Goal: Task Accomplishment & Management: Use online tool/utility

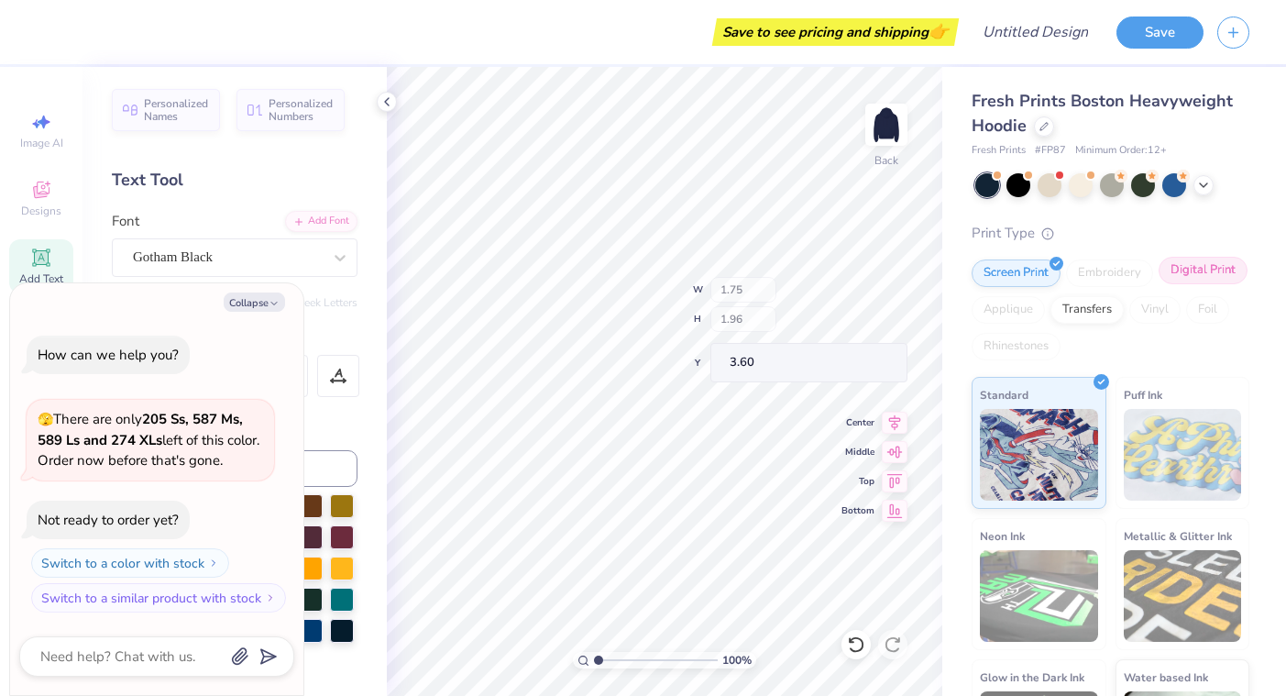
click at [1214, 279] on div "Digital Print" at bounding box center [1202, 270] width 89 height 27
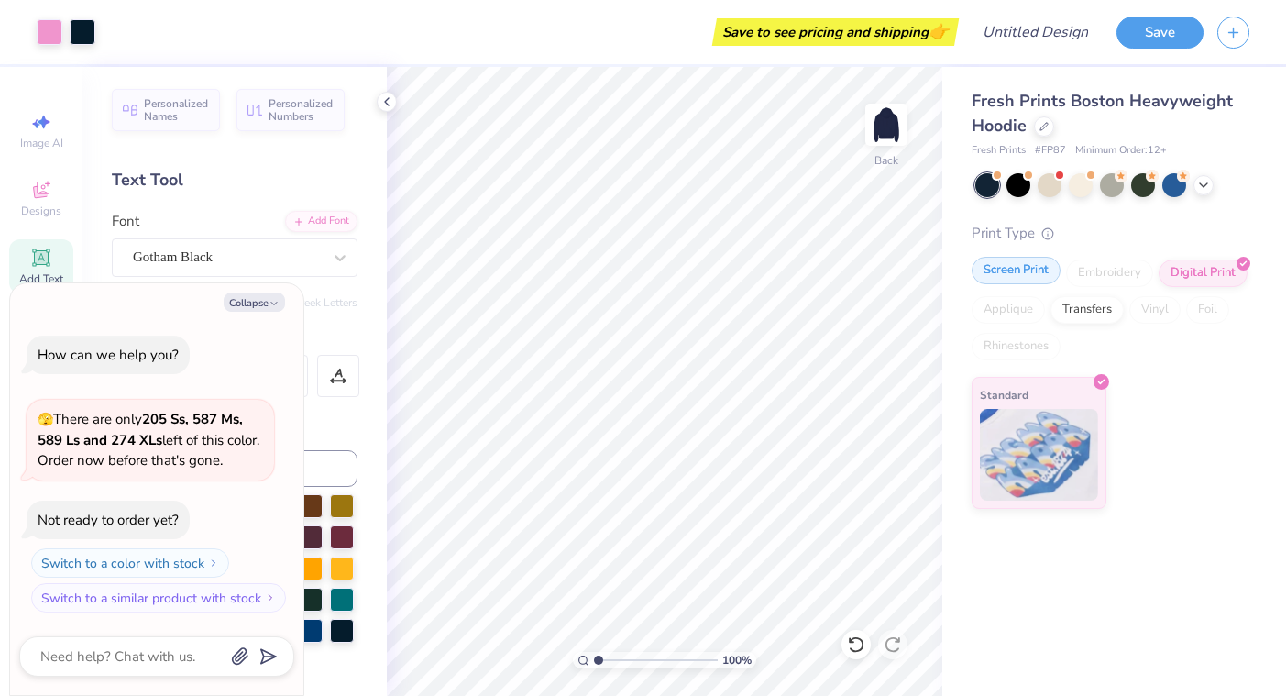
click at [1018, 274] on div "Screen Print" at bounding box center [1015, 270] width 89 height 27
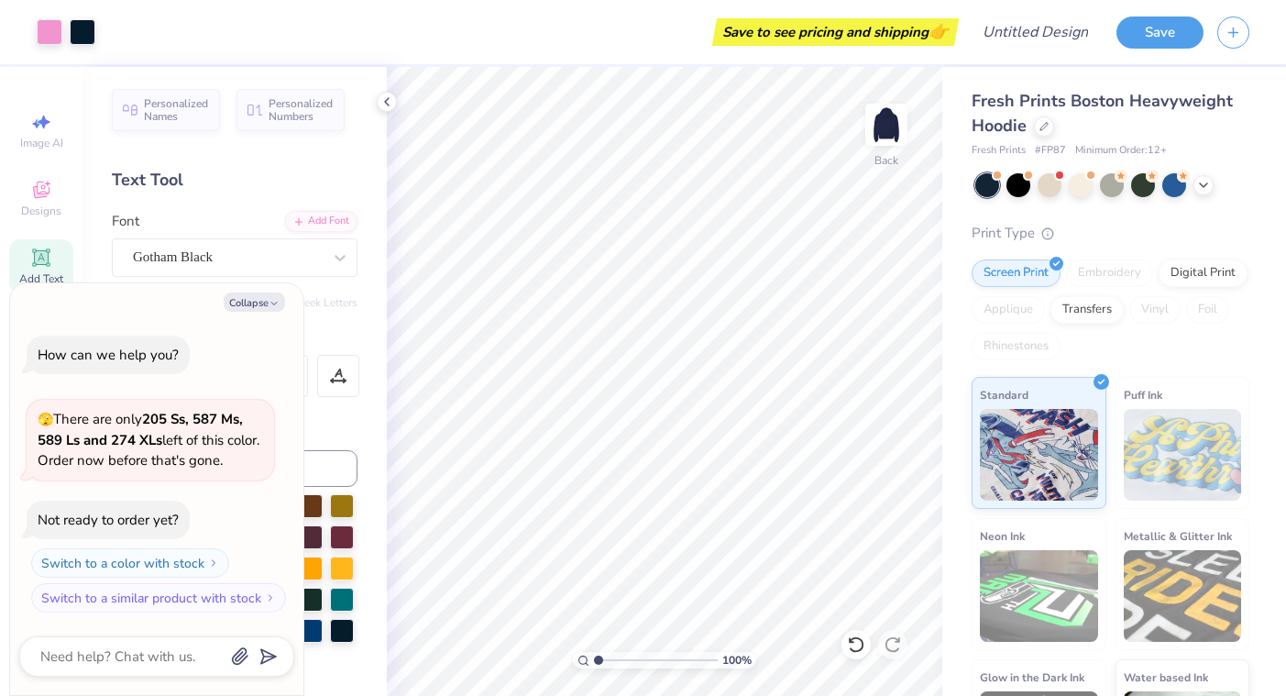
click at [192, 209] on div "Personalized Names Personalized Numbers Text Tool Add Font Font Gotham Black Sw…" at bounding box center [234, 381] width 304 height 629
click at [255, 312] on button "Collapse" at bounding box center [254, 301] width 61 height 19
type textarea "x"
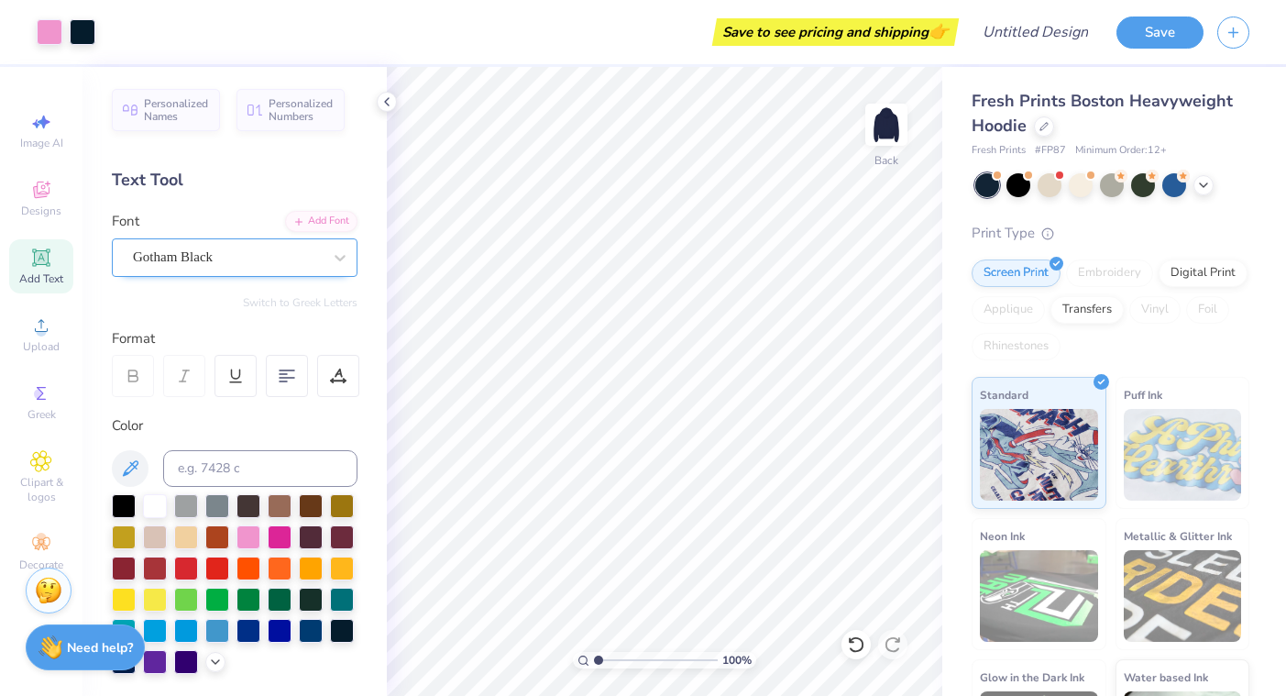
click at [213, 259] on span "Gotham Black" at bounding box center [173, 257] width 80 height 21
click at [232, 217] on div "Font Gotham Black" at bounding box center [235, 244] width 246 height 66
click at [275, 533] on div at bounding box center [280, 535] width 24 height 24
click at [254, 532] on div at bounding box center [248, 535] width 24 height 24
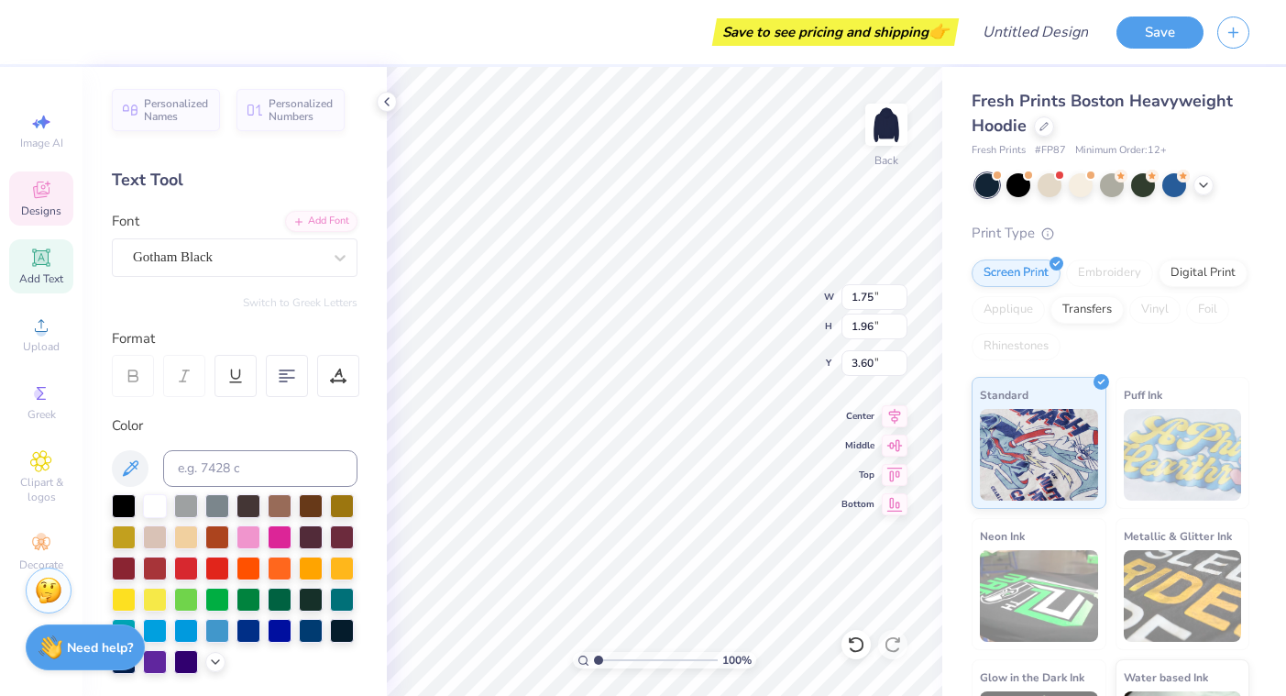
type input "1.59"
type input "3.50"
type input "1.75"
type input "3.50"
type input "2.19"
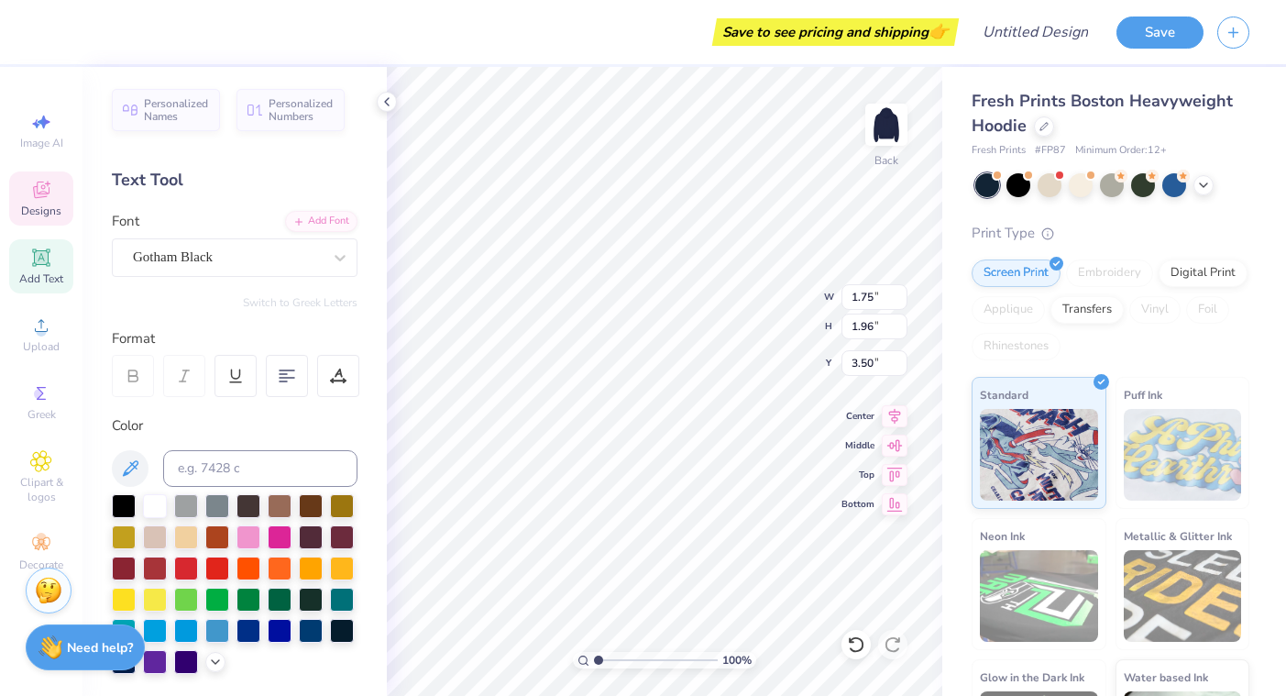
type input "1.97"
type input "3.00"
type input "1.72"
type input "1.96"
type input "3.20"
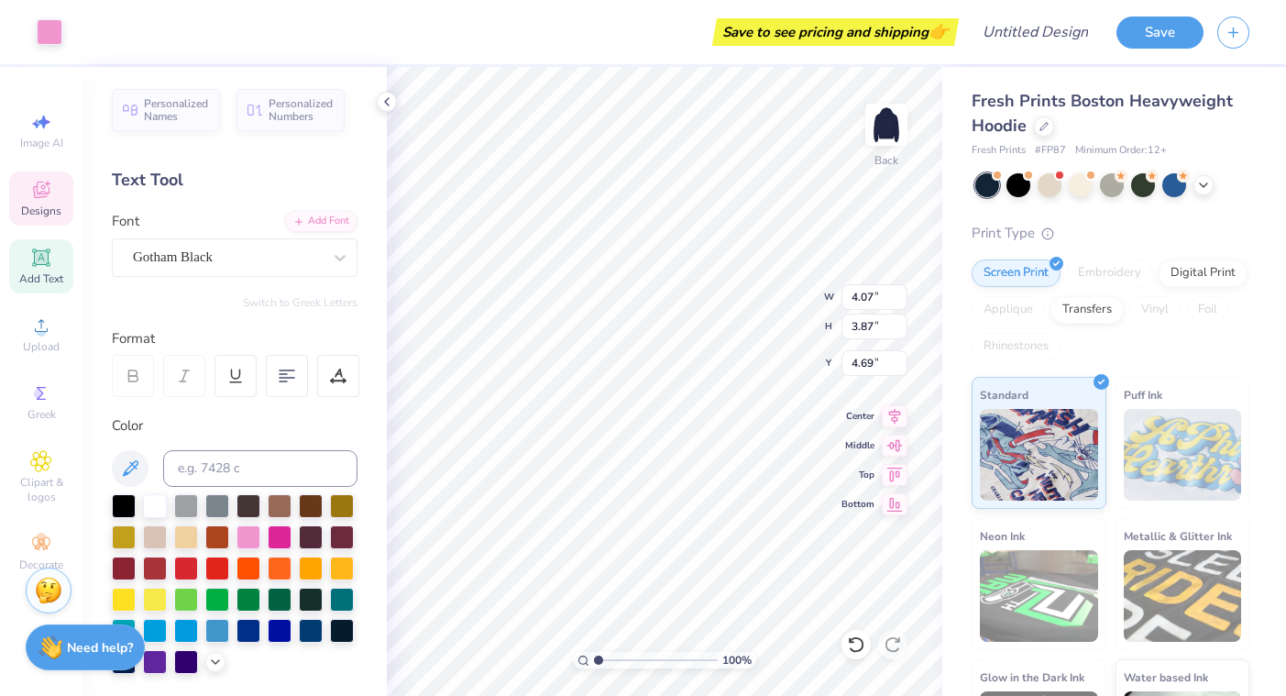
type input "1.85"
type input "0.59"
type input "6.56"
type textarea "1994"
click at [1047, 132] on div at bounding box center [1044, 125] width 20 height 20
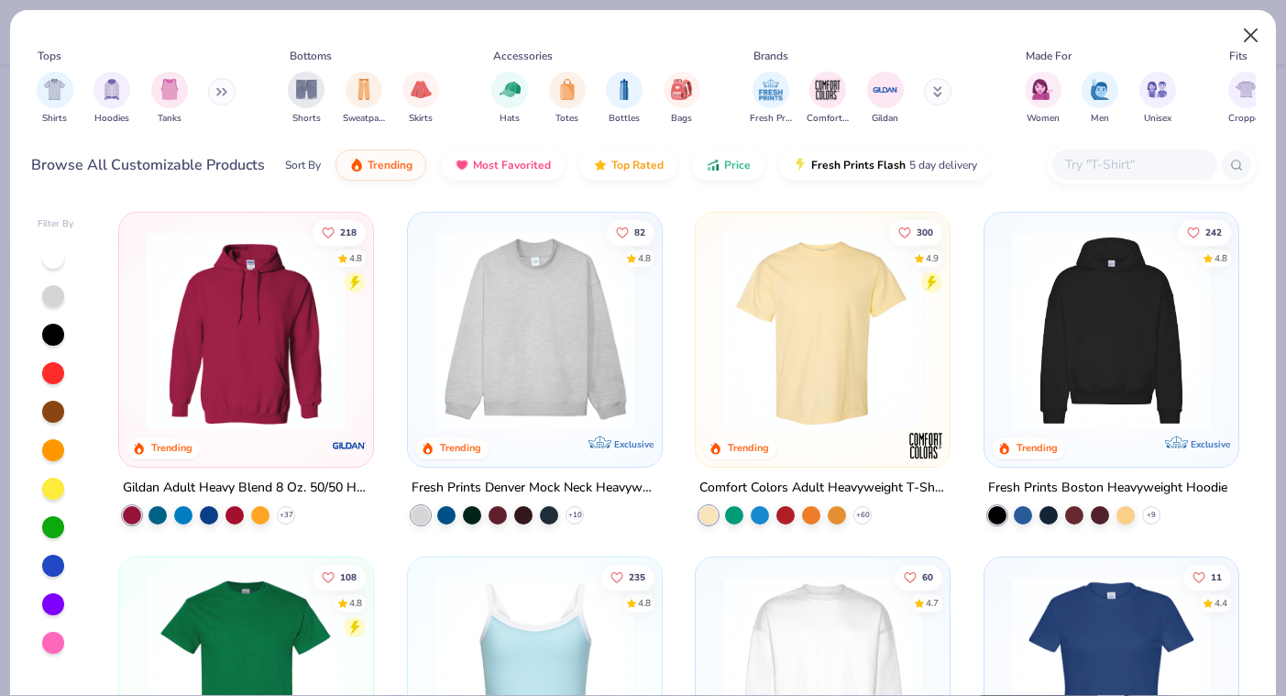
click at [1247, 31] on button "Close" at bounding box center [1251, 35] width 35 height 35
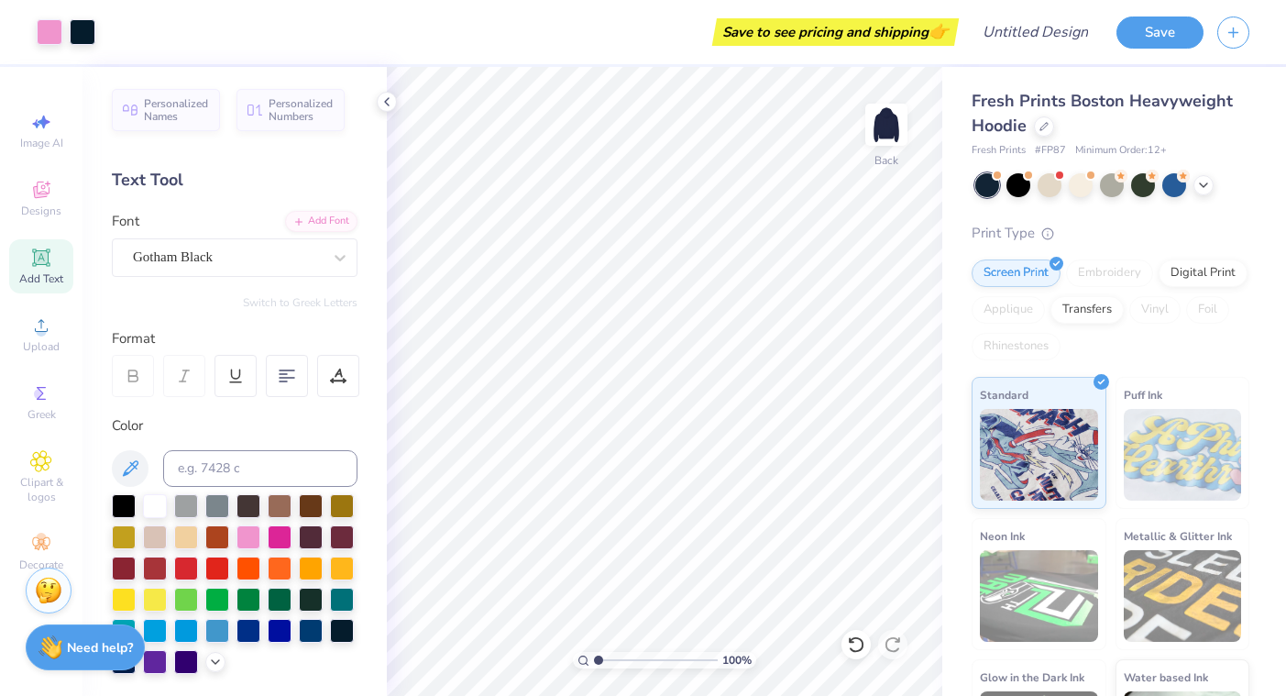
click at [129, 175] on div "Text Tool" at bounding box center [235, 180] width 246 height 25
click at [134, 181] on div "Text Tool" at bounding box center [235, 180] width 246 height 25
click at [144, 181] on div "Text Tool" at bounding box center [235, 180] width 246 height 25
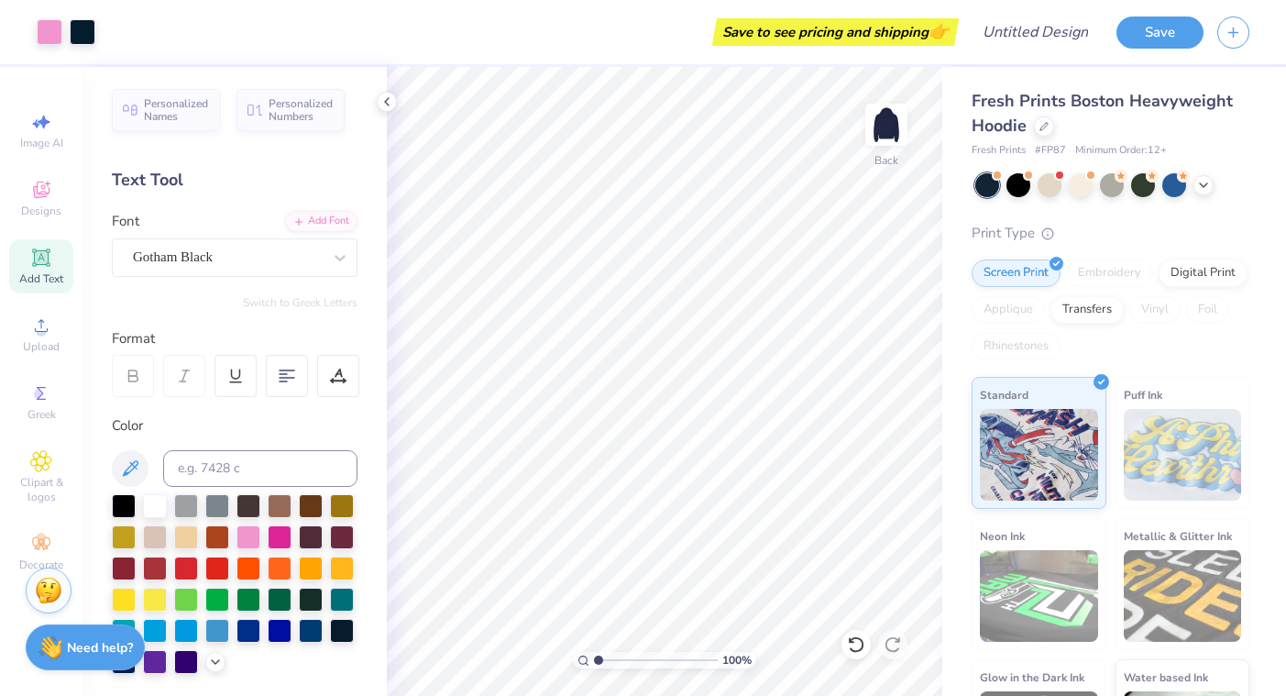
click at [38, 253] on icon at bounding box center [41, 257] width 14 height 14
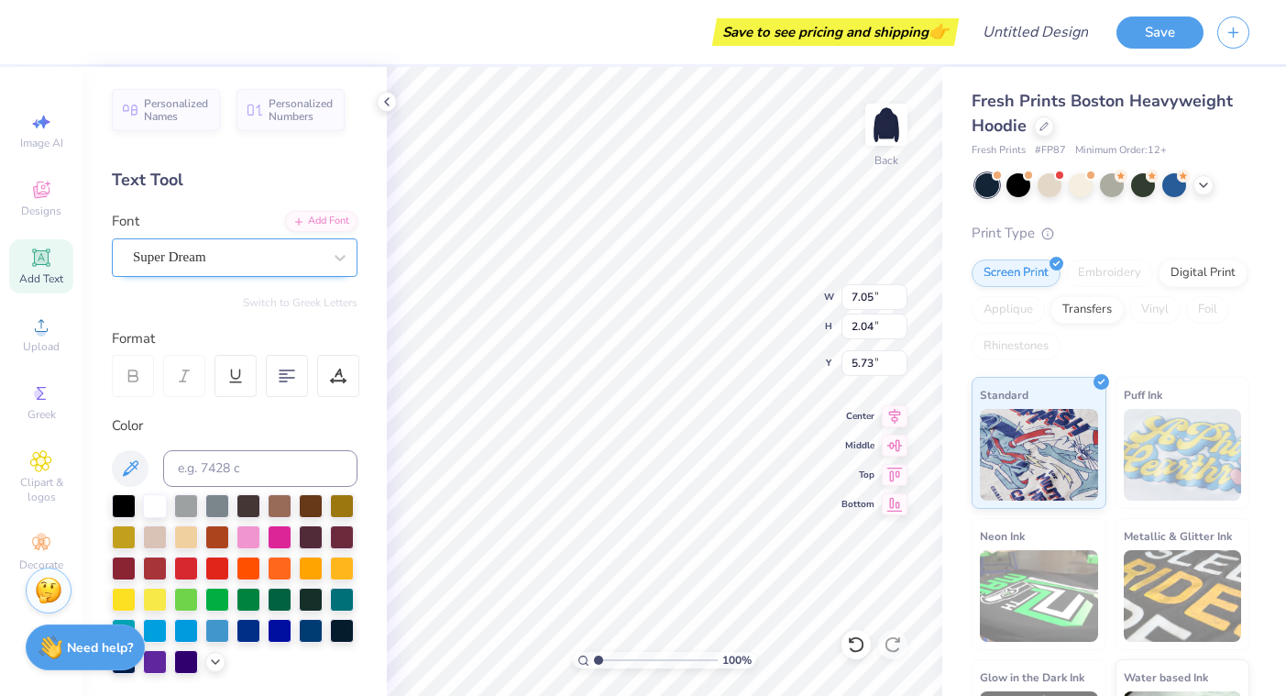
scroll to position [0, 3]
type textarea "Phi Sigma"
click at [171, 266] on span "Super Dream" at bounding box center [169, 257] width 73 height 21
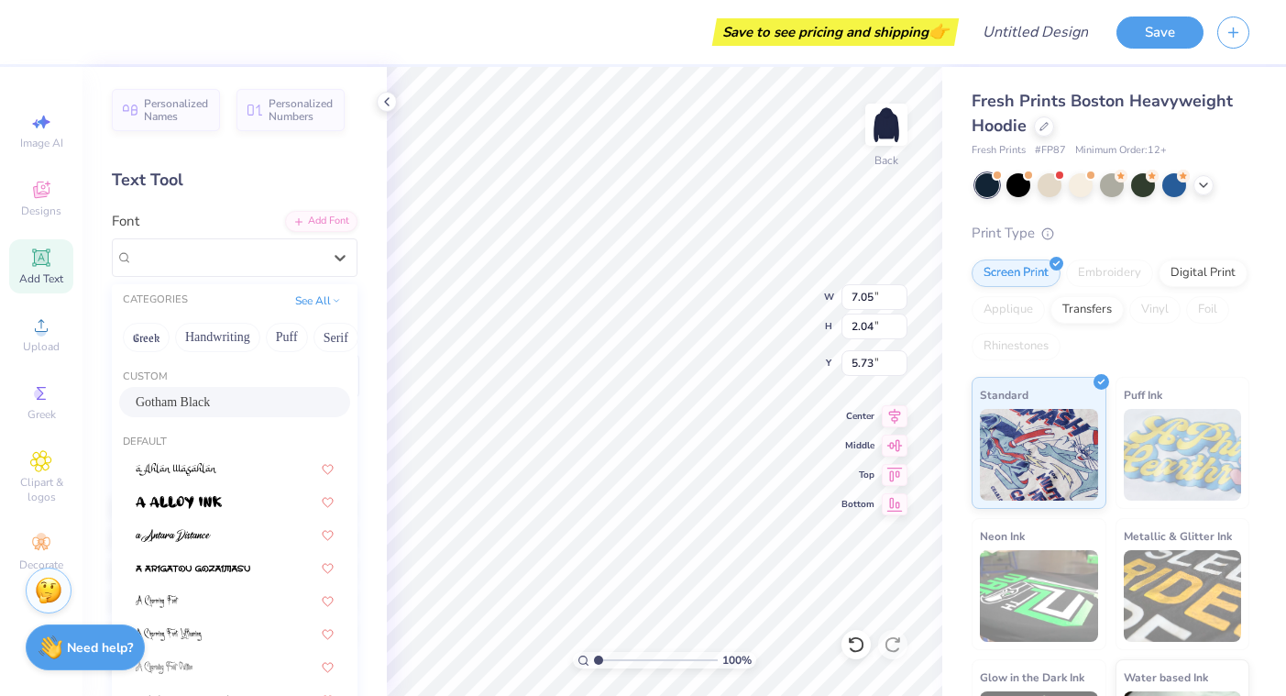
click at [177, 402] on span "Gotham Black" at bounding box center [173, 401] width 74 height 19
click at [243, 247] on div "Gotham Black" at bounding box center [227, 257] width 192 height 28
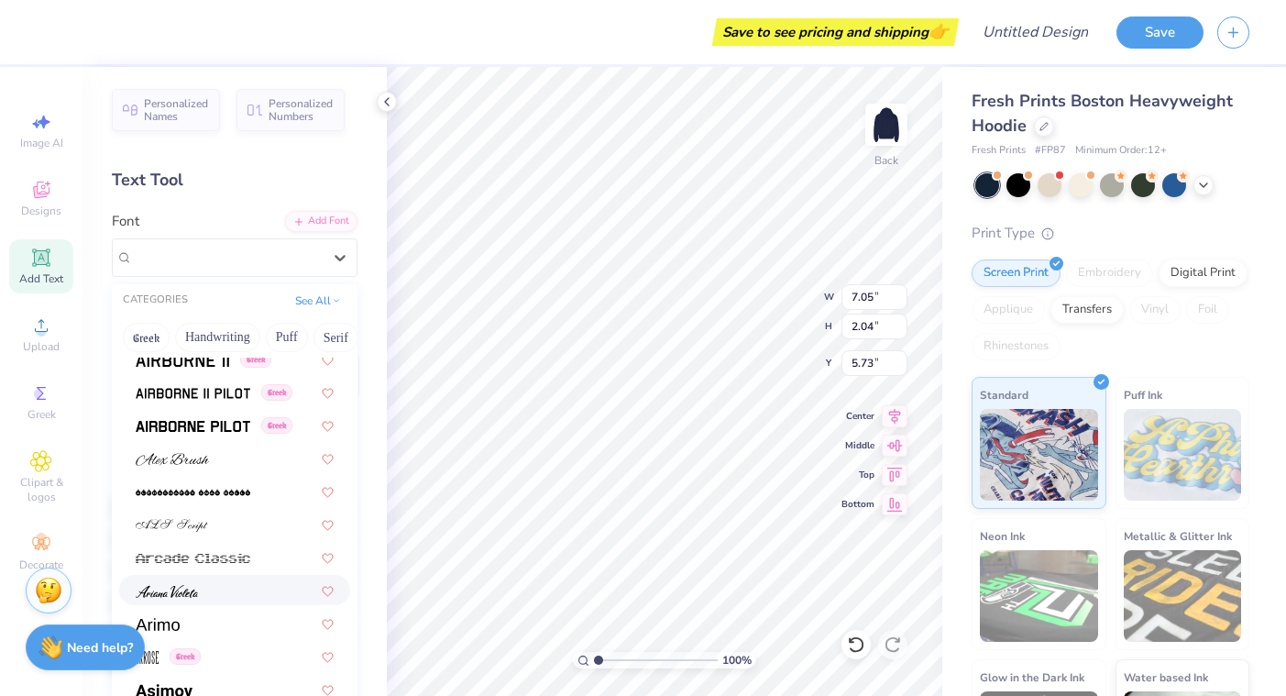
scroll to position [441, 0]
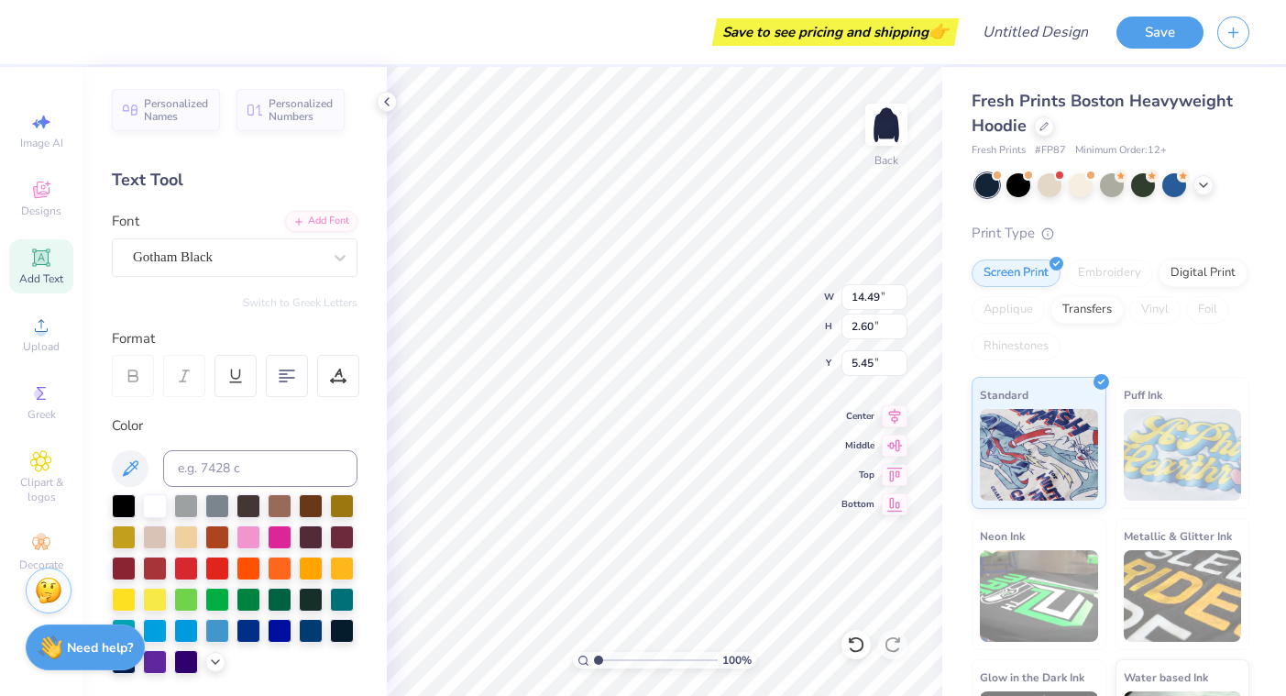
type textarea "Phi Sigma"
type input "4.69"
type input "5.51"
click at [252, 540] on div at bounding box center [248, 535] width 24 height 24
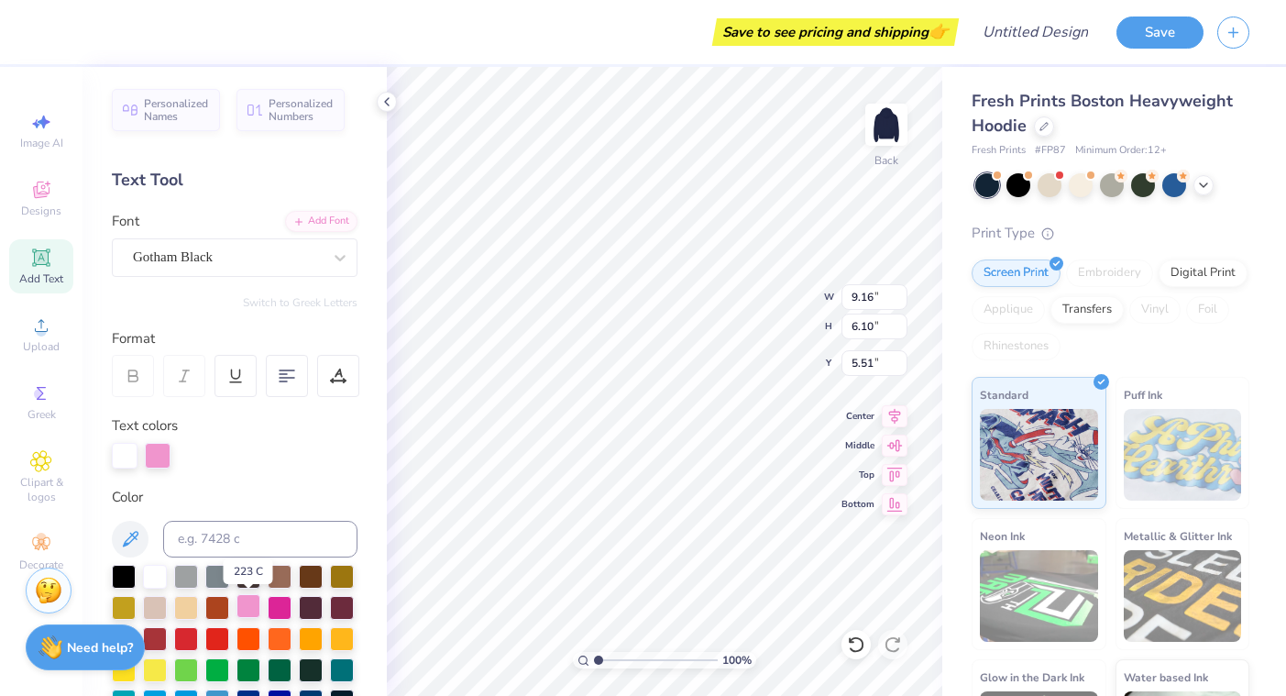
scroll to position [0, 1]
click at [252, 603] on div at bounding box center [248, 606] width 24 height 24
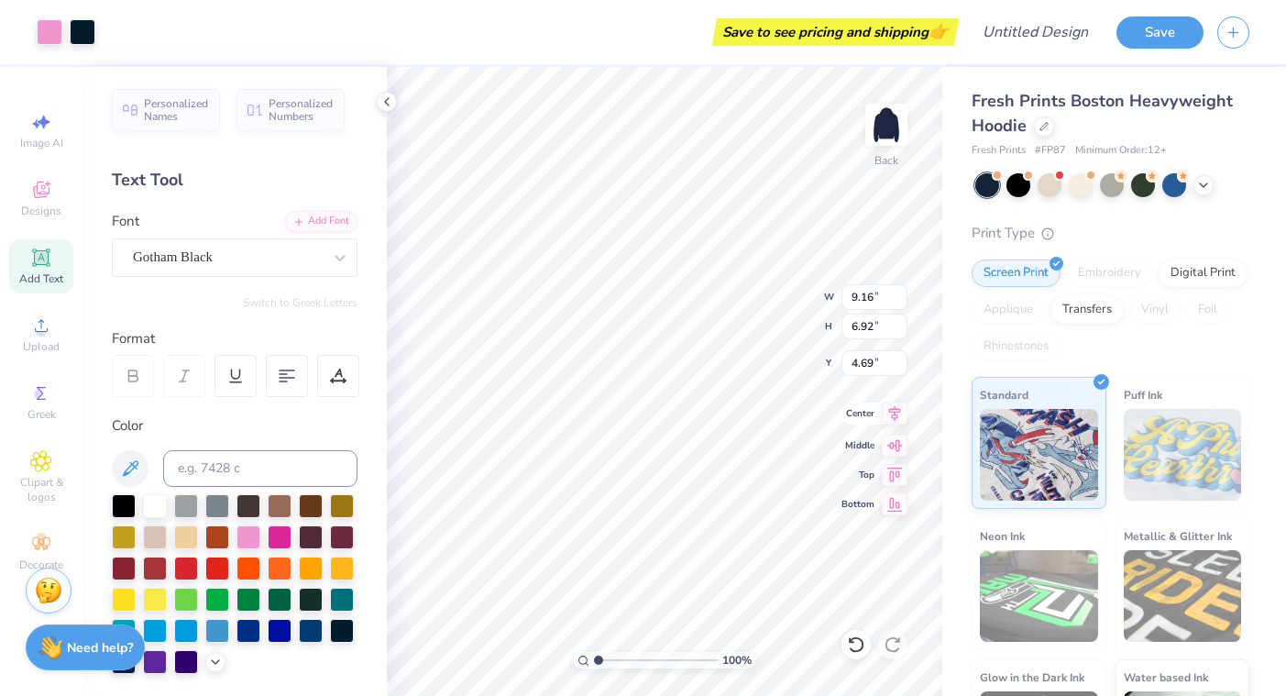
click at [896, 419] on icon at bounding box center [895, 413] width 26 height 22
click at [897, 444] on icon at bounding box center [895, 443] width 26 height 22
click at [894, 415] on icon at bounding box center [895, 413] width 26 height 22
click at [892, 412] on icon at bounding box center [895, 413] width 26 height 22
click at [894, 438] on icon at bounding box center [895, 443] width 26 height 22
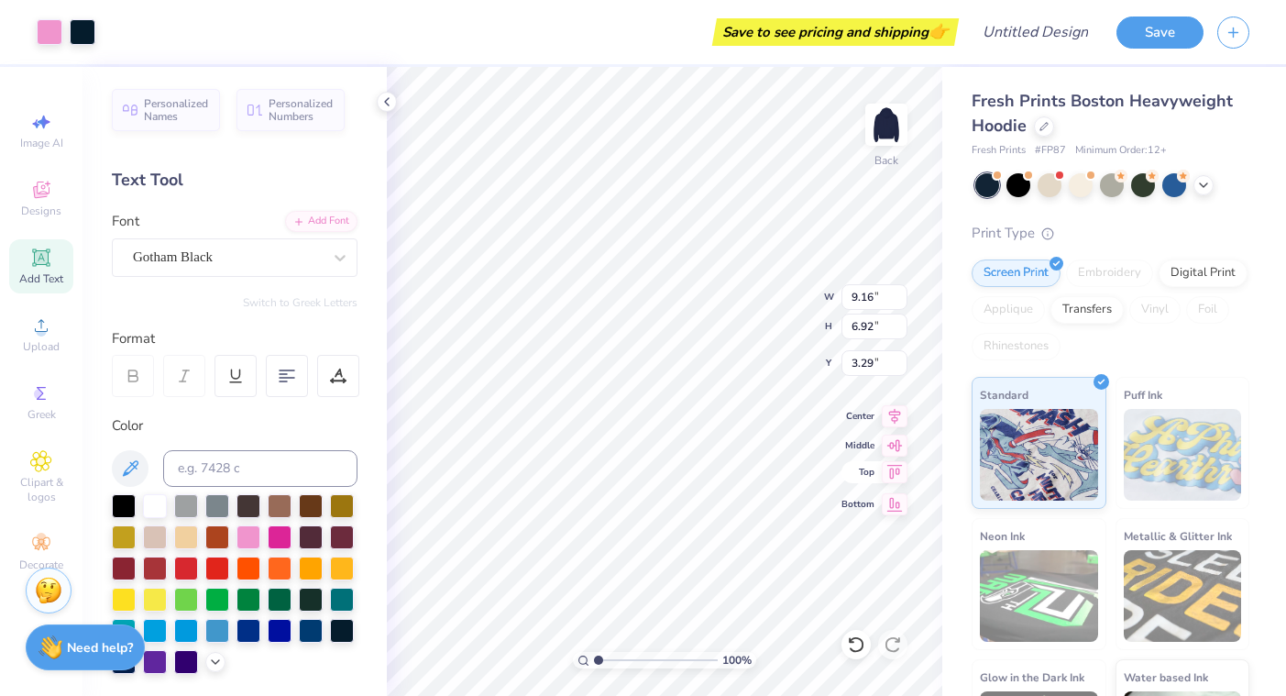
click at [894, 468] on icon at bounding box center [895, 472] width 26 height 22
click at [892, 504] on icon at bounding box center [895, 501] width 16 height 14
type input "6.08"
click at [895, 420] on icon at bounding box center [895, 413] width 26 height 22
click at [895, 411] on icon at bounding box center [895, 413] width 26 height 22
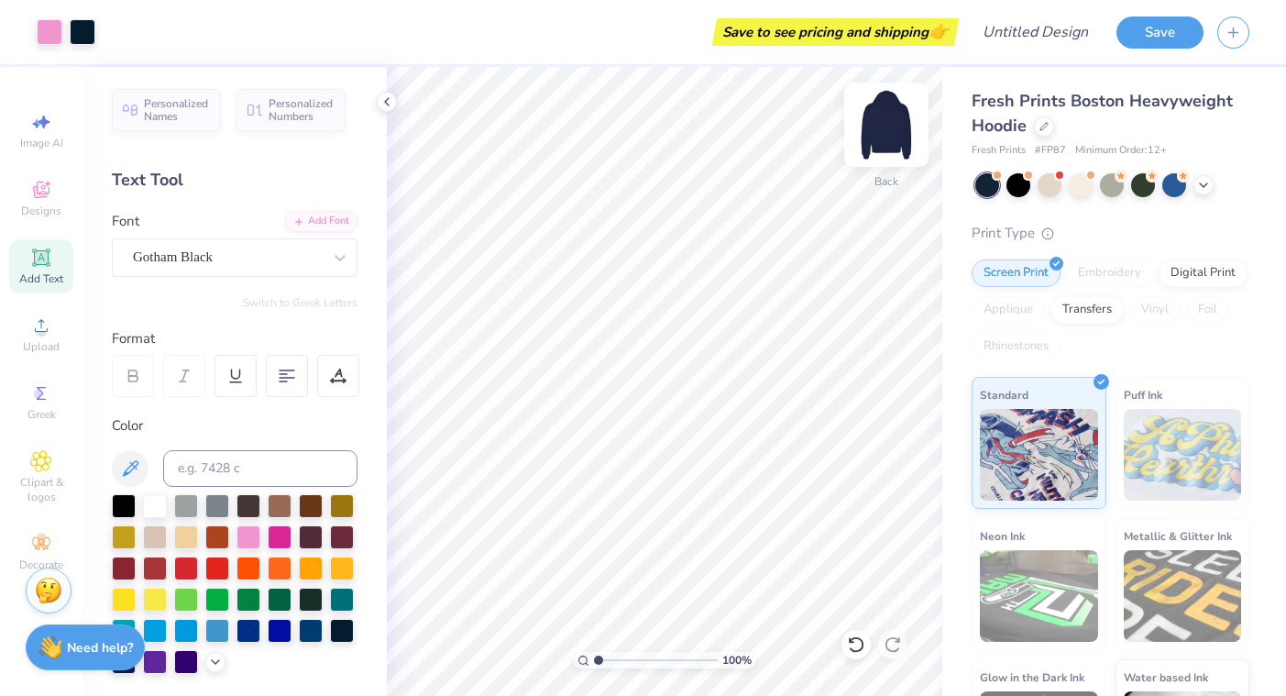
click at [878, 128] on img at bounding box center [886, 124] width 73 height 73
click at [884, 119] on img at bounding box center [886, 124] width 73 height 73
click at [866, 125] on img at bounding box center [886, 124] width 73 height 73
click at [38, 192] on icon at bounding box center [41, 189] width 16 height 16
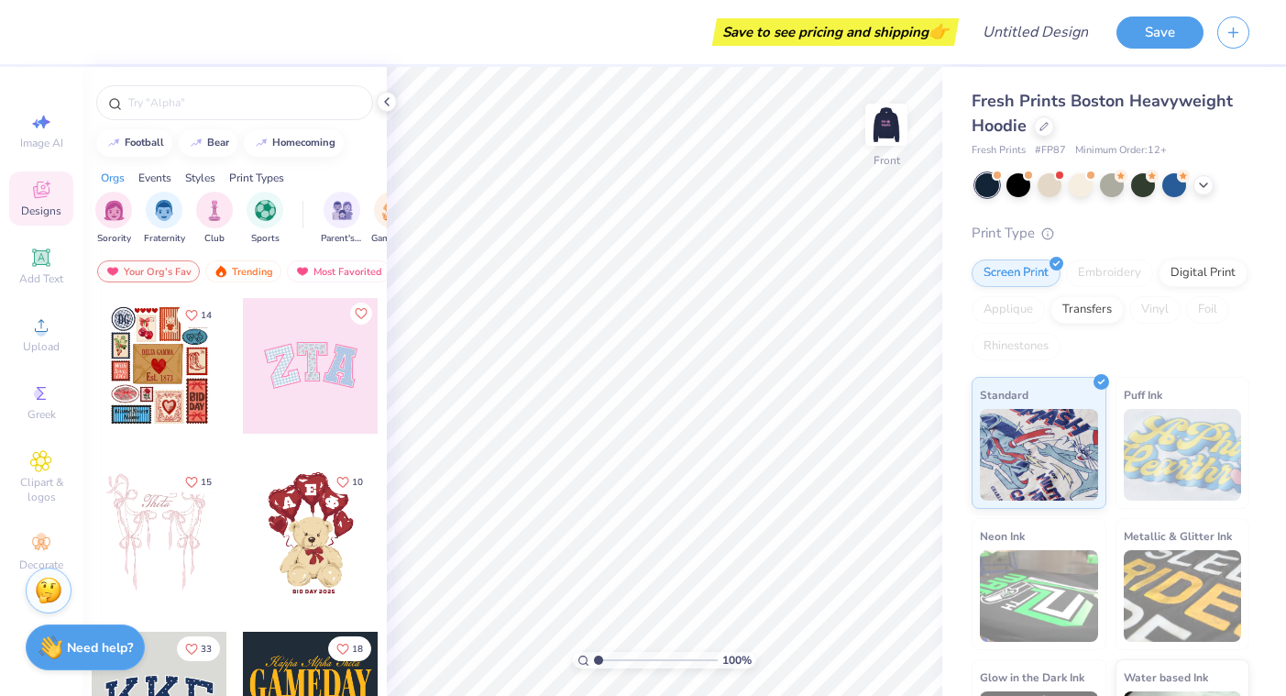
scroll to position [0, 0]
click at [322, 355] on div at bounding box center [311, 366] width 136 height 136
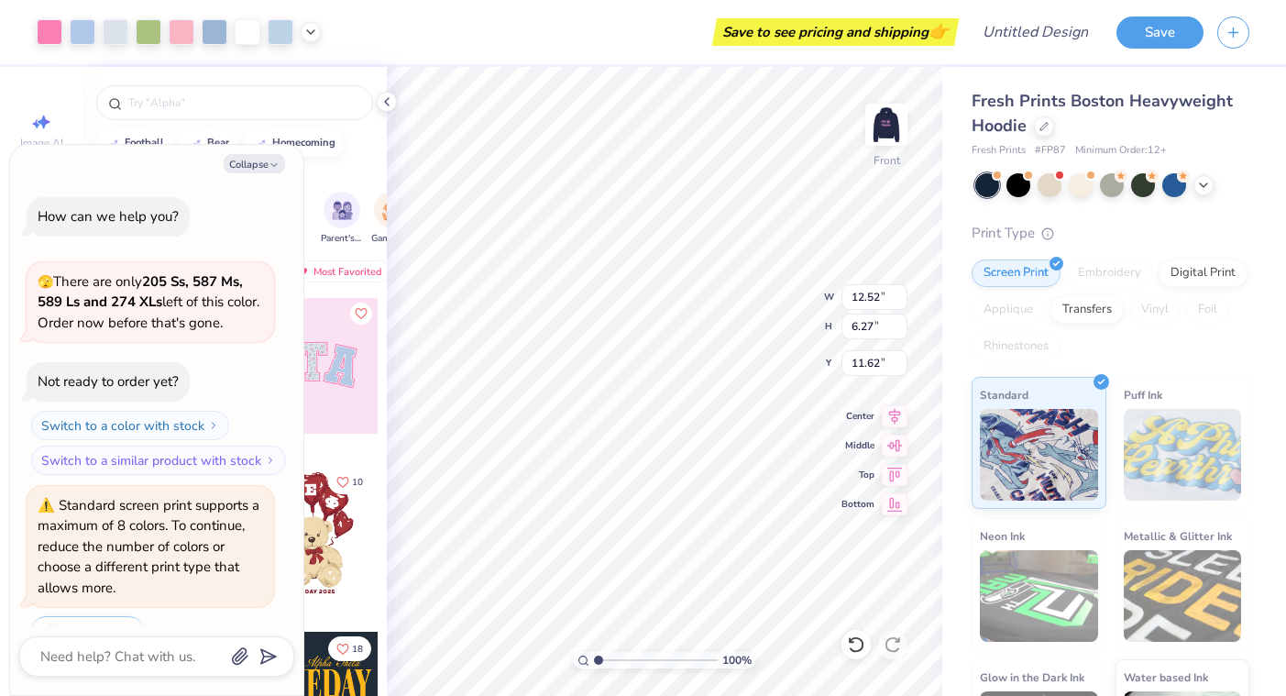
scroll to position [39, 0]
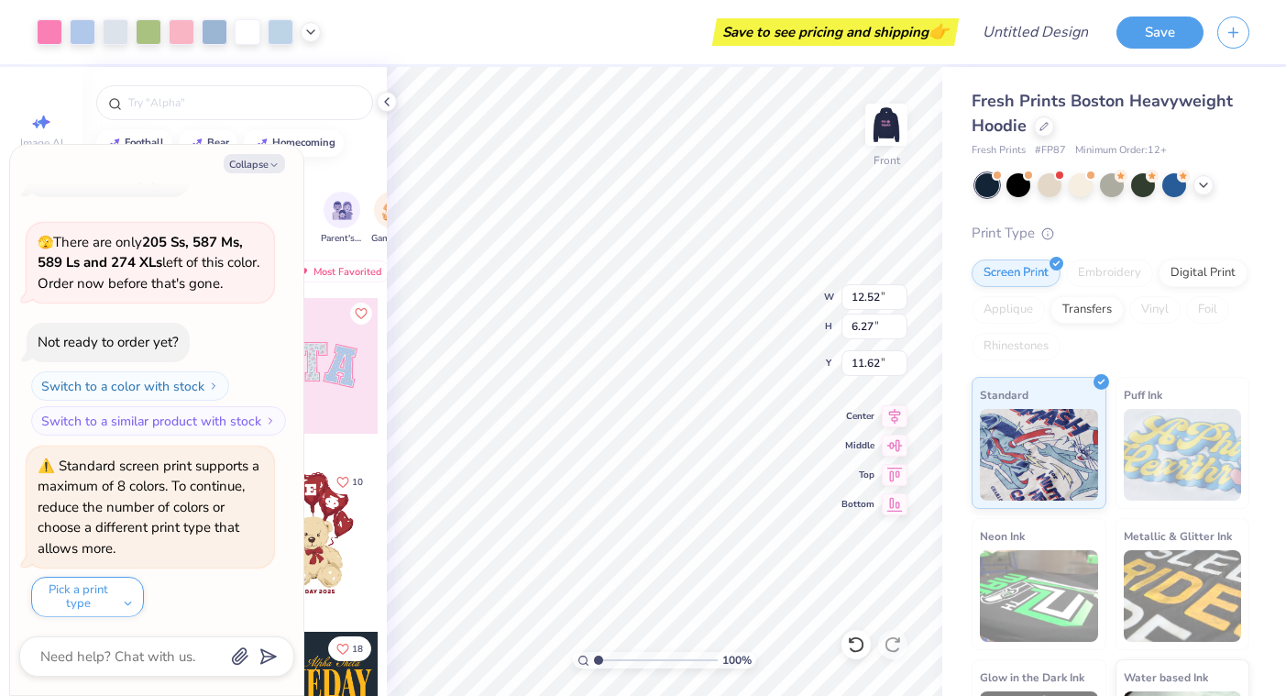
type textarea "x"
type input "8.48"
click at [247, 161] on button "Collapse" at bounding box center [254, 163] width 61 height 19
type textarea "x"
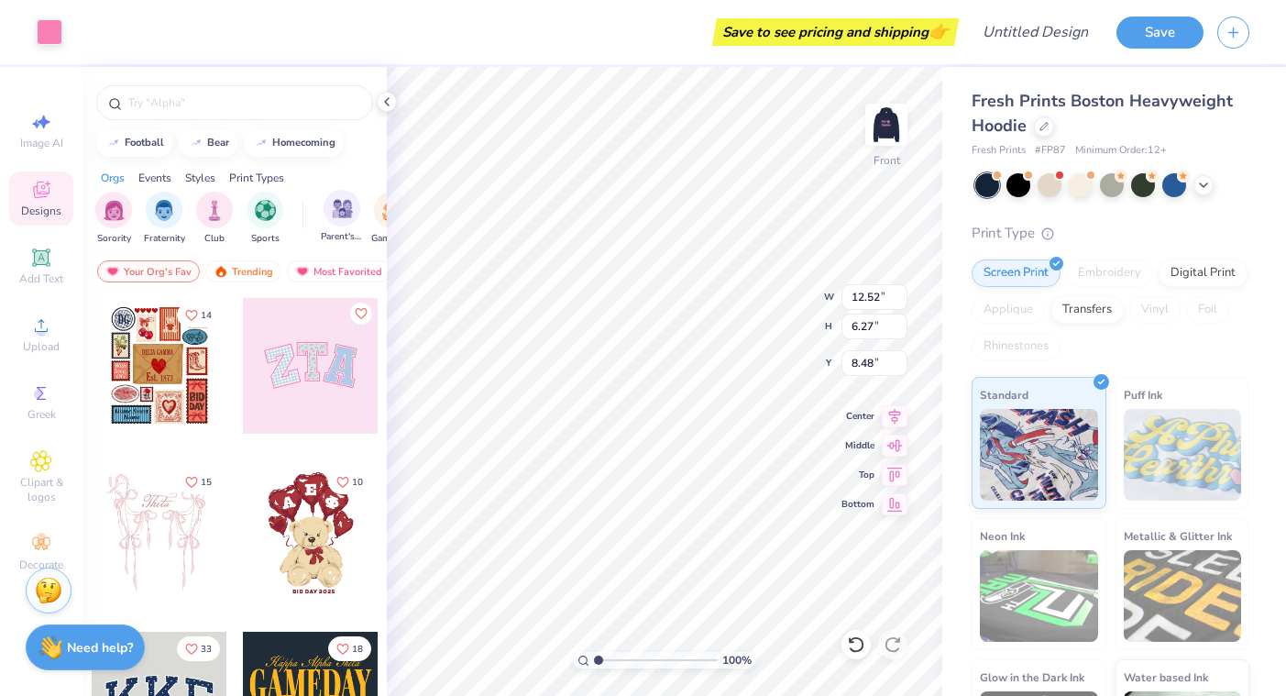
type input "3.84"
type input "5.00"
type input "8.64"
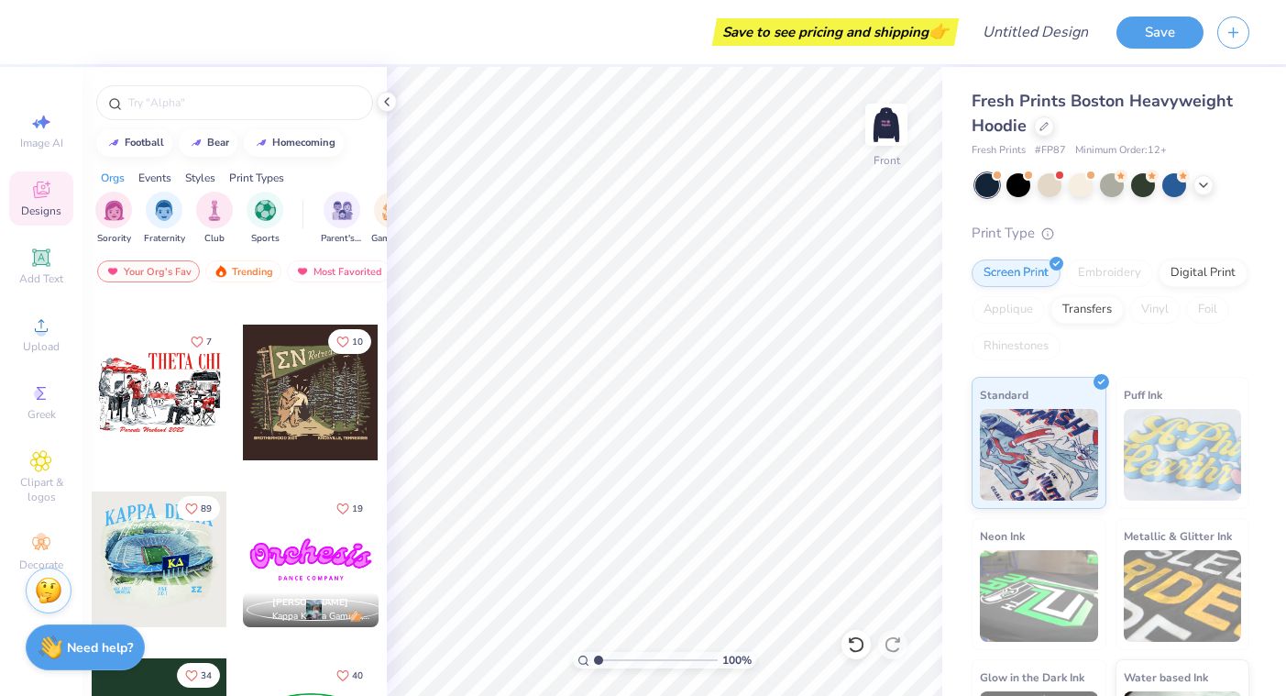
scroll to position [1311, 0]
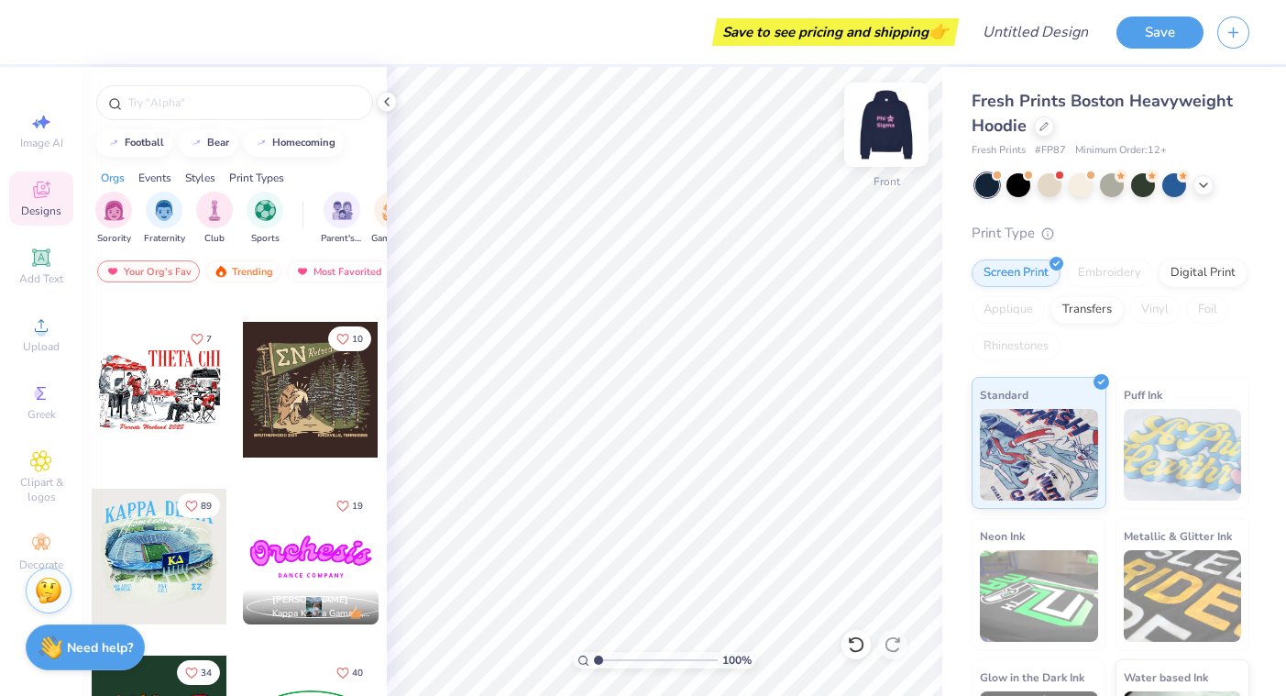
click at [904, 121] on img at bounding box center [886, 124] width 73 height 73
click at [894, 113] on img at bounding box center [886, 124] width 73 height 73
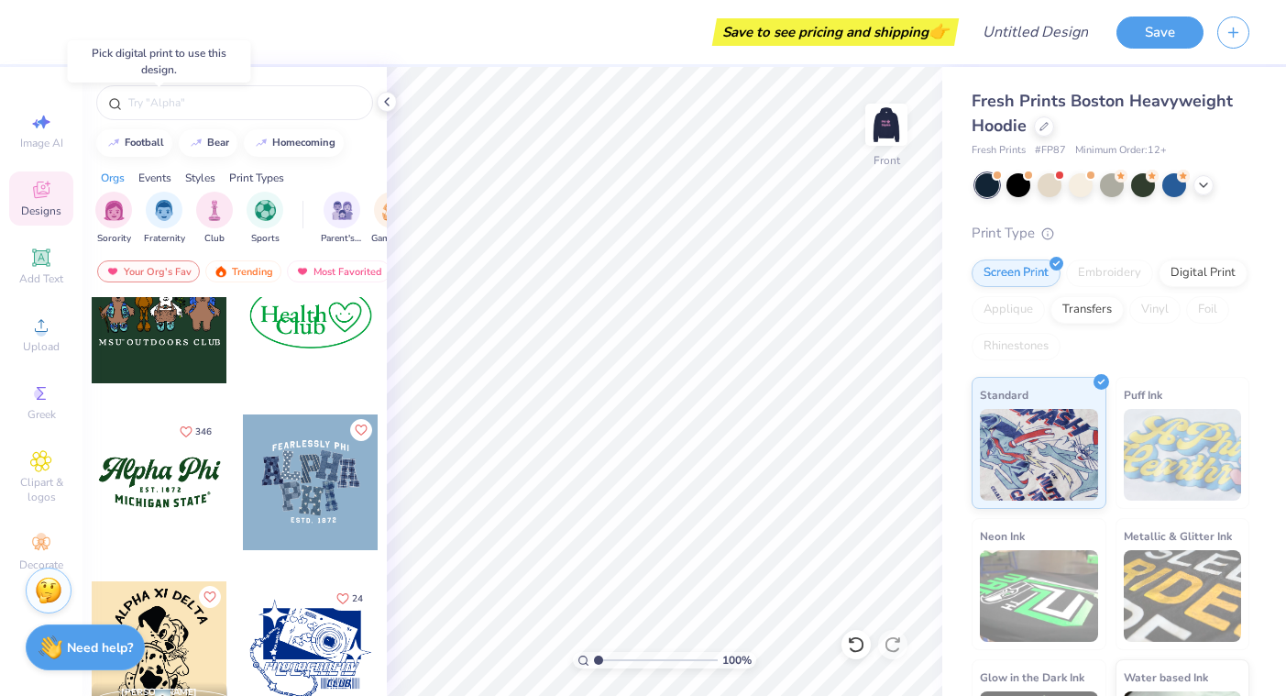
scroll to position [1725, 0]
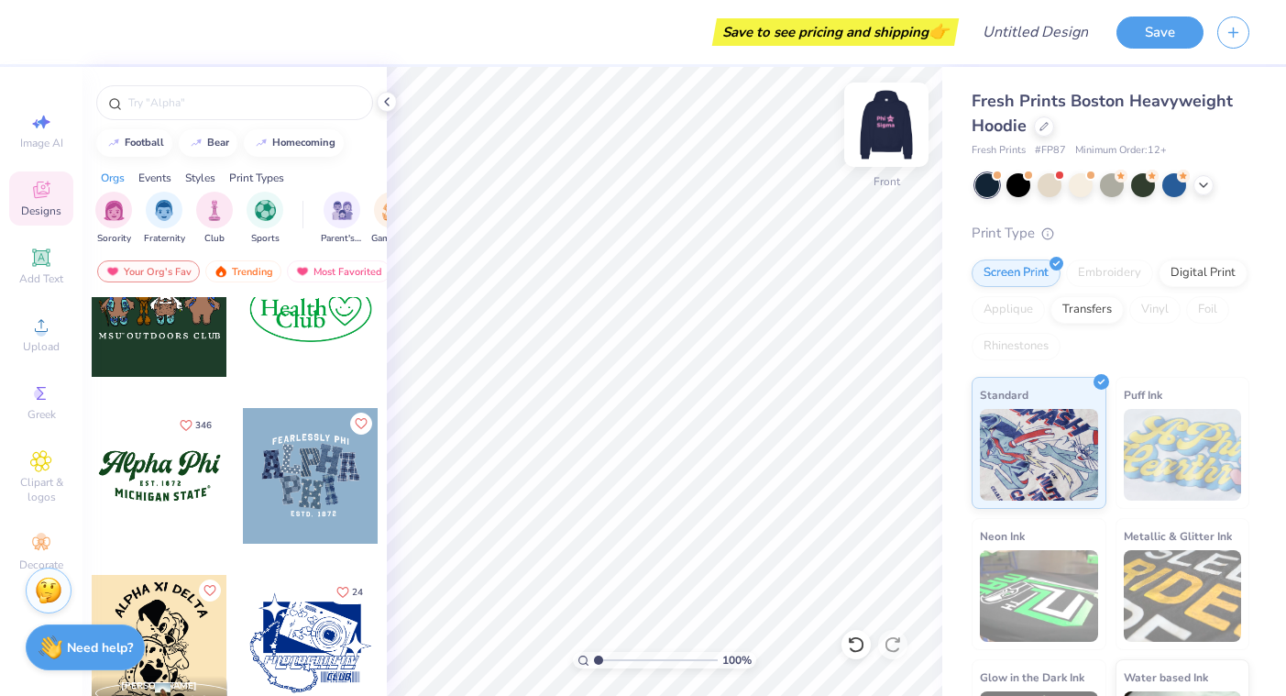
click at [880, 125] on img at bounding box center [886, 124] width 73 height 73
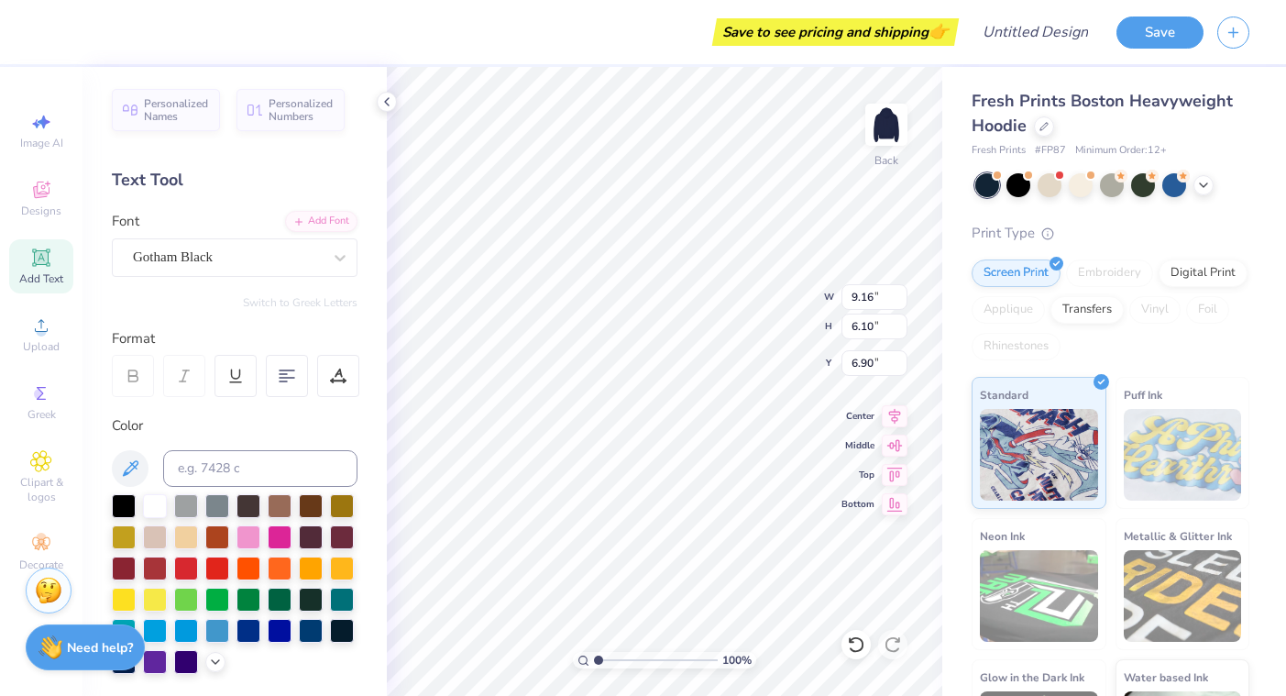
type input "9.22"
type input "6.13"
type input "6.87"
type textarea "Phi Sigma"
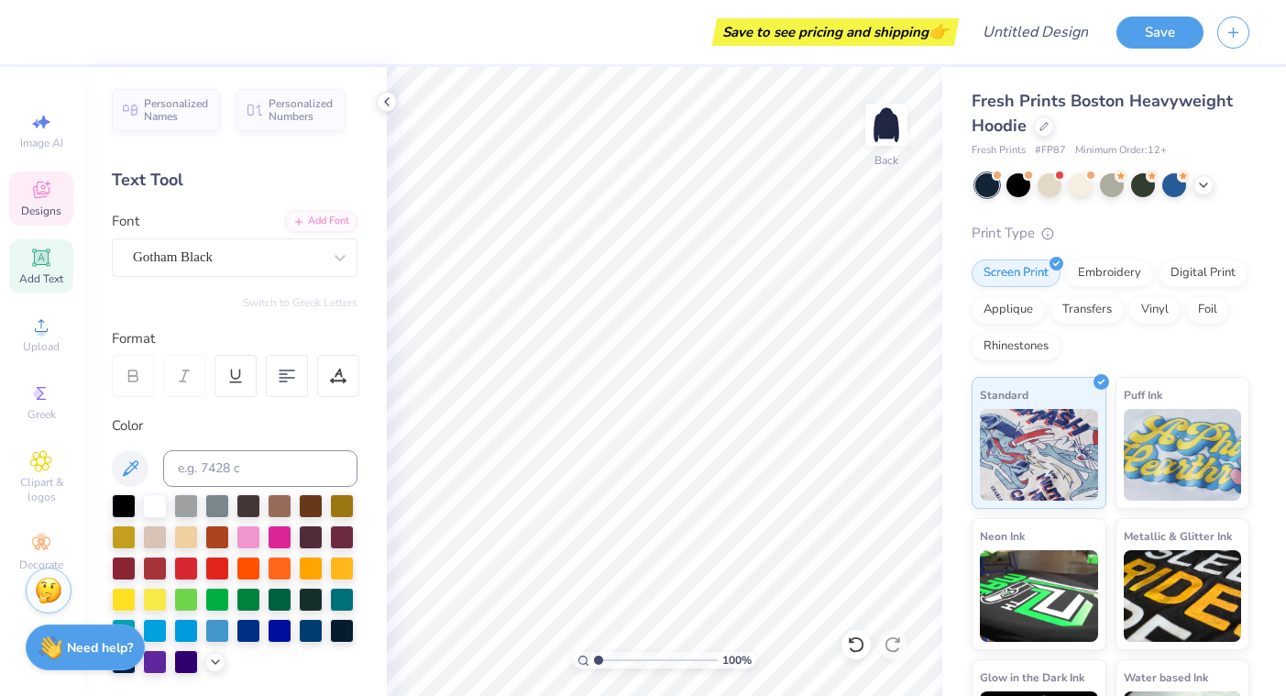
click at [49, 201] on div "Designs" at bounding box center [41, 198] width 64 height 54
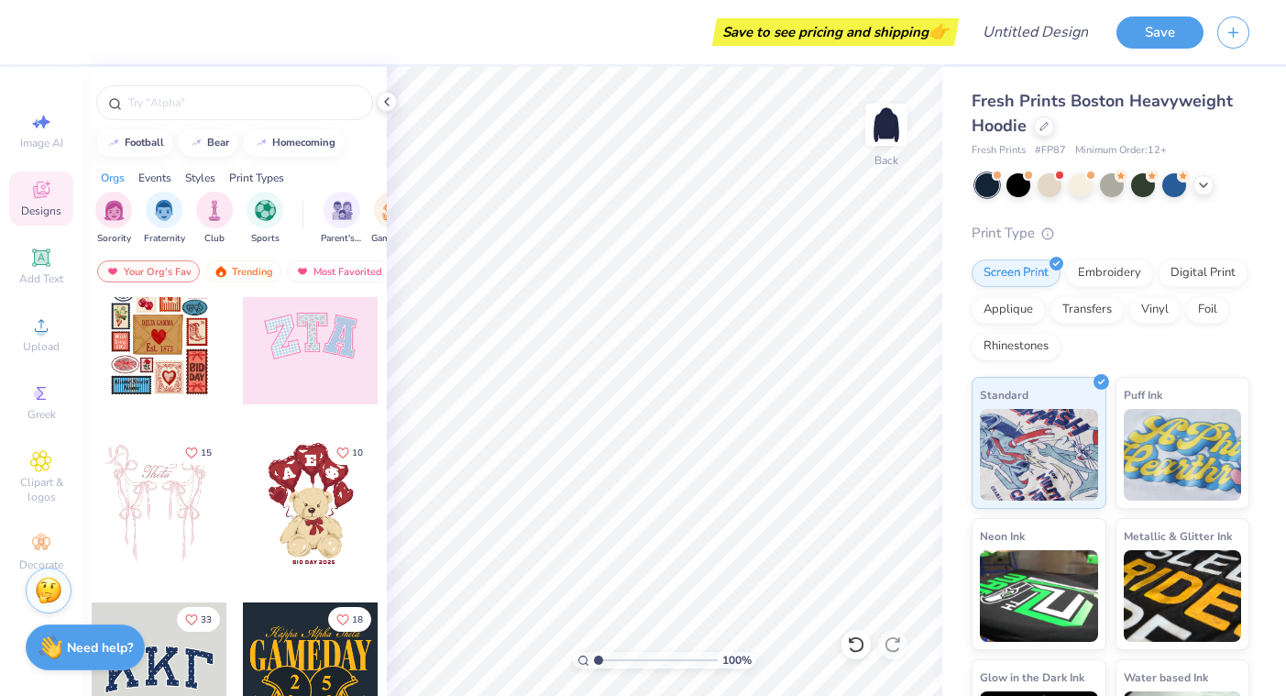
scroll to position [28, 0]
click at [313, 366] on div at bounding box center [311, 337] width 136 height 136
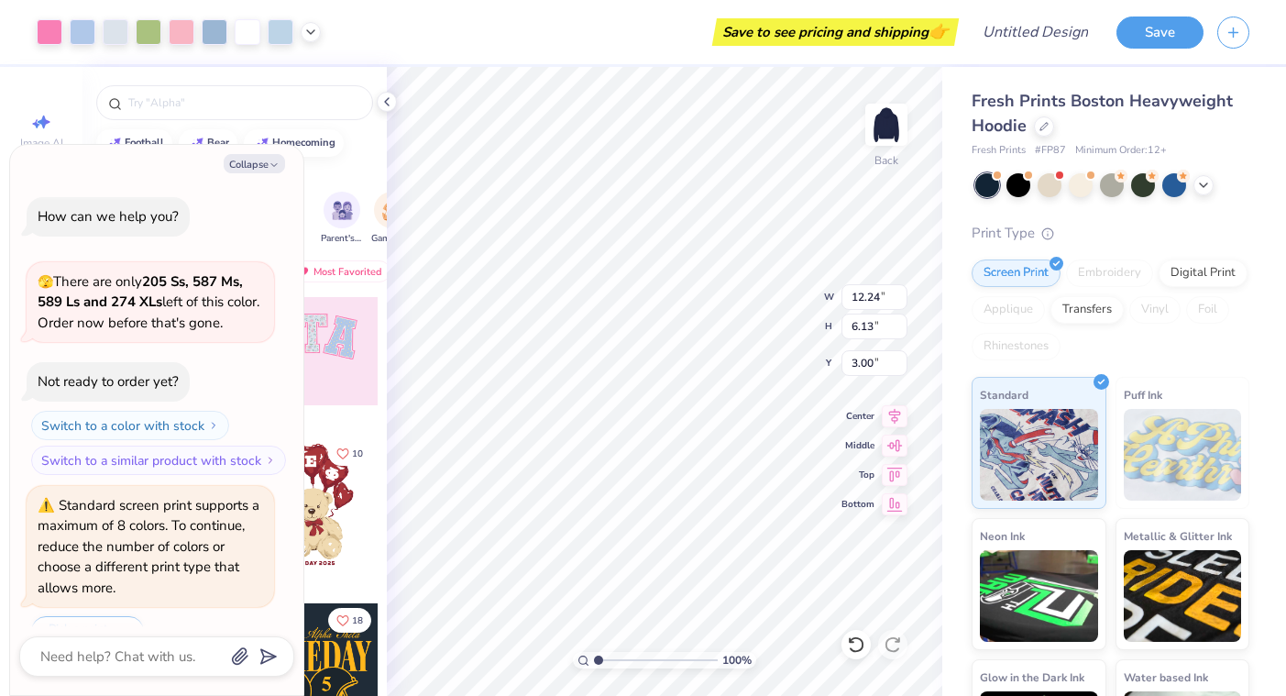
scroll to position [219, 0]
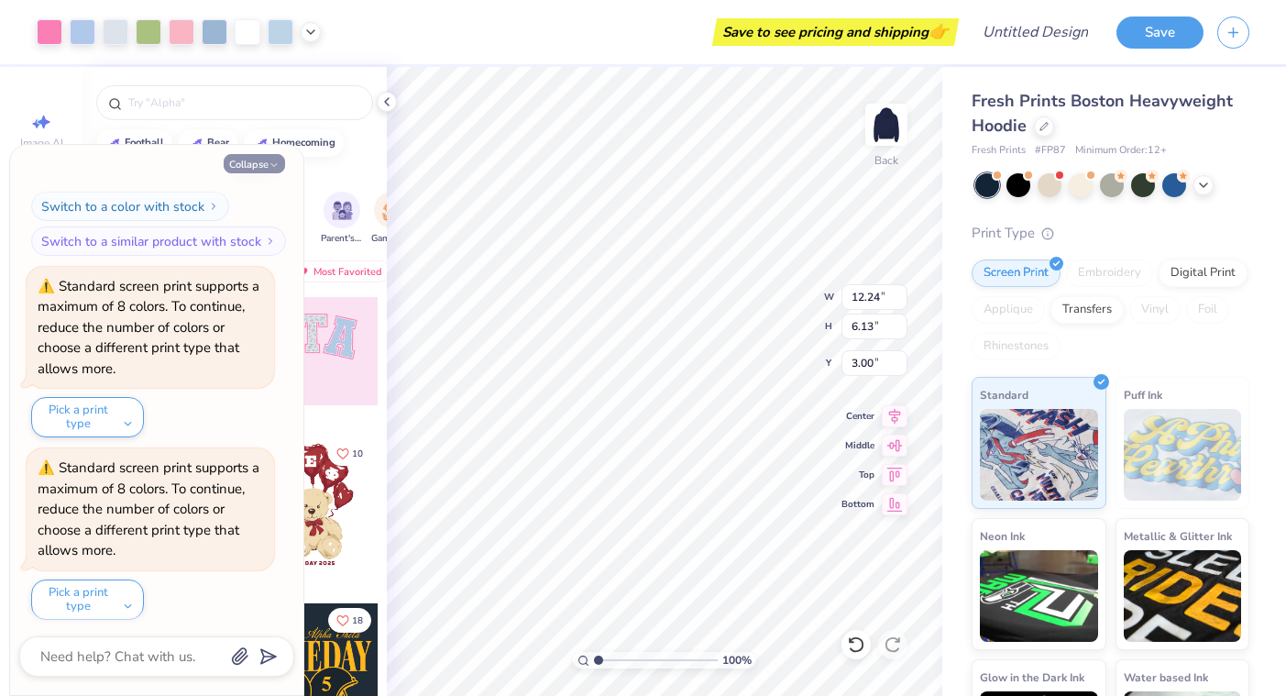
click at [264, 167] on button "Collapse" at bounding box center [254, 163] width 61 height 19
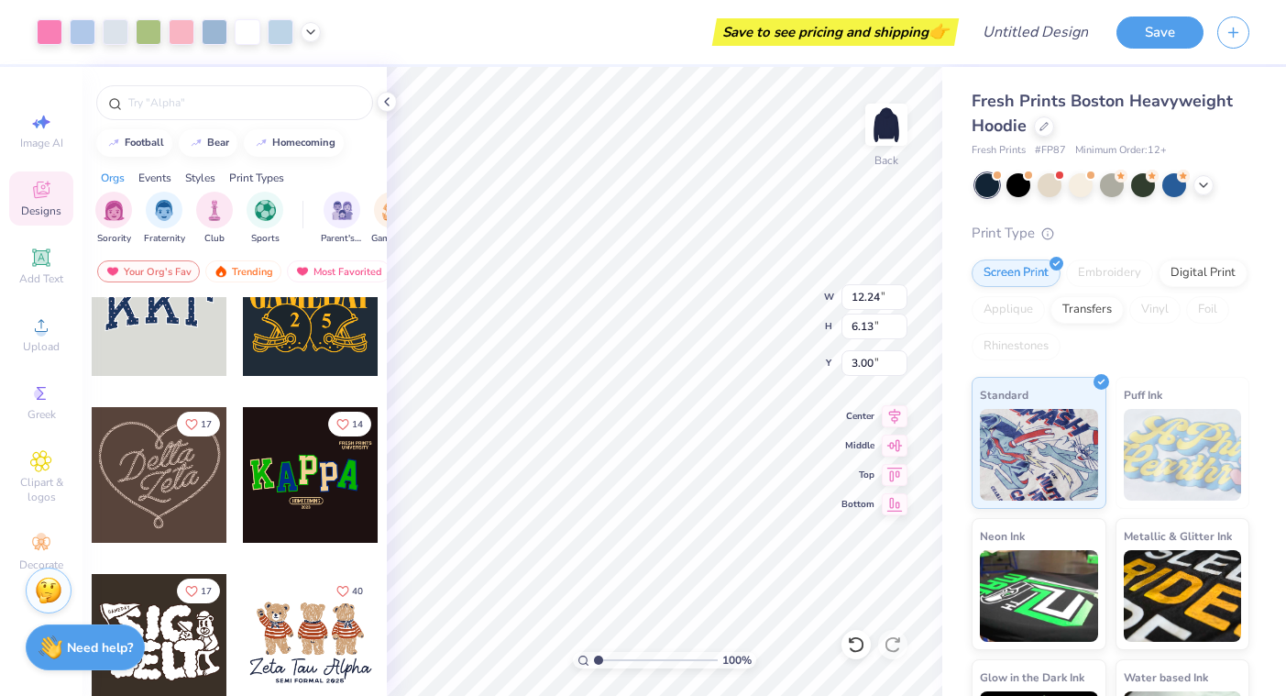
scroll to position [395, 0]
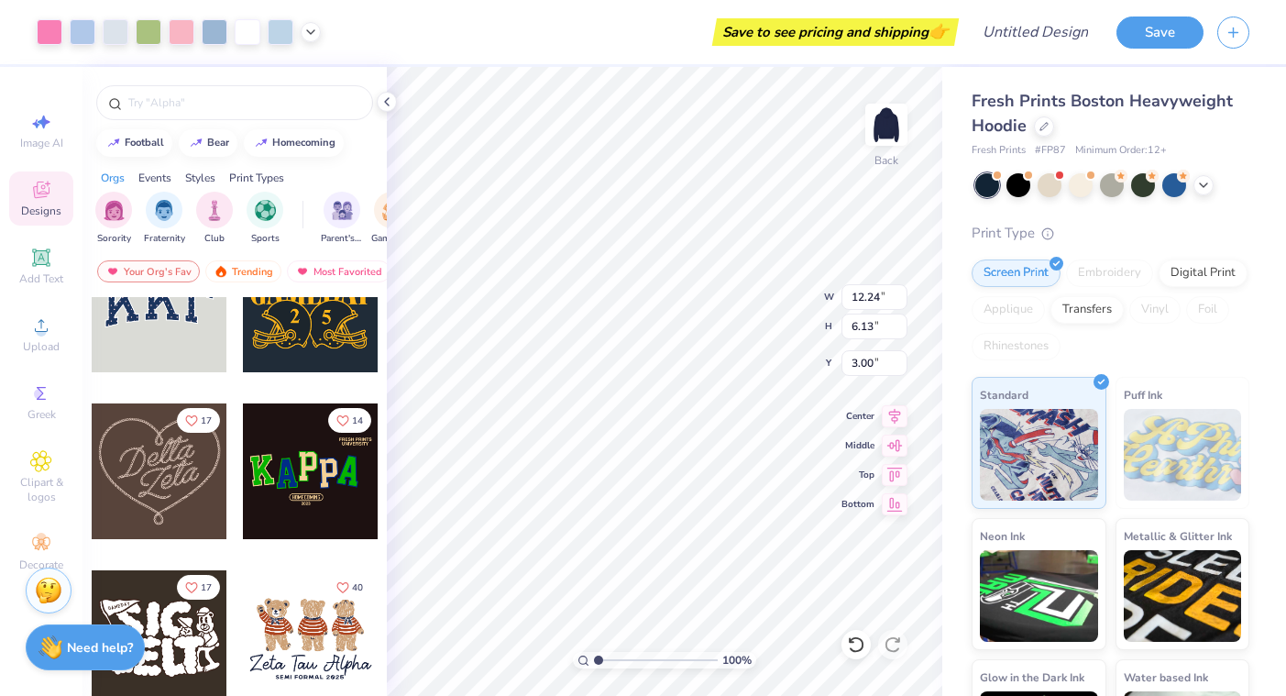
click at [150, 340] on div at bounding box center [160, 304] width 136 height 136
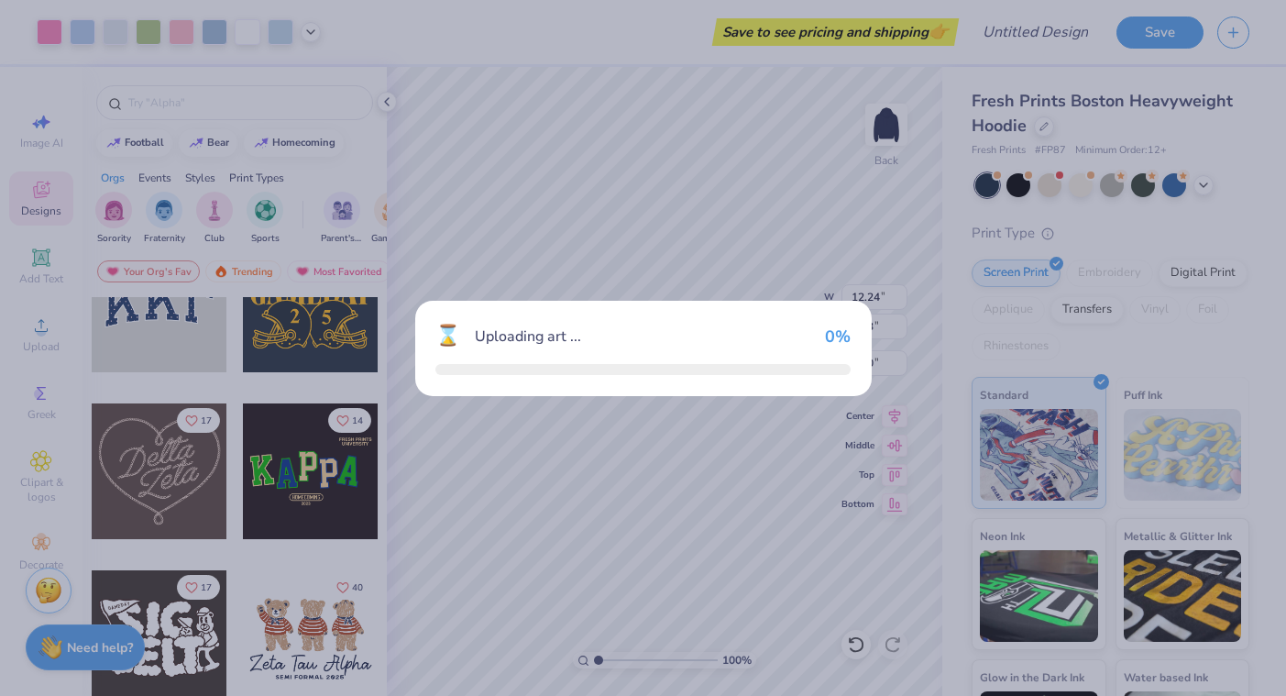
type textarea "x"
type input "13.16"
type input "5.78"
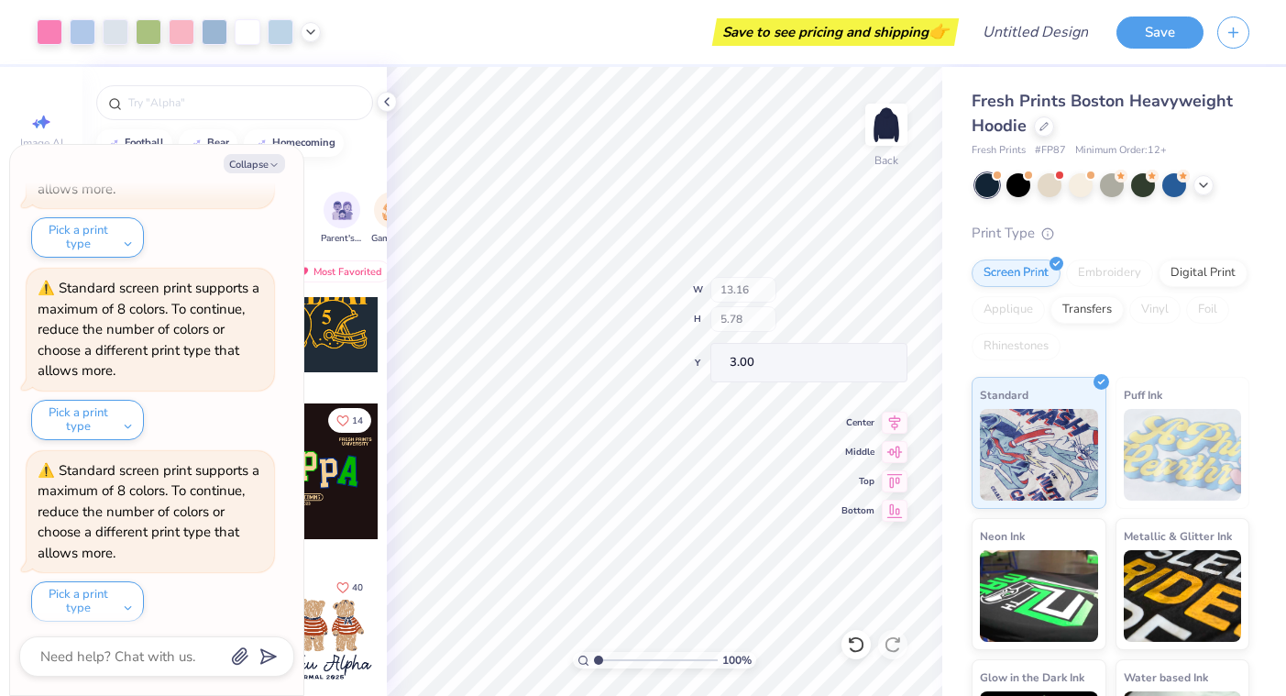
scroll to position [578, 0]
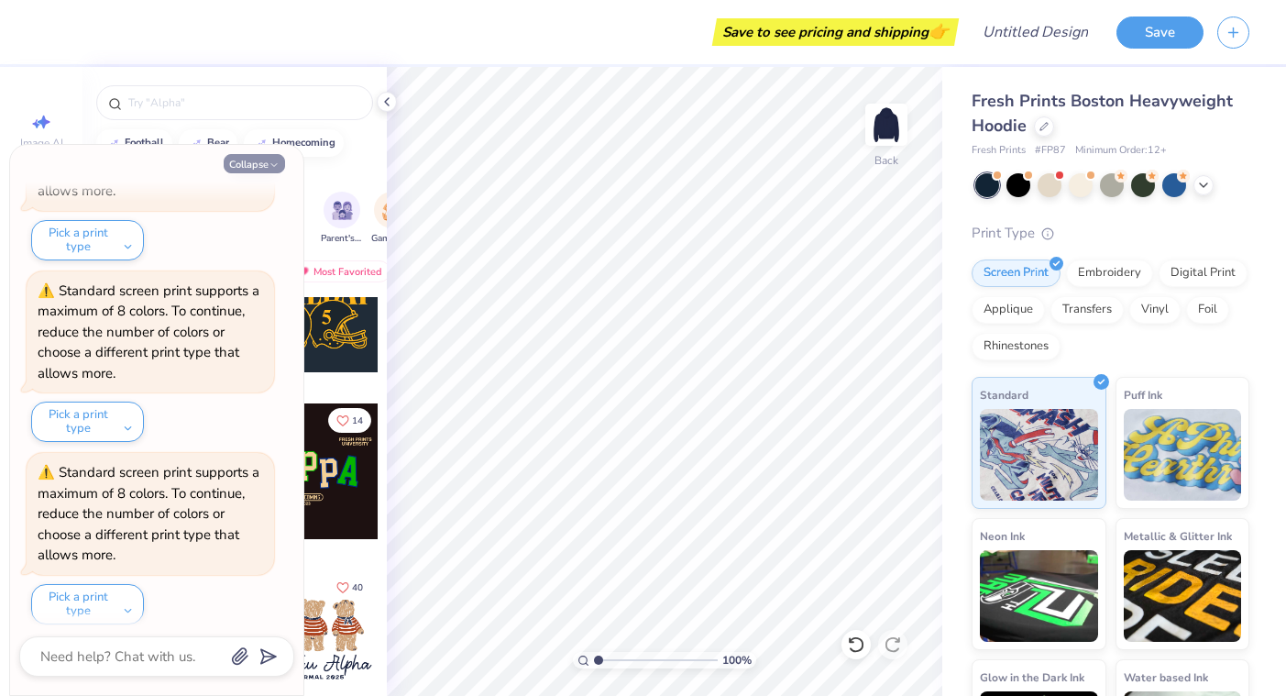
click at [251, 159] on button "Collapse" at bounding box center [254, 163] width 61 height 19
type textarea "x"
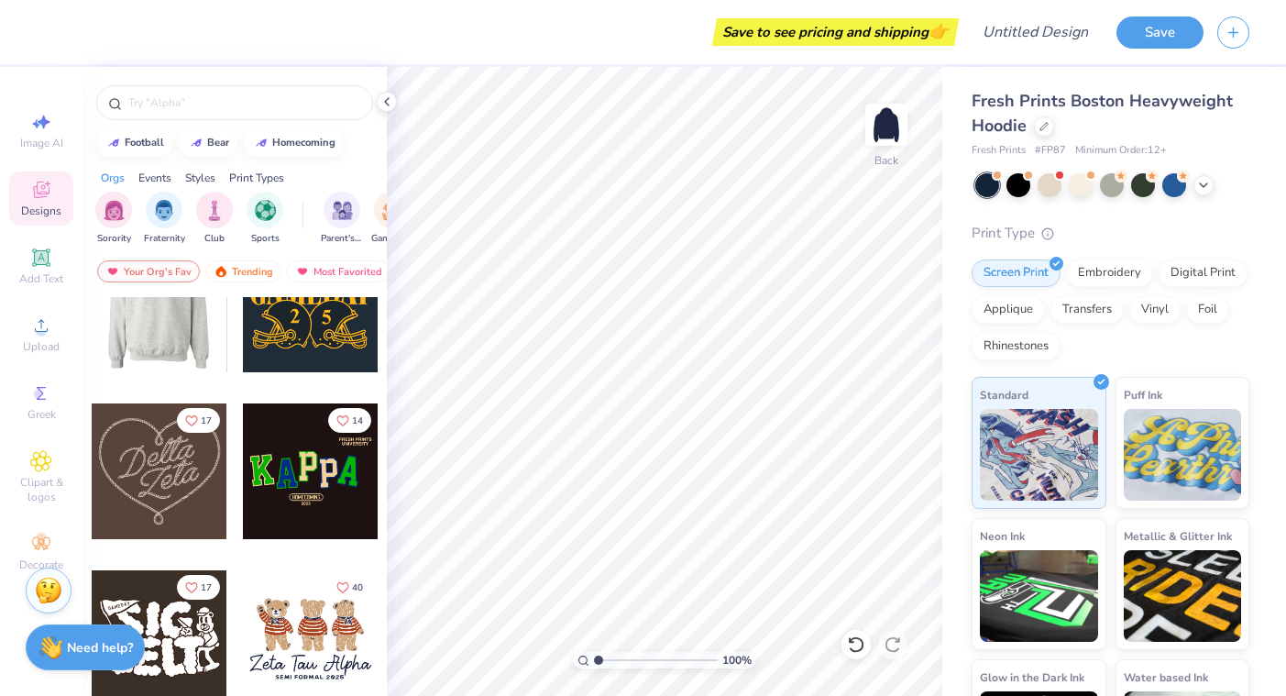
click at [140, 339] on div at bounding box center [159, 304] width 136 height 136
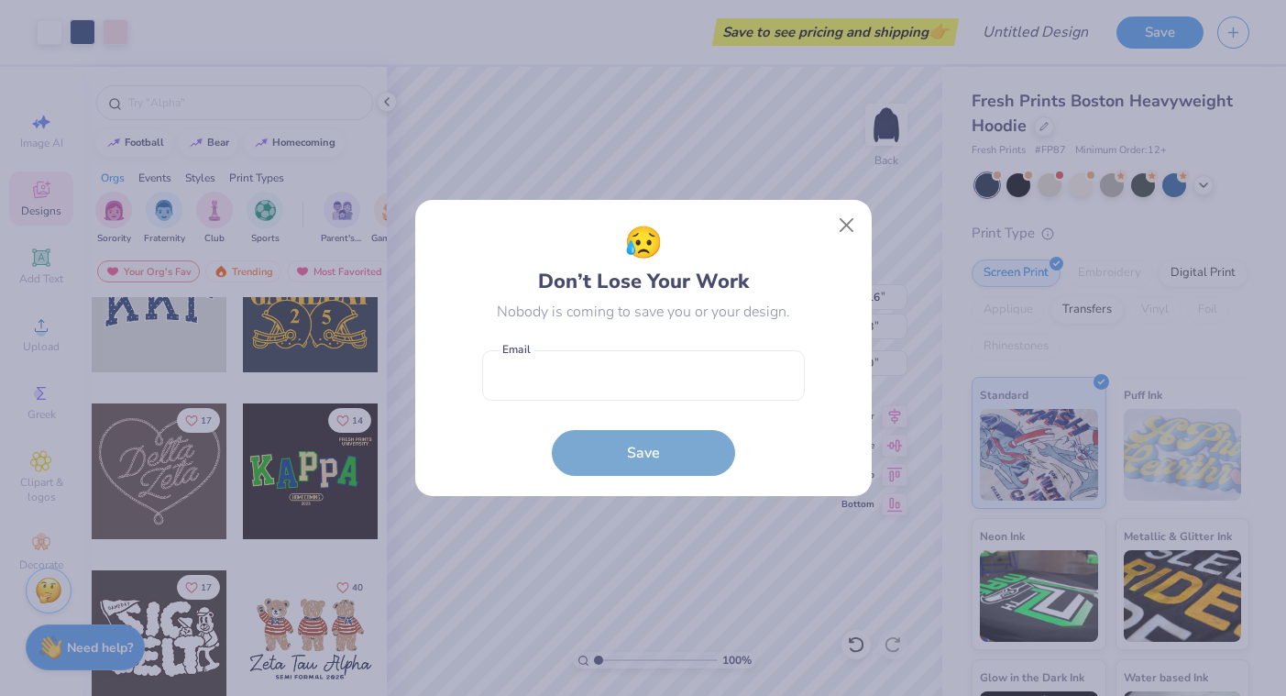
click at [598, 336] on body "Art colors Save to see pricing and shipping 👉 Design Title Save Image AI Design…" at bounding box center [643, 348] width 1286 height 696
click at [834, 223] on button "Close" at bounding box center [845, 225] width 35 height 35
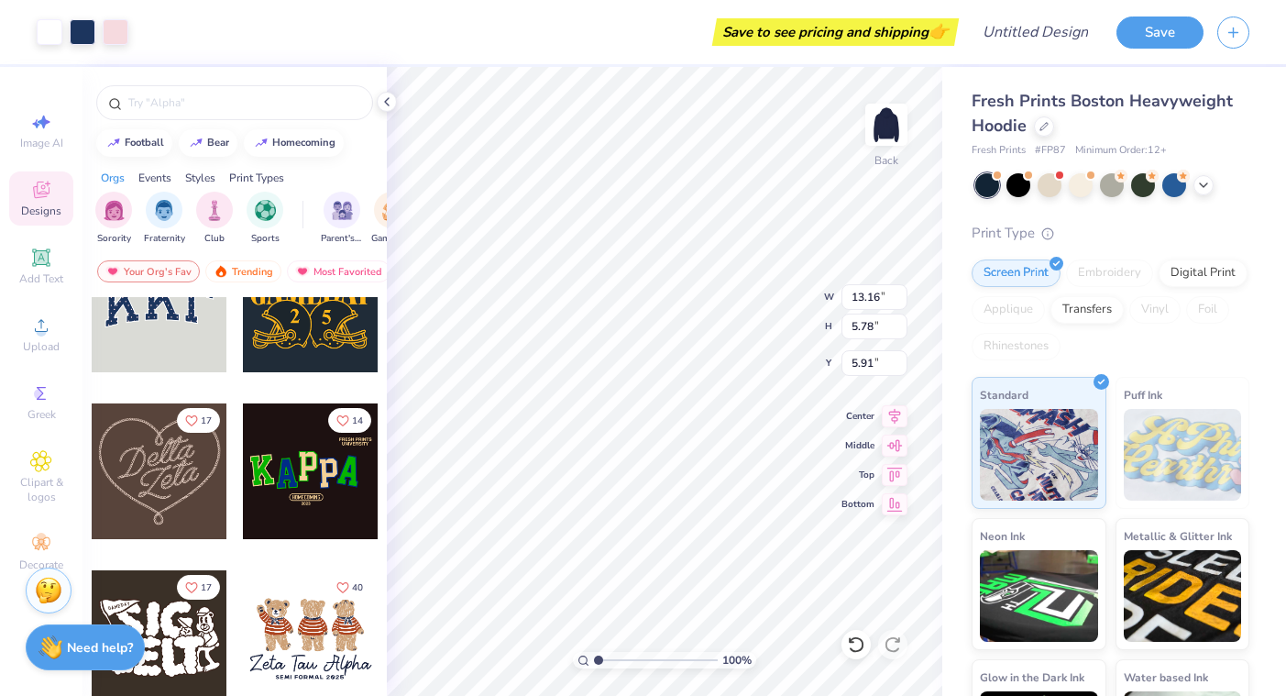
type input "6.41"
type input "6.35"
click at [491, 65] on div "Art colors Save to see pricing and shipping 👉 Design Title Save Image AI Design…" at bounding box center [643, 348] width 1286 height 696
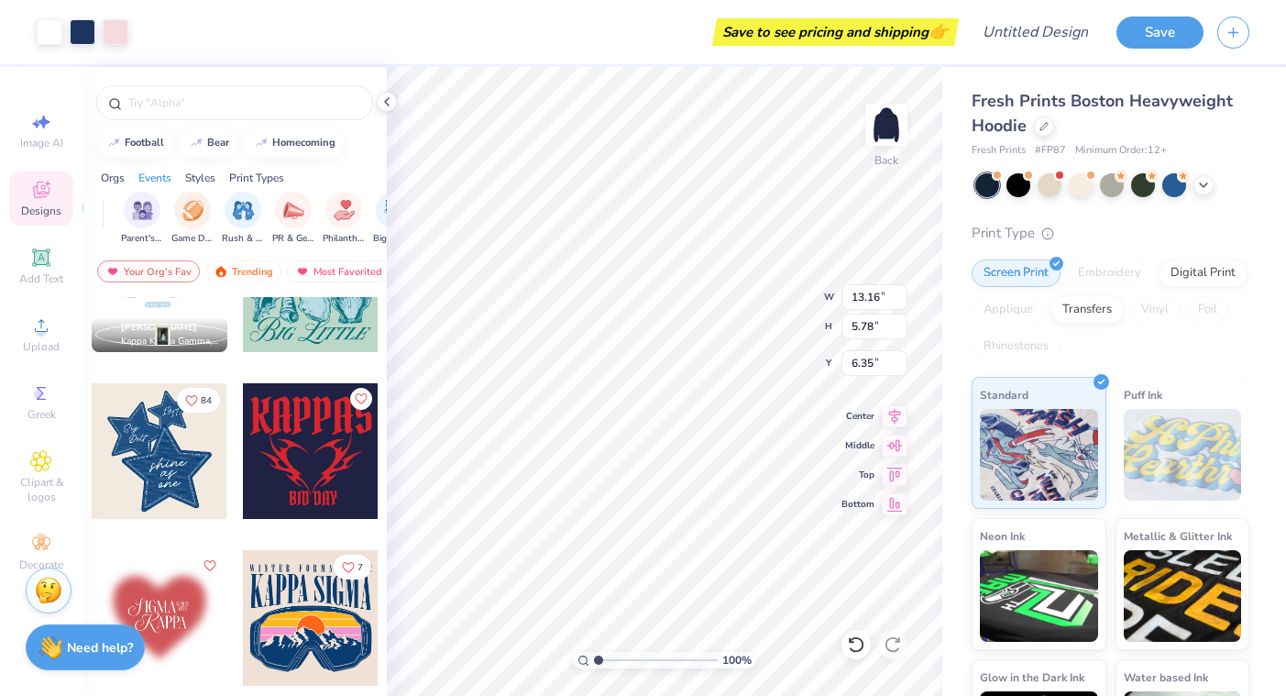
scroll to position [0, 204]
click at [1025, 179] on div at bounding box center [1018, 183] width 24 height 24
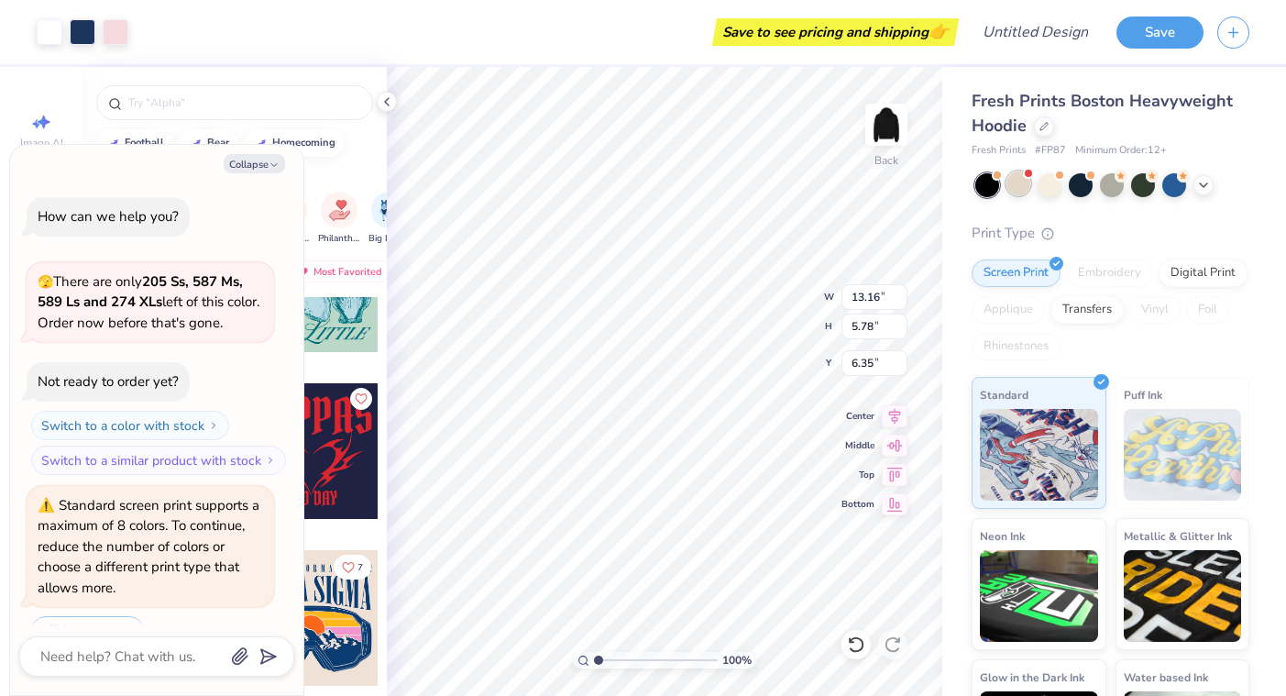
scroll to position [815, 0]
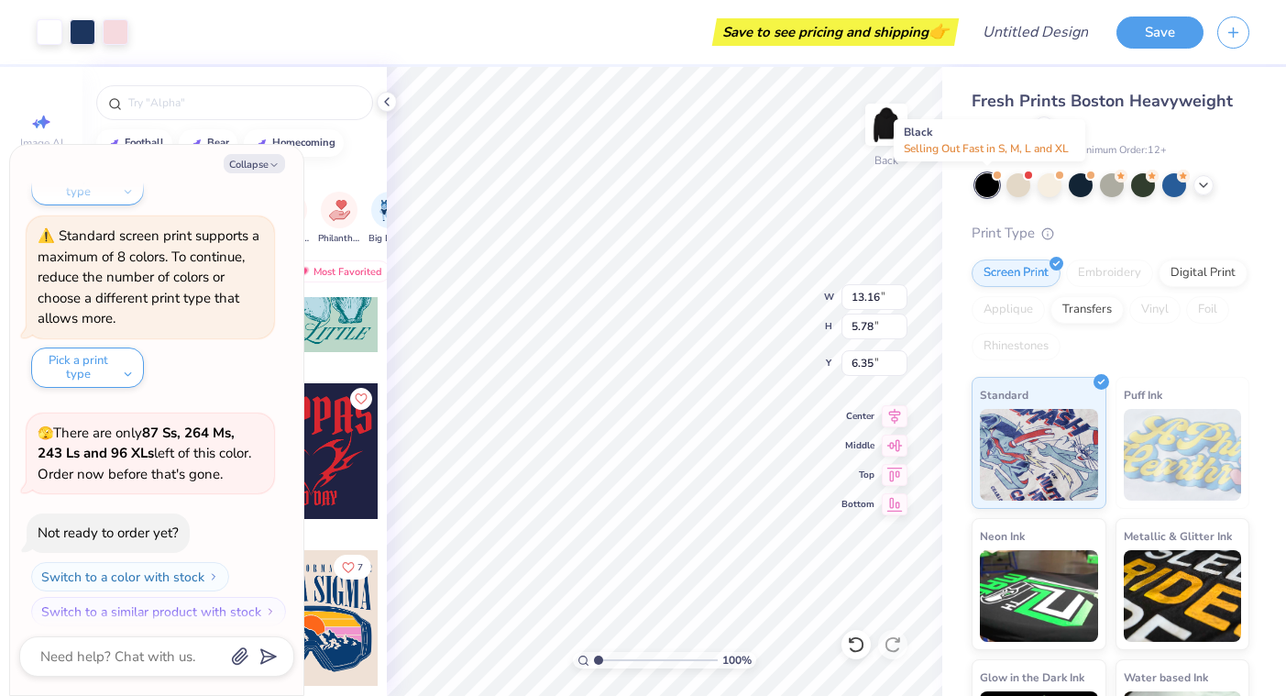
click at [986, 181] on div at bounding box center [987, 185] width 24 height 24
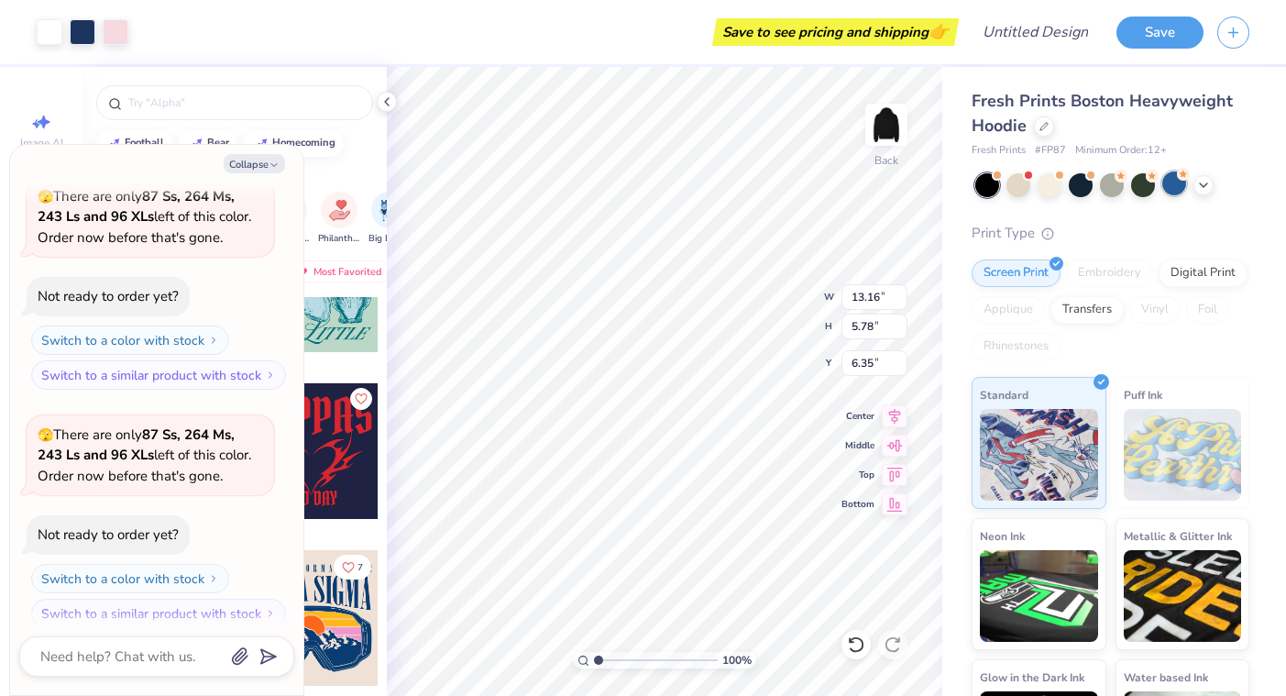
click at [1168, 187] on div at bounding box center [1174, 183] width 24 height 24
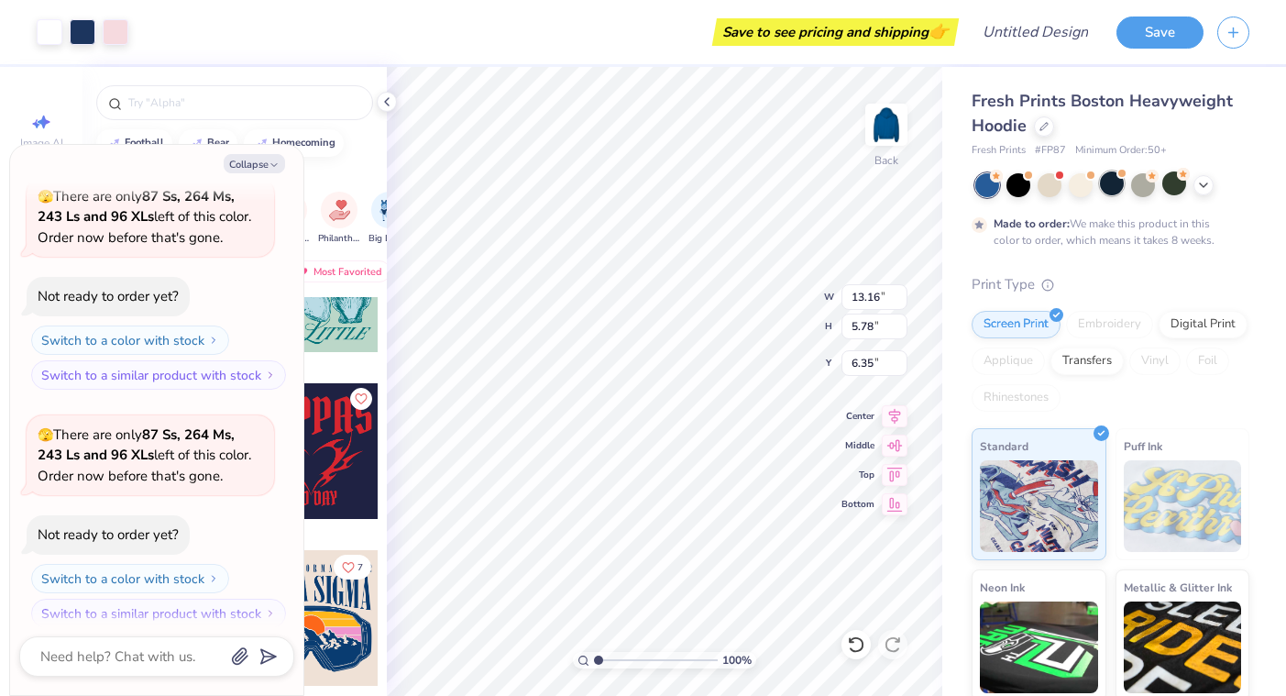
scroll to position [1202, 0]
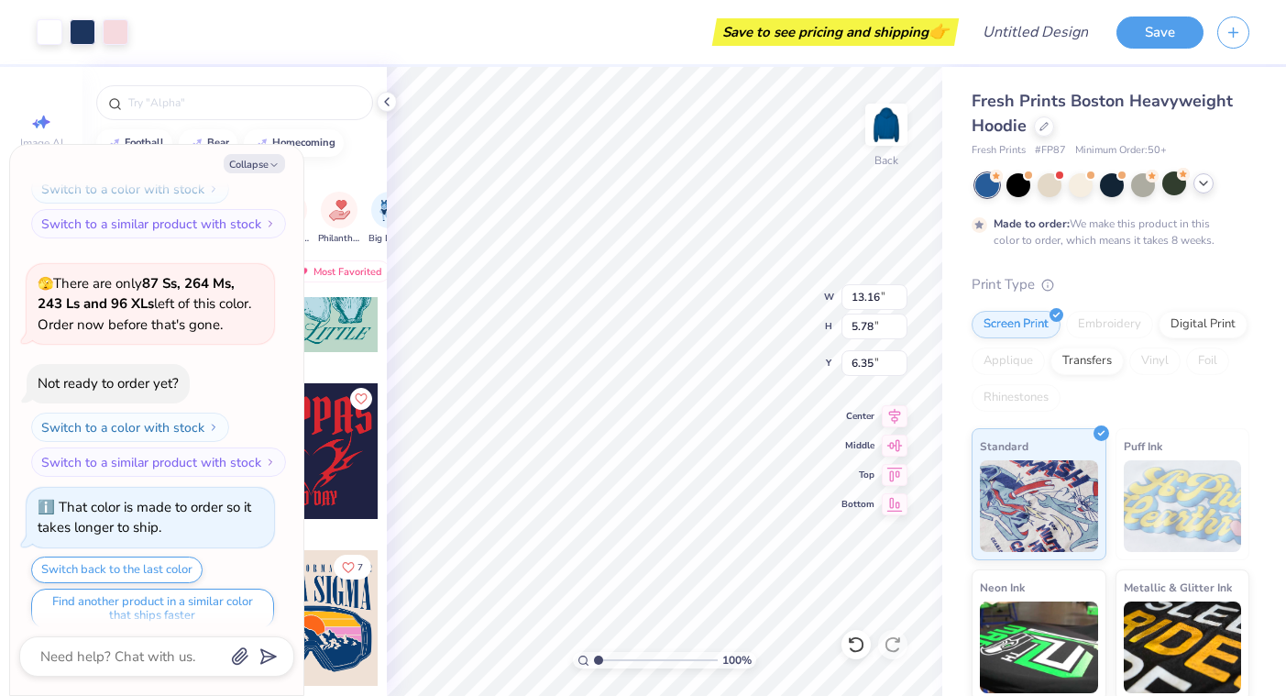
click at [1201, 184] on icon at bounding box center [1203, 183] width 15 height 15
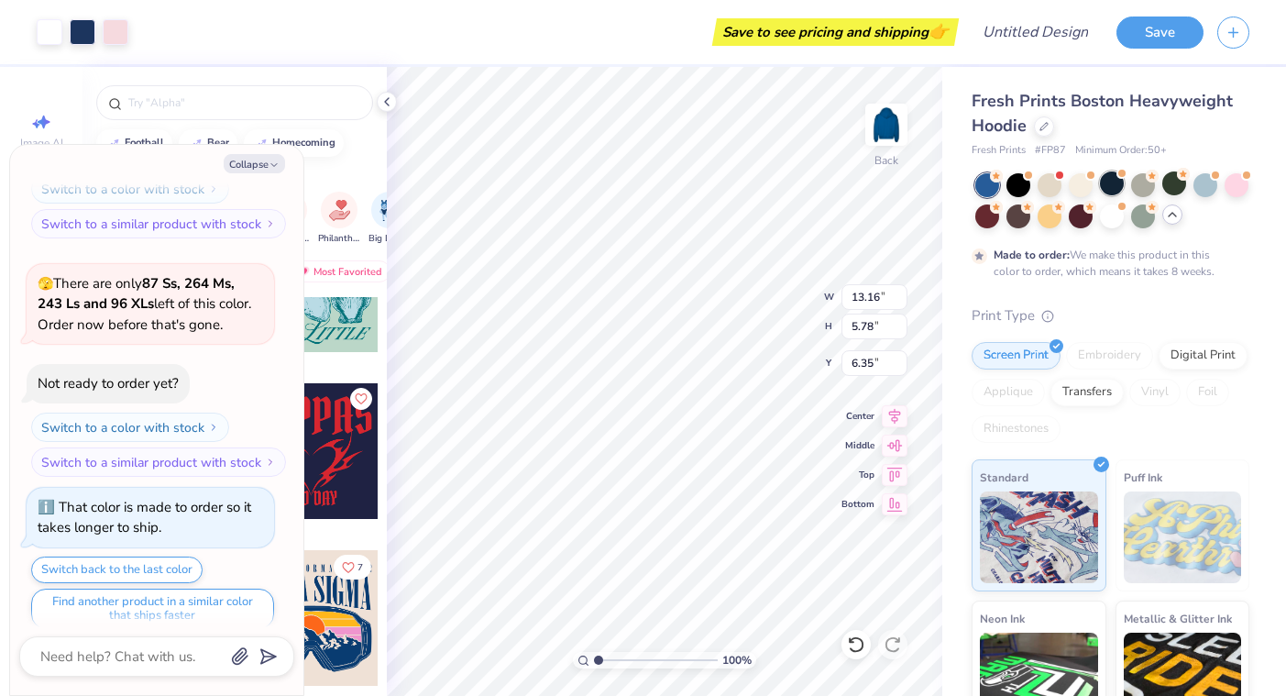
click at [1115, 181] on div at bounding box center [1112, 183] width 24 height 24
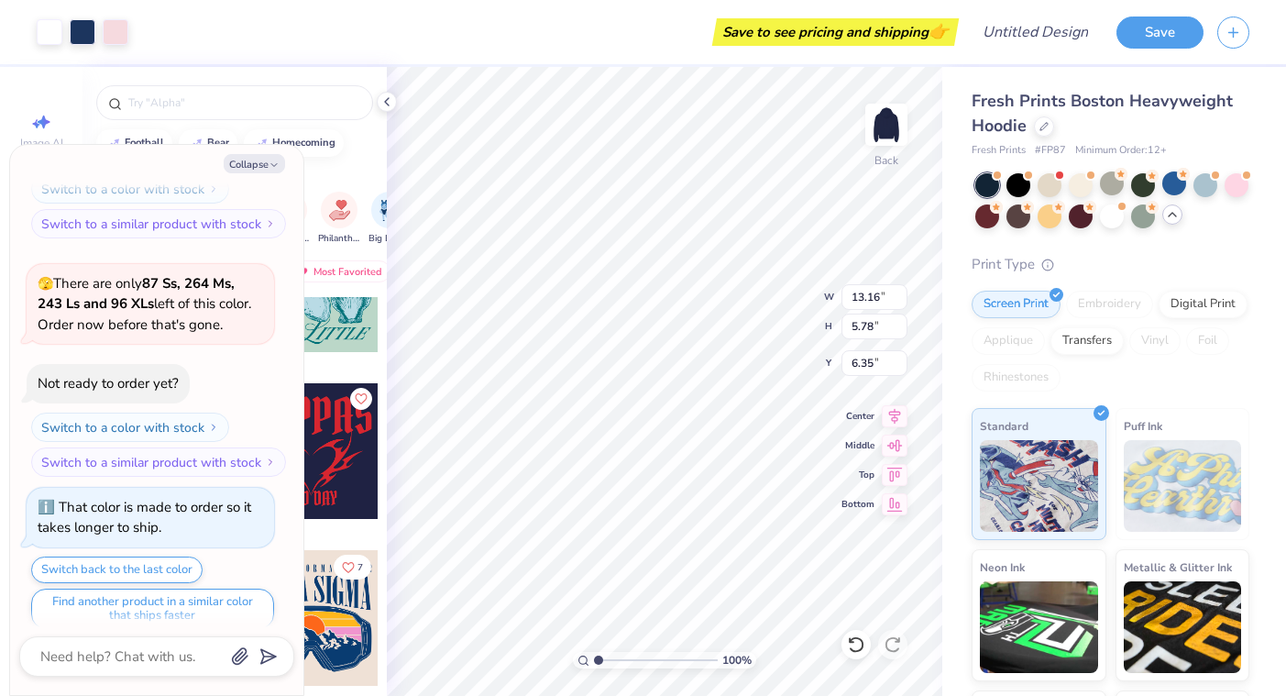
scroll to position [1529, 0]
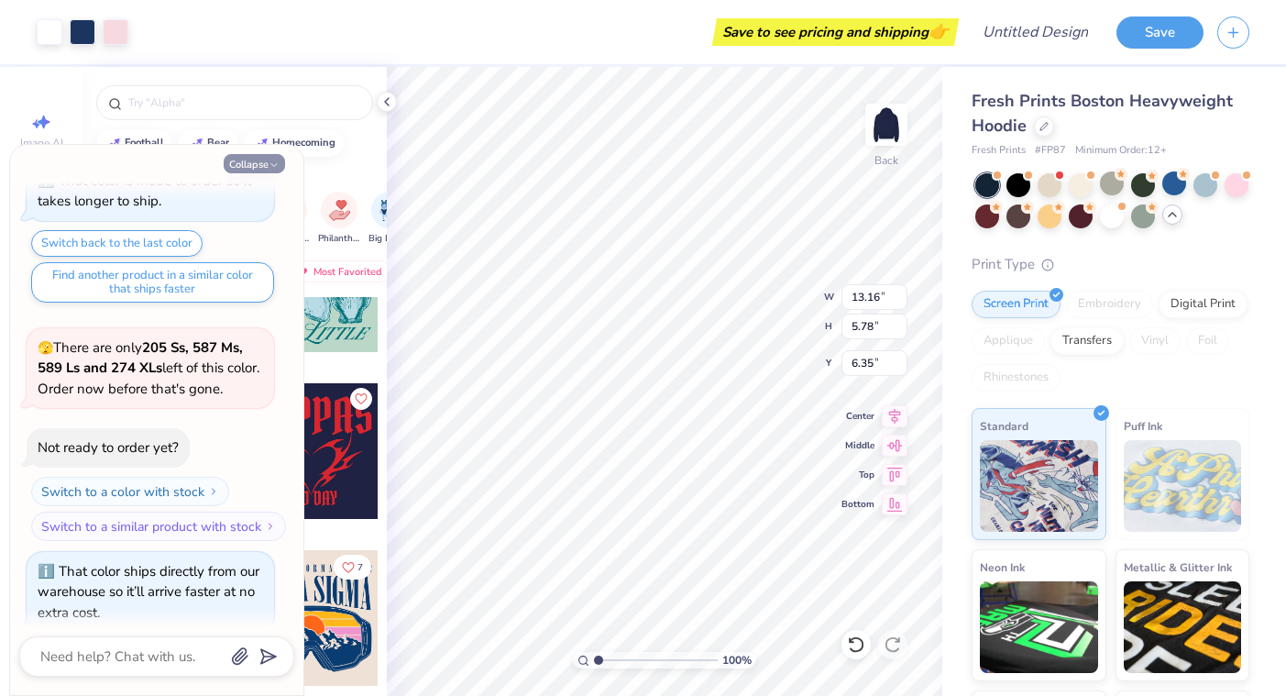
click at [250, 170] on button "Collapse" at bounding box center [254, 163] width 61 height 19
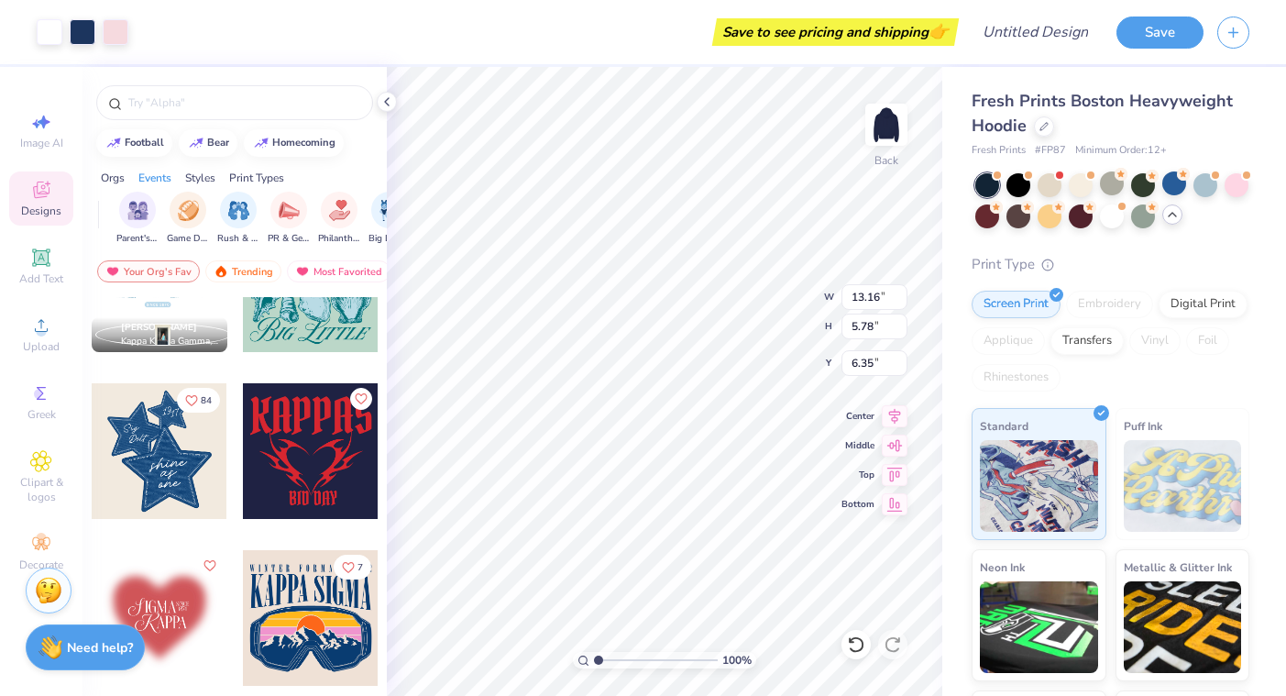
type textarea "x"
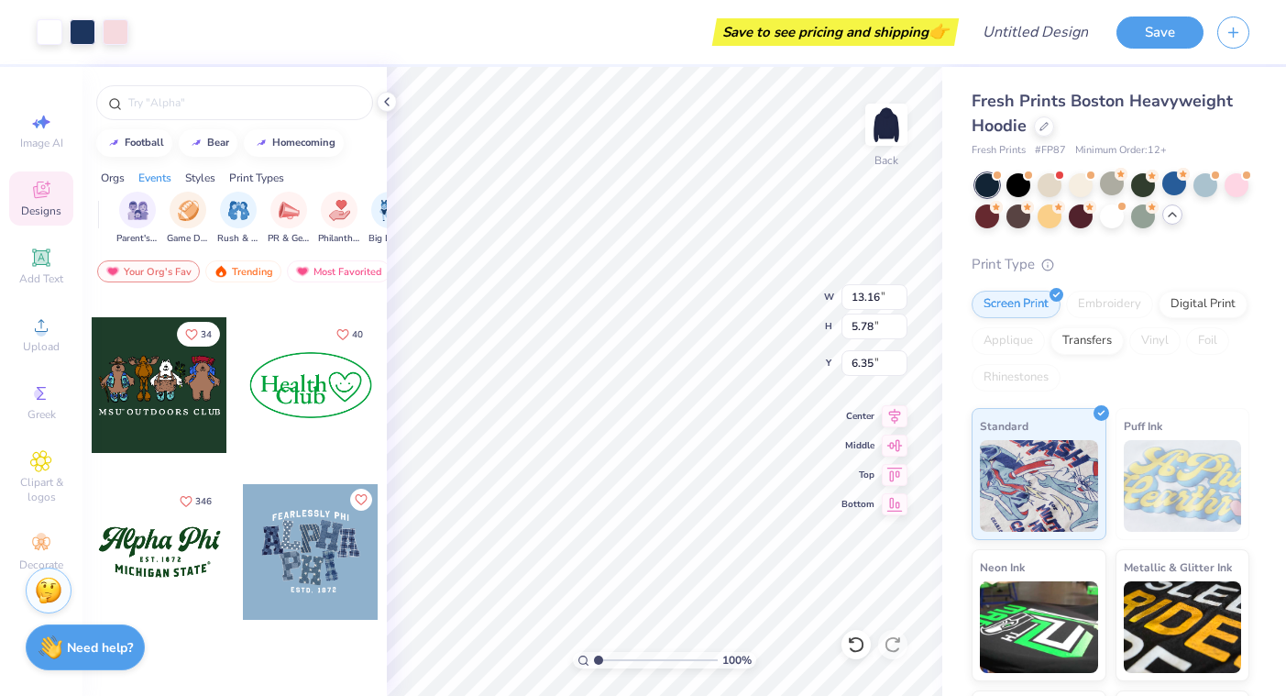
scroll to position [1222, 0]
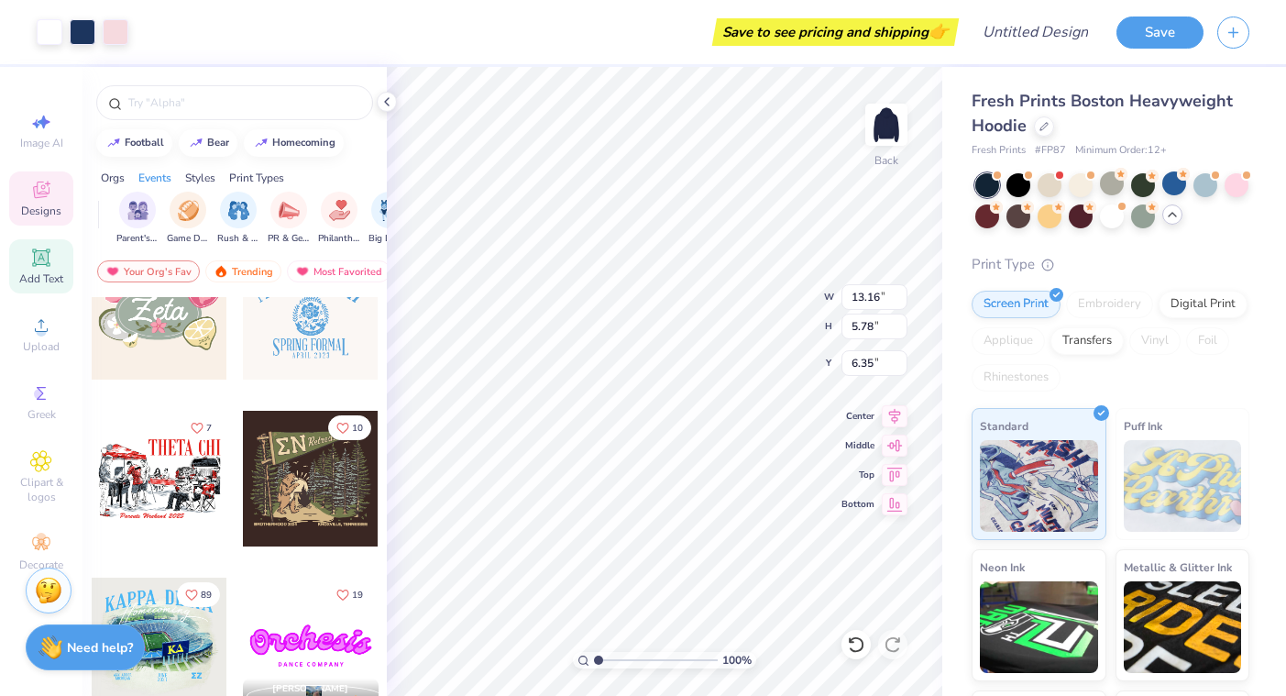
click at [34, 262] on icon at bounding box center [41, 258] width 22 height 22
type input "7.05"
type input "2.04"
type input "5.73"
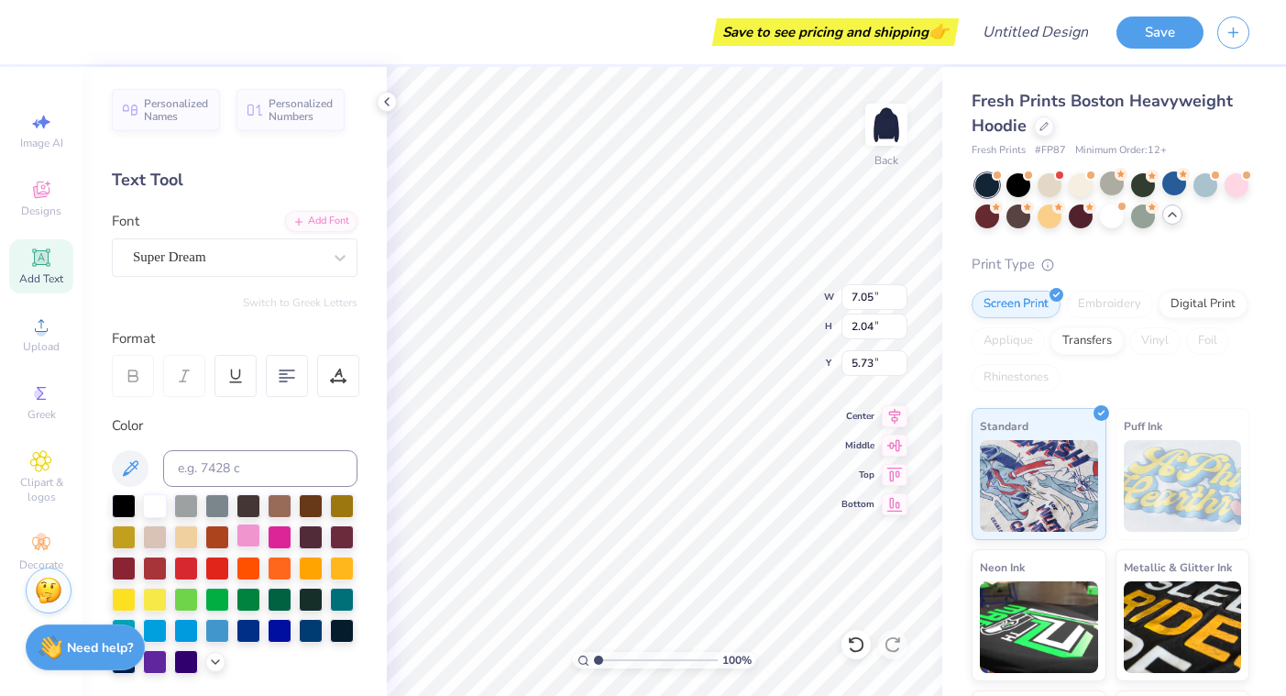
click at [247, 532] on div at bounding box center [248, 535] width 24 height 24
type input "12.94"
type input "5.52"
type input "6.47"
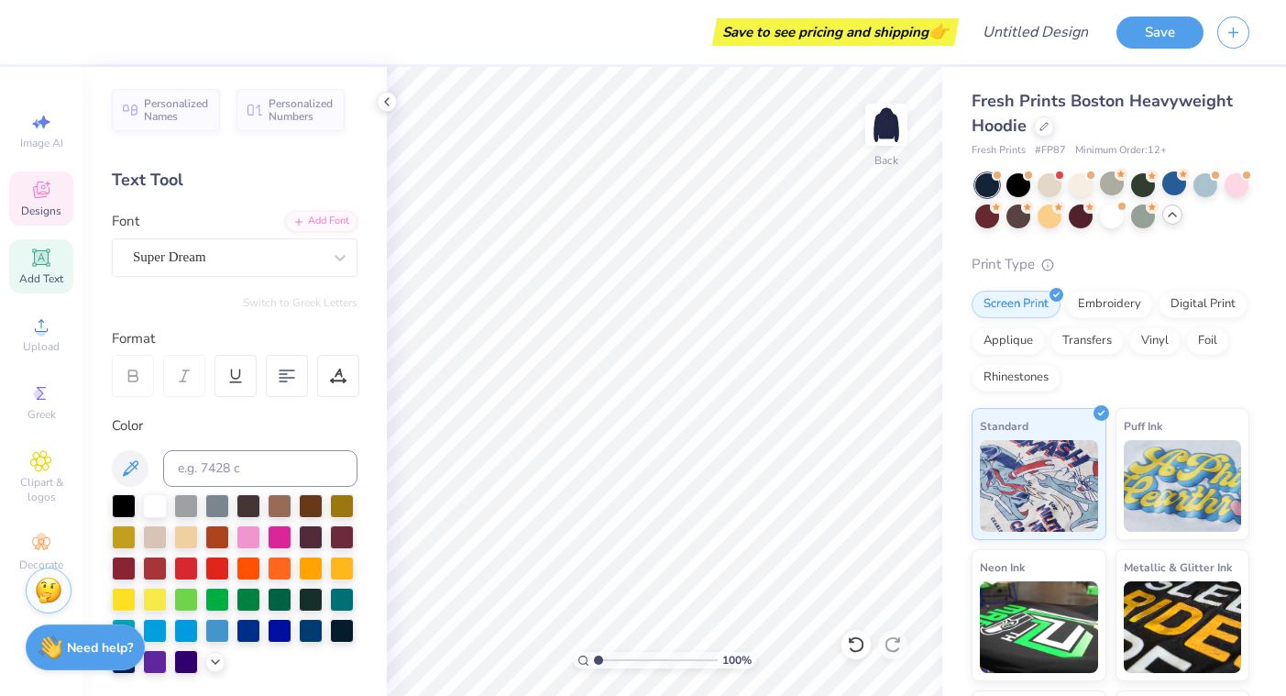
click at [41, 206] on span "Designs" at bounding box center [41, 210] width 40 height 15
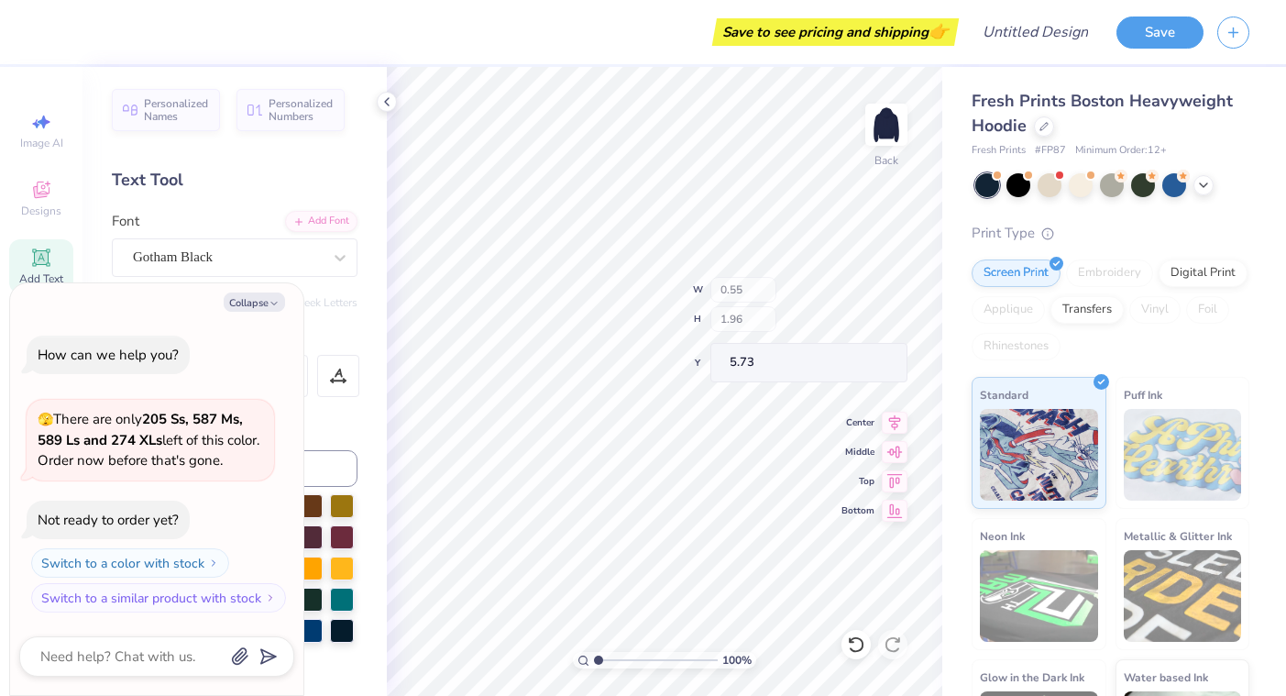
type textarea "x"
type input "1.59"
type input "3.50"
type textarea "x"
type input "3.50"
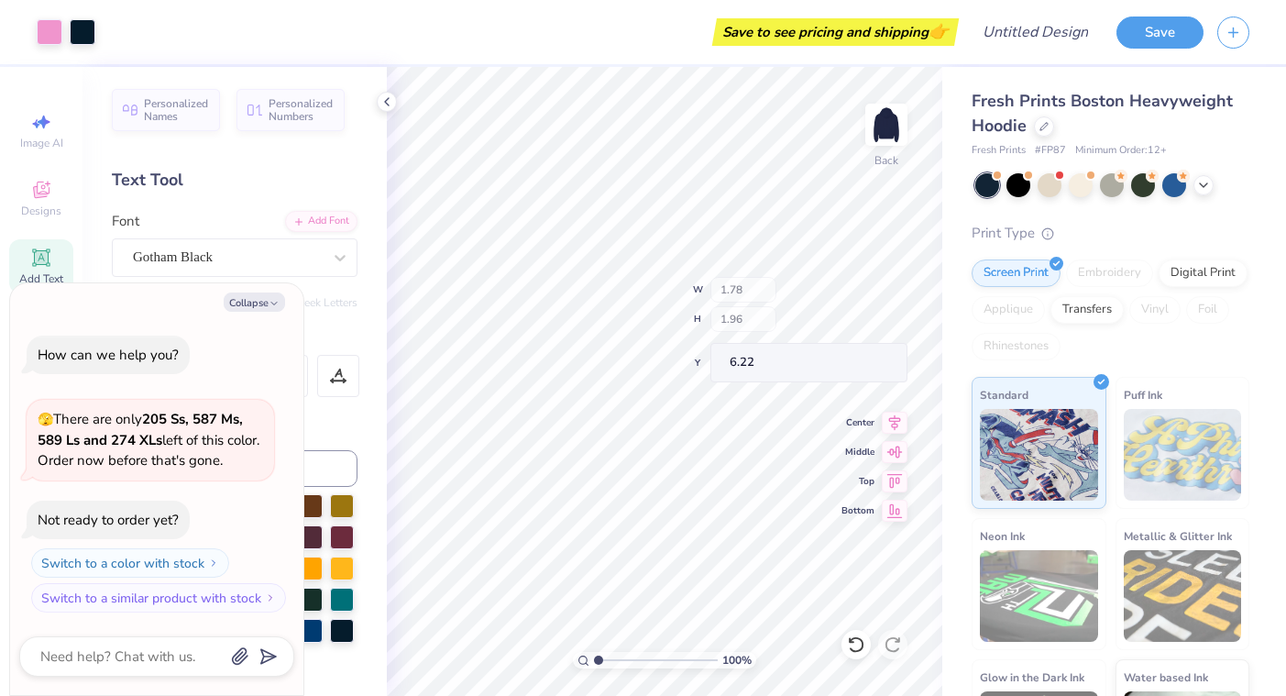
type textarea "x"
type input "1.65"
type input "6.02"
type textarea "x"
type input "0.55"
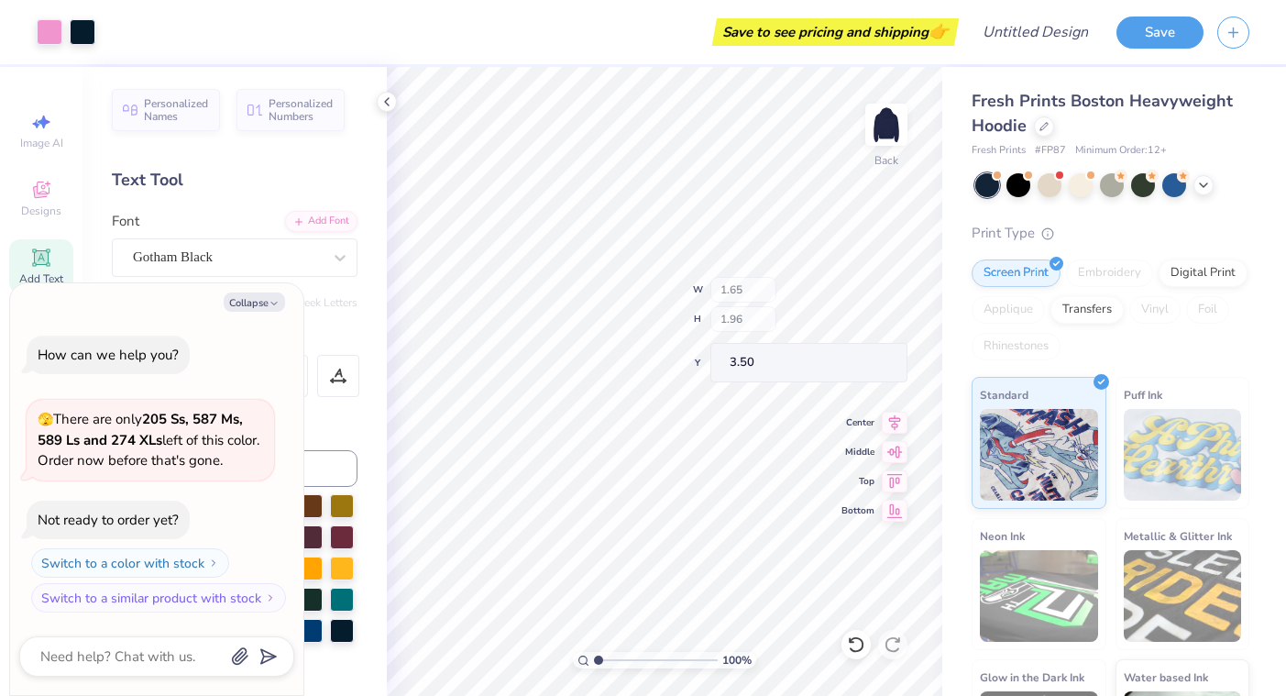
type input "3.30"
type textarea "x"
type input "4.82"
type textarea "x"
type input "1.85"
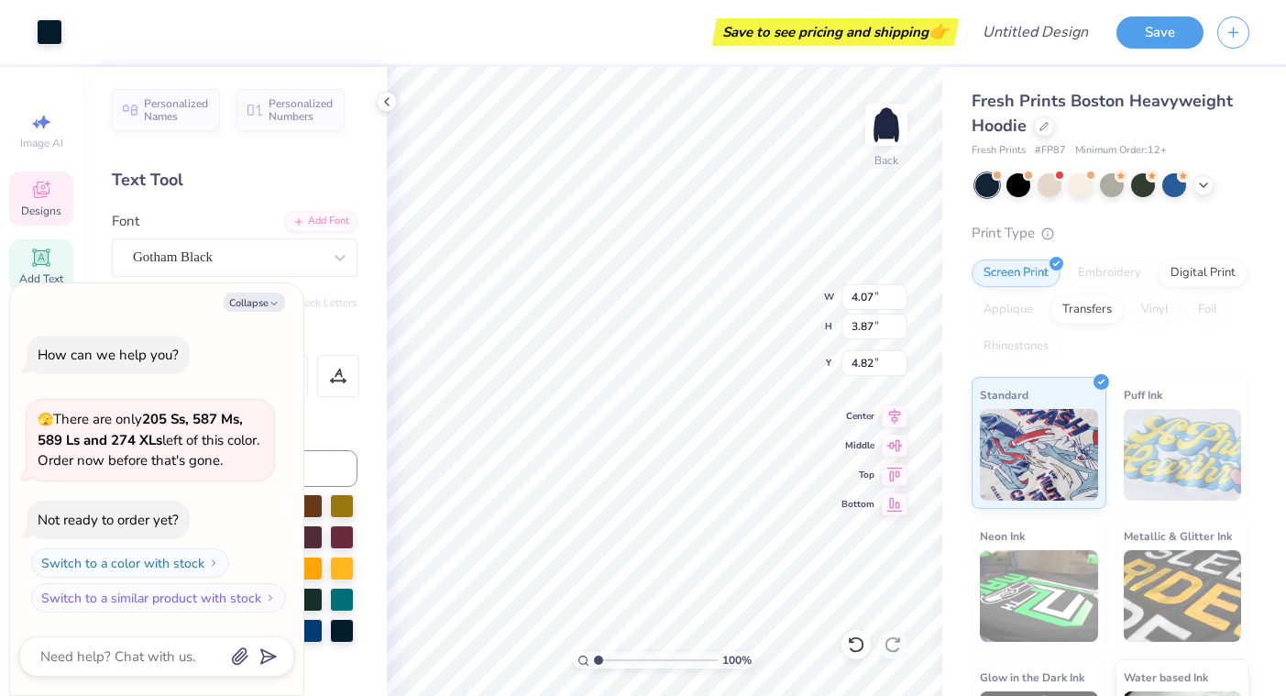
type input "0.59"
type input "6.56"
type textarea "x"
type input "6.75"
type textarea "x"
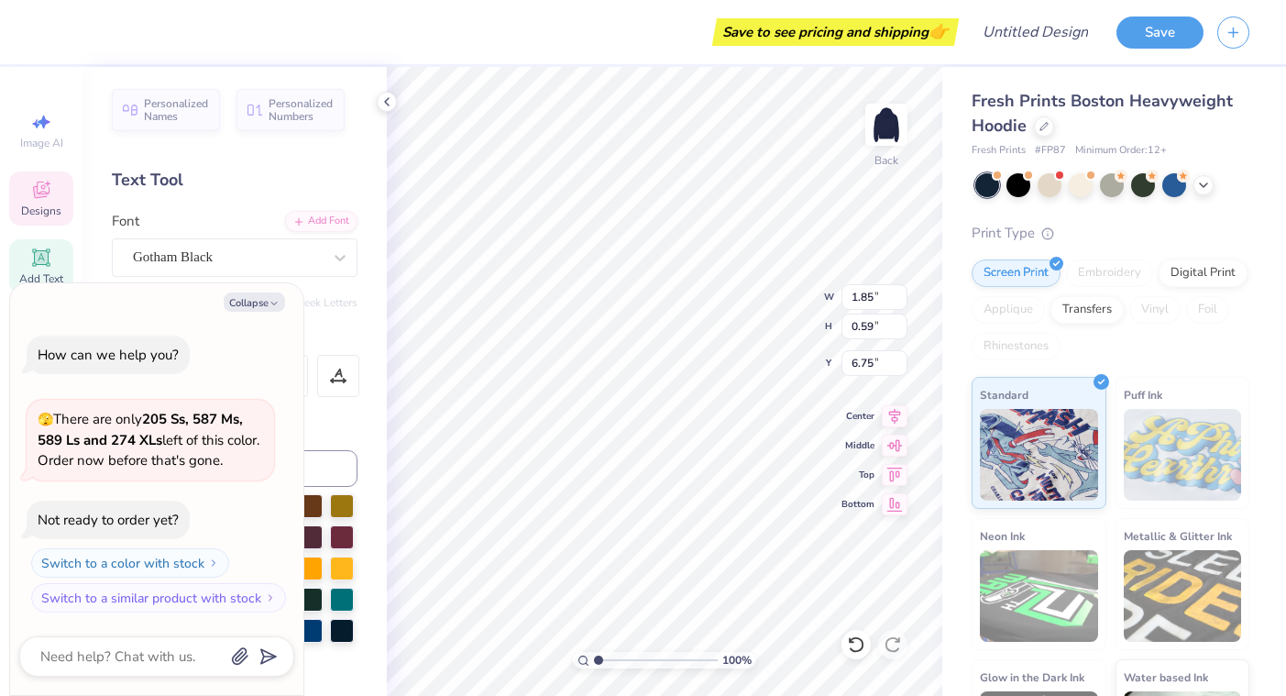
type textarea "x"
type textarea "1"
type textarea "x"
type textarea "19"
type textarea "x"
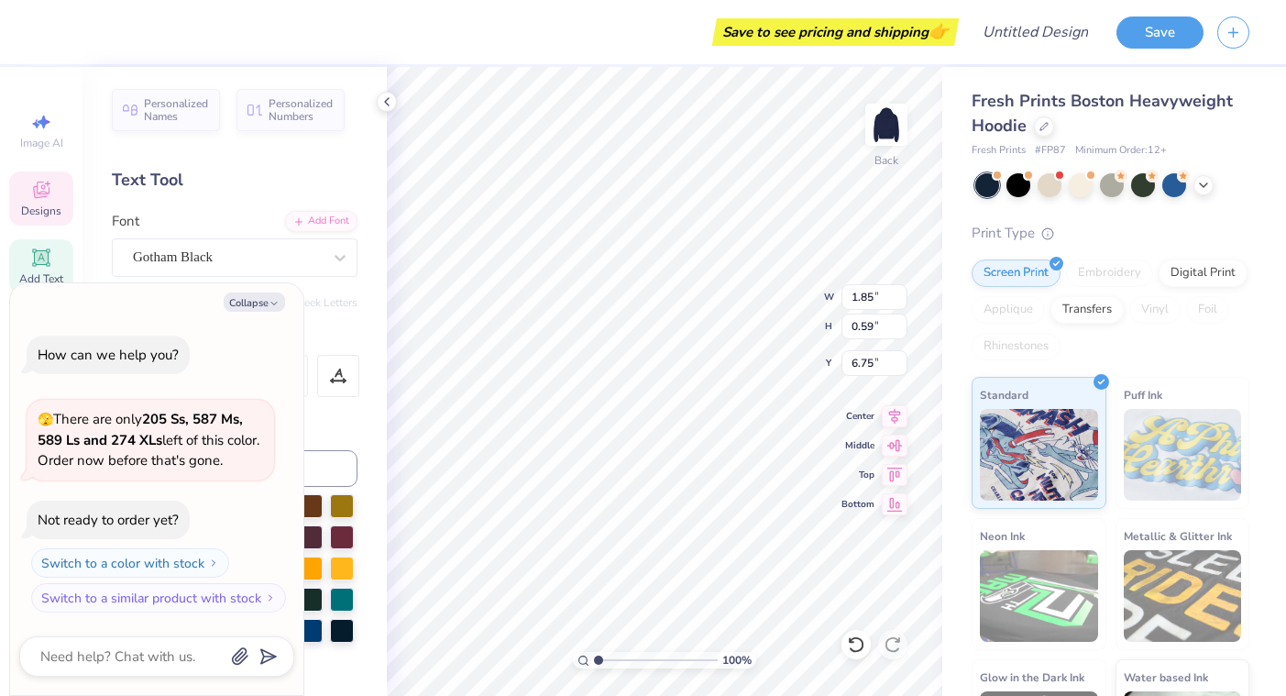
type textarea "199"
type textarea "x"
type textarea "1994"
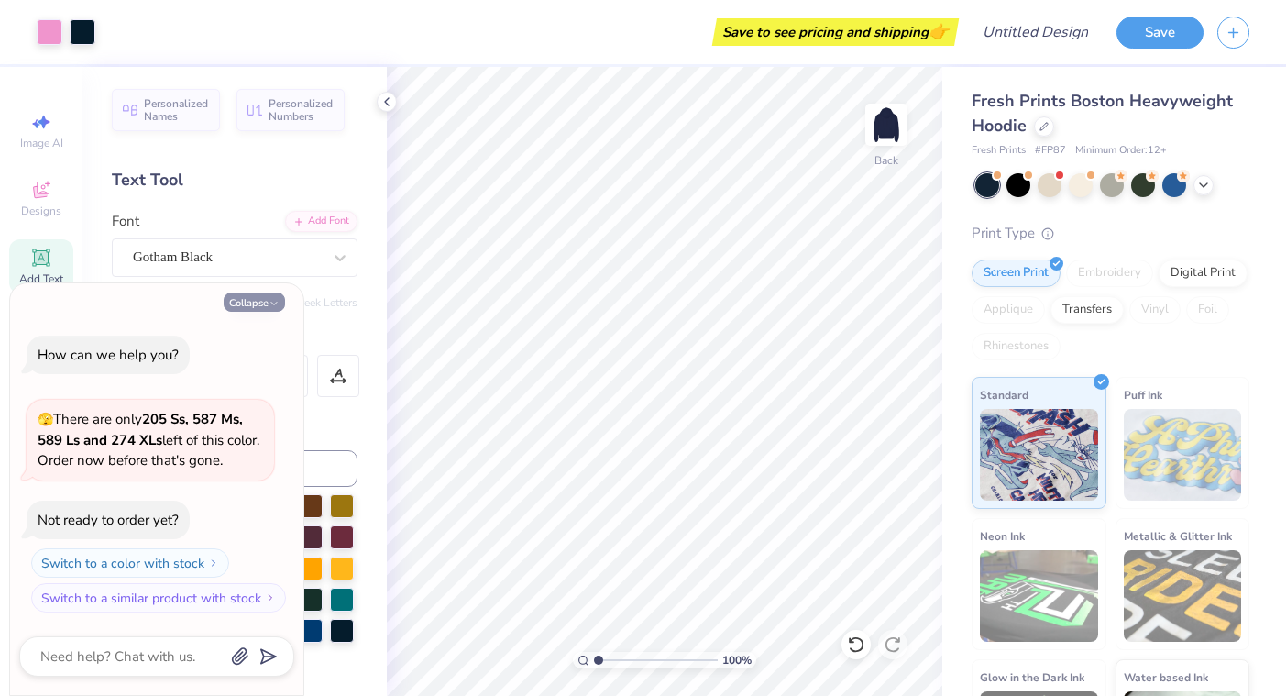
click at [271, 295] on button "Collapse" at bounding box center [254, 301] width 61 height 19
type textarea "x"
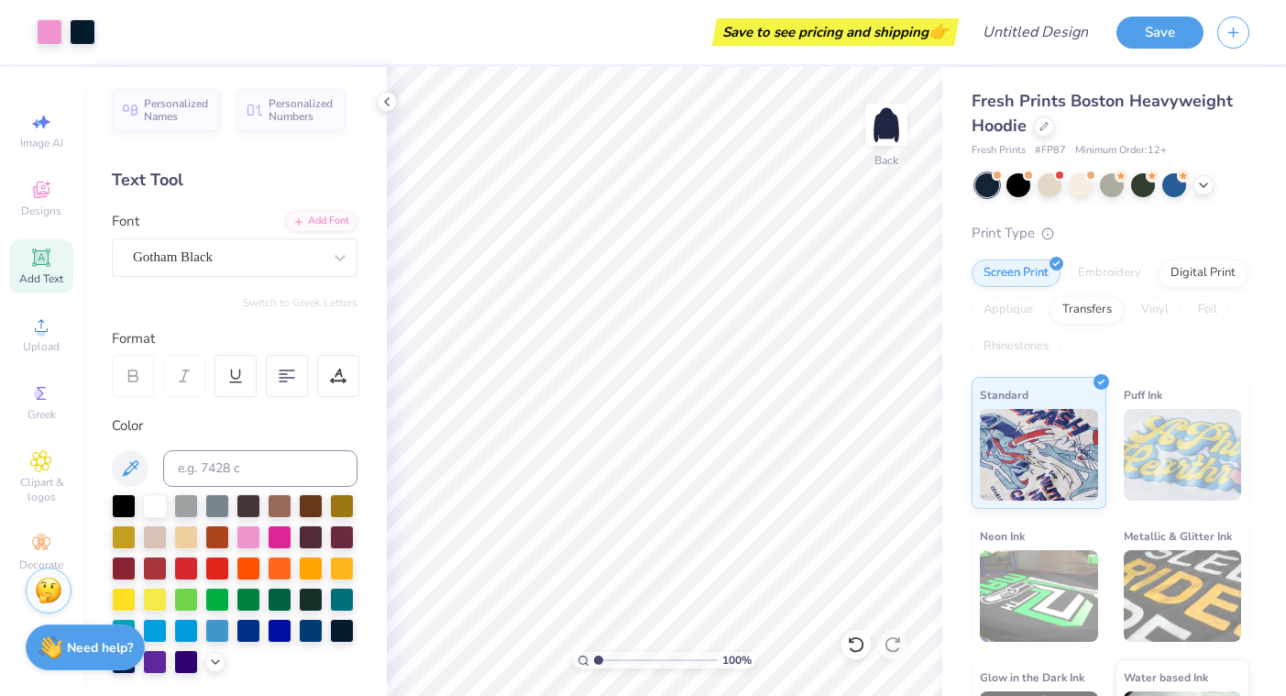
click at [43, 273] on span "Add Text" at bounding box center [41, 278] width 44 height 15
click at [169, 229] on div "Font Super Dream" at bounding box center [235, 244] width 246 height 66
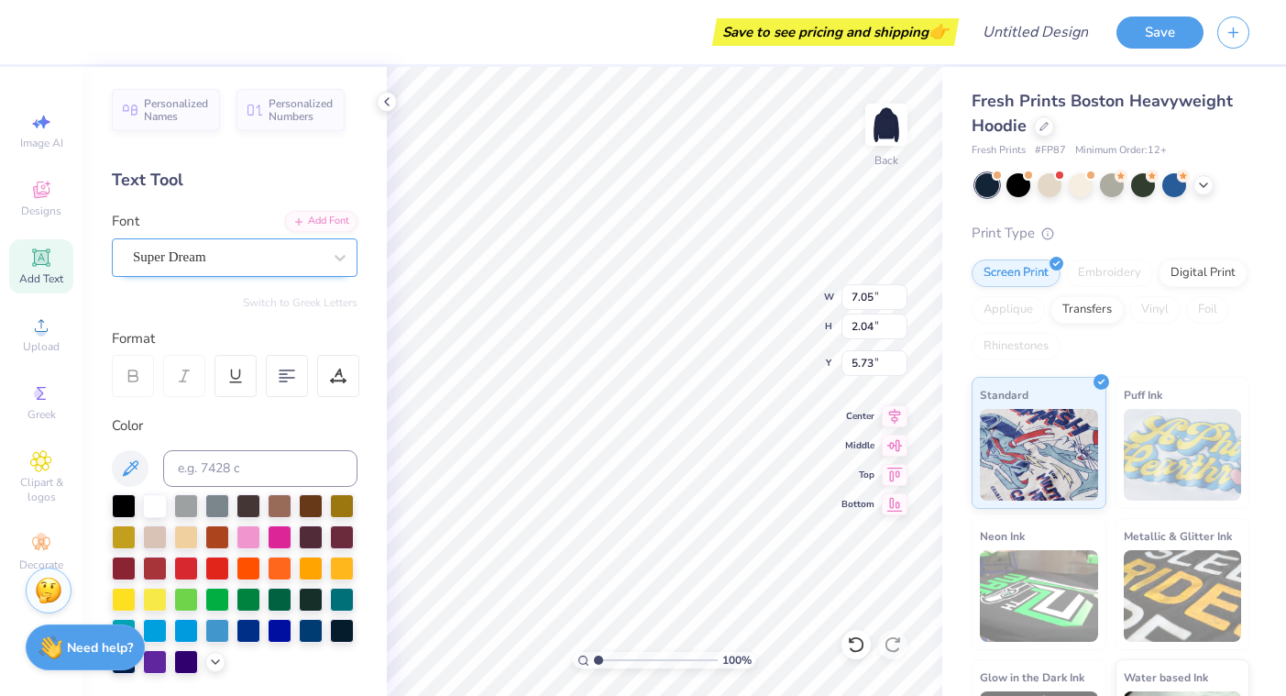
click at [188, 259] on span "Super Dream" at bounding box center [169, 257] width 73 height 21
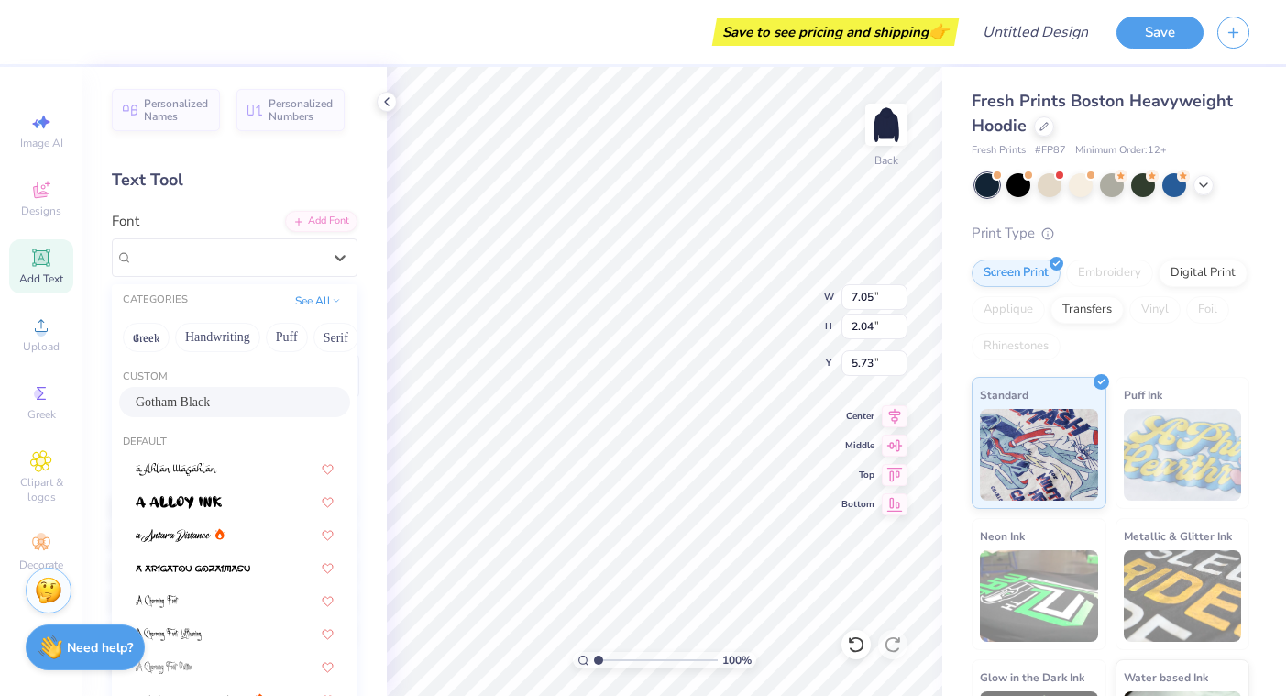
click at [171, 406] on span "Gotham Black" at bounding box center [173, 401] width 74 height 19
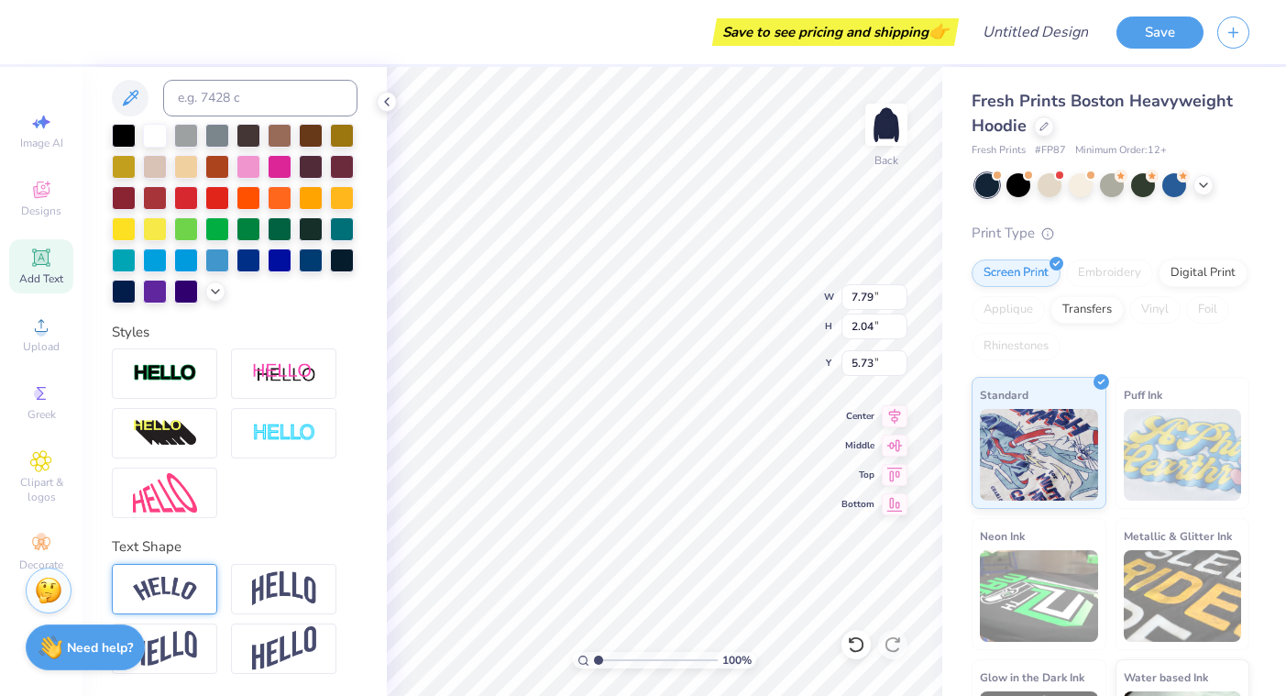
scroll to position [370, 0]
click at [166, 585] on img at bounding box center [165, 588] width 64 height 25
type input "10.67"
type input "2.86"
type input "5.32"
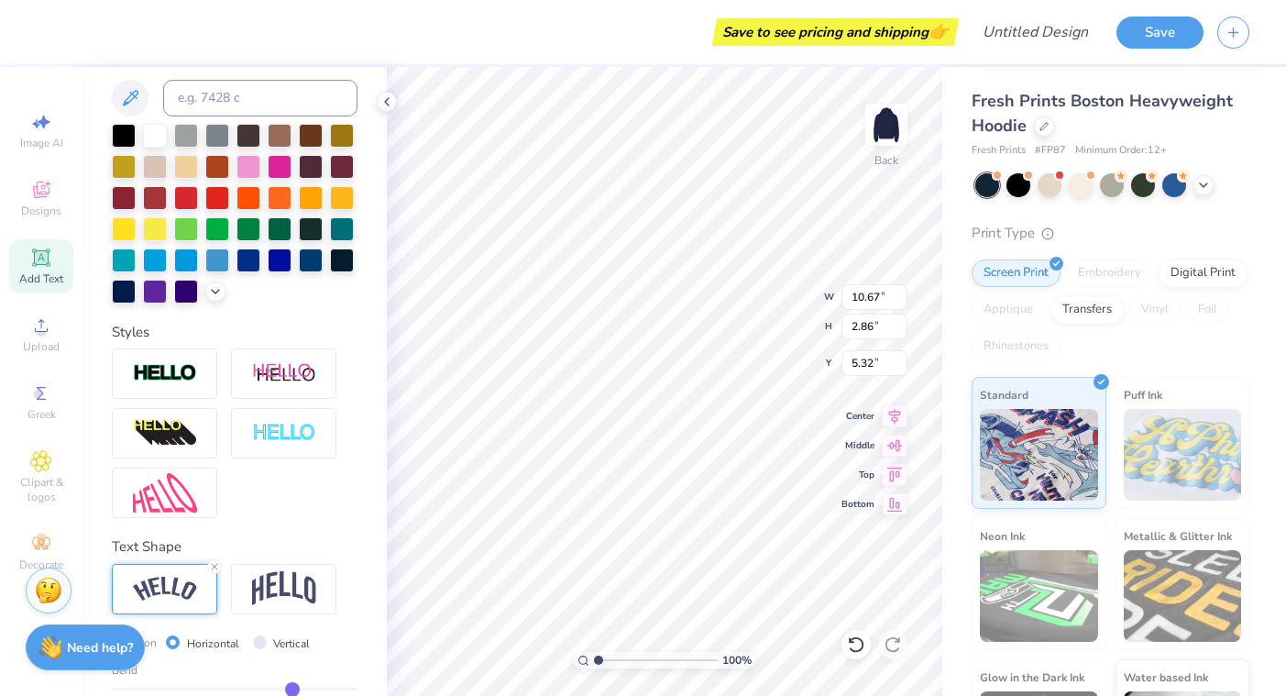
scroll to position [0, 3]
type textarea "Phi Sigma"
click at [244, 161] on div at bounding box center [248, 165] width 24 height 24
click at [188, 576] on div at bounding box center [164, 589] width 105 height 50
click at [188, 582] on img at bounding box center [165, 588] width 64 height 25
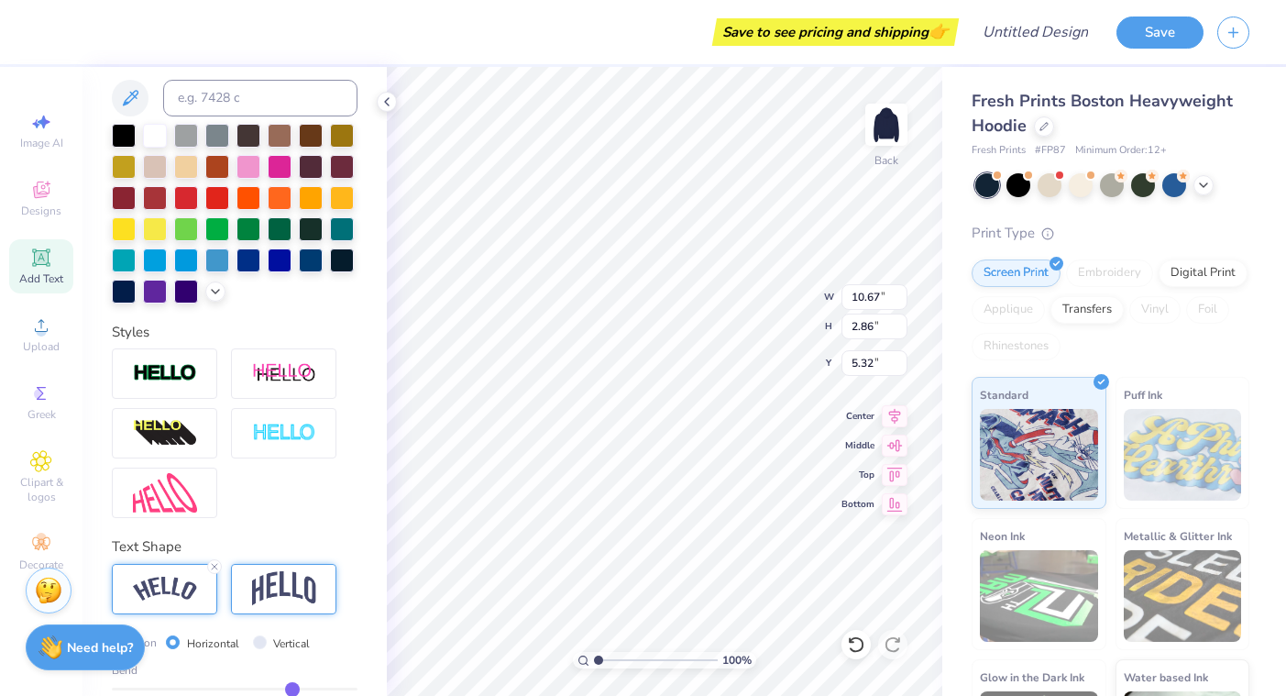
click at [269, 572] on img at bounding box center [284, 588] width 64 height 35
type input "2.21"
type input "4.07"
type input "3.87"
type input "7.34"
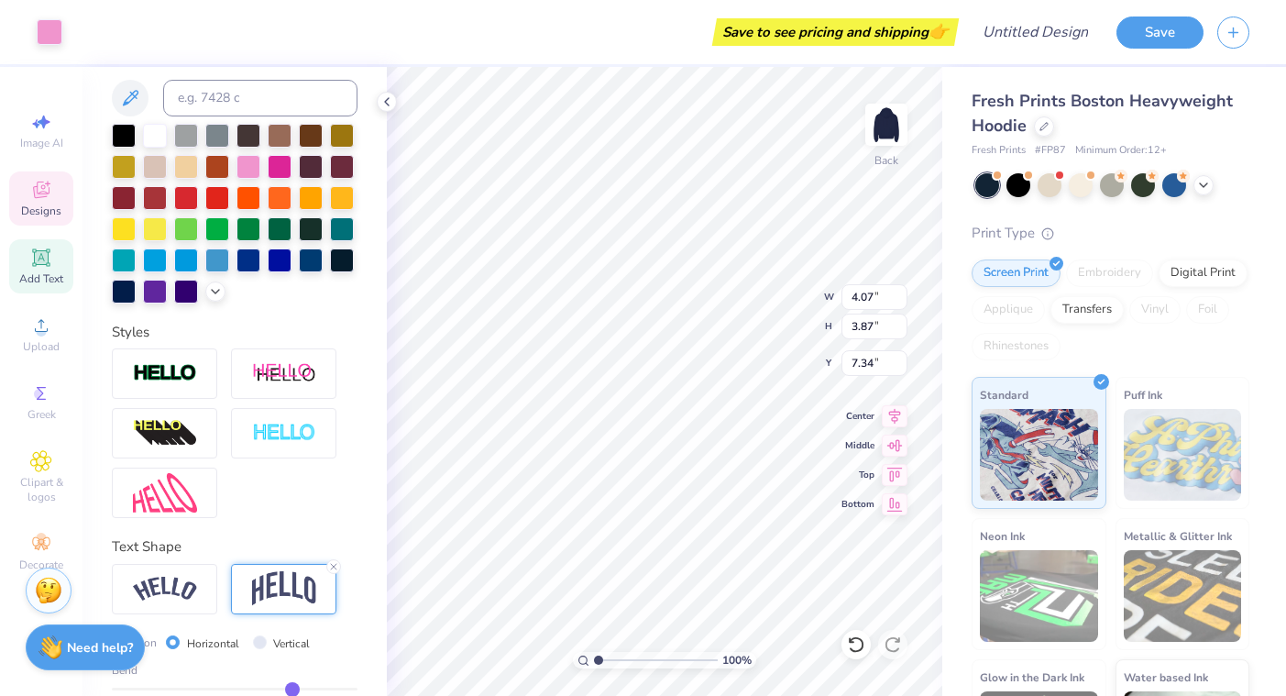
type input "14.49"
type input "5.13"
type input "0.50"
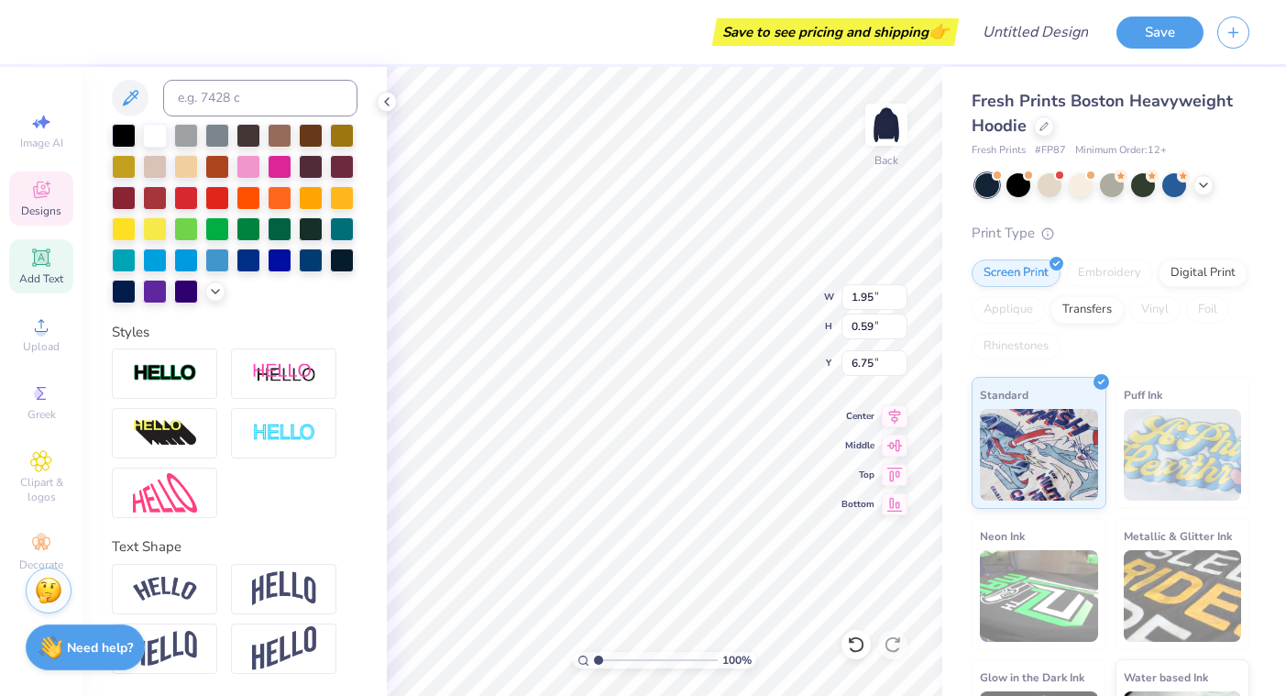
type input "9.28"
type input "4.07"
type input "3.87"
type input "7.34"
type input "4.74"
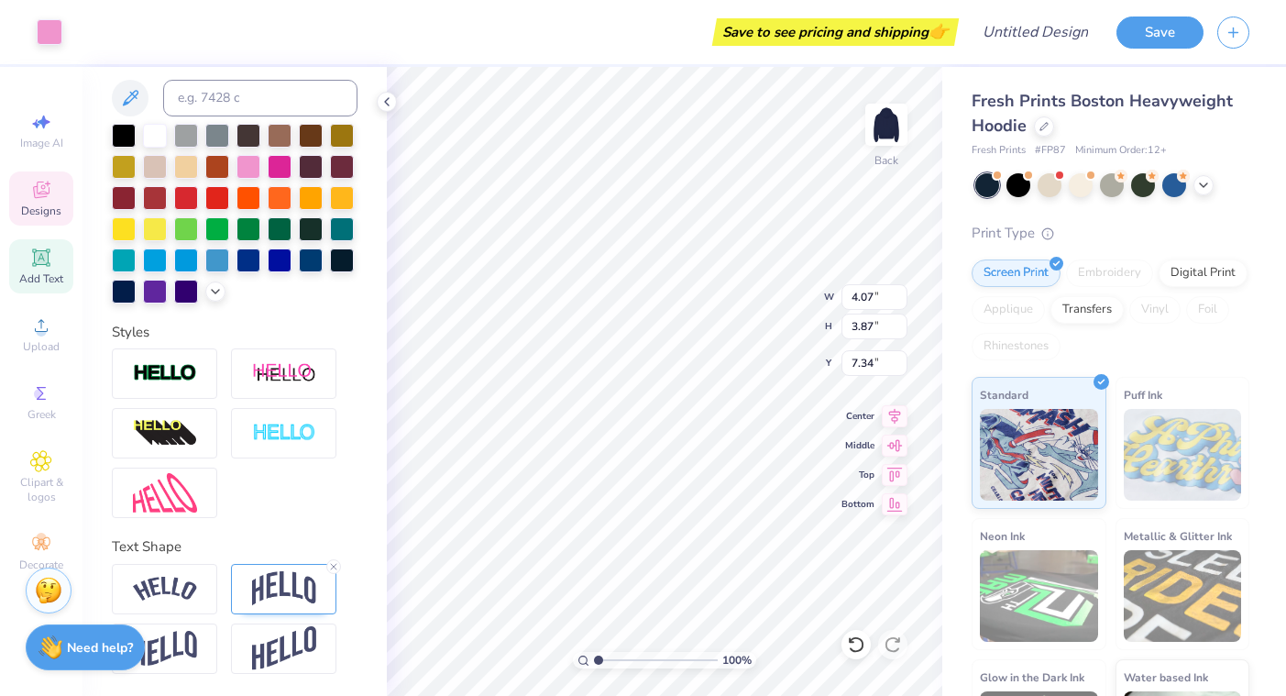
type input "7.64"
type input "5.86"
type input "5.52"
type input "5.91"
type input "5.86"
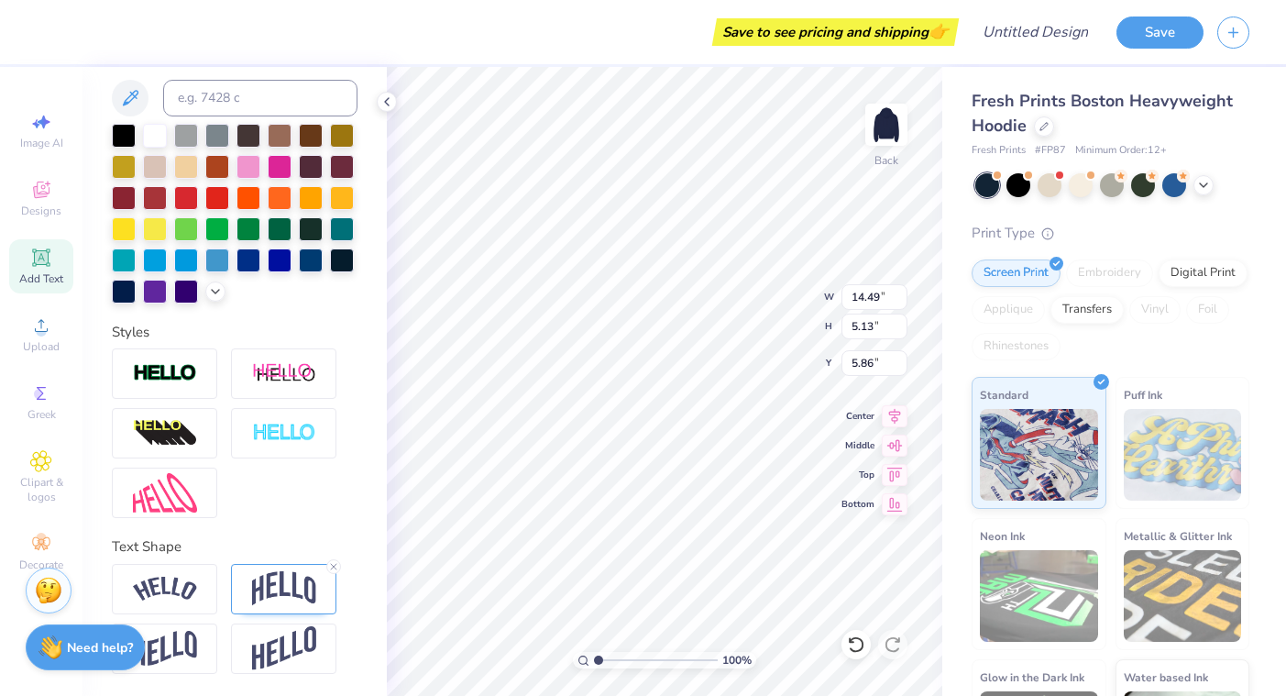
type input "3.00"
type input "1.94"
type input "0.60"
type input "9.27"
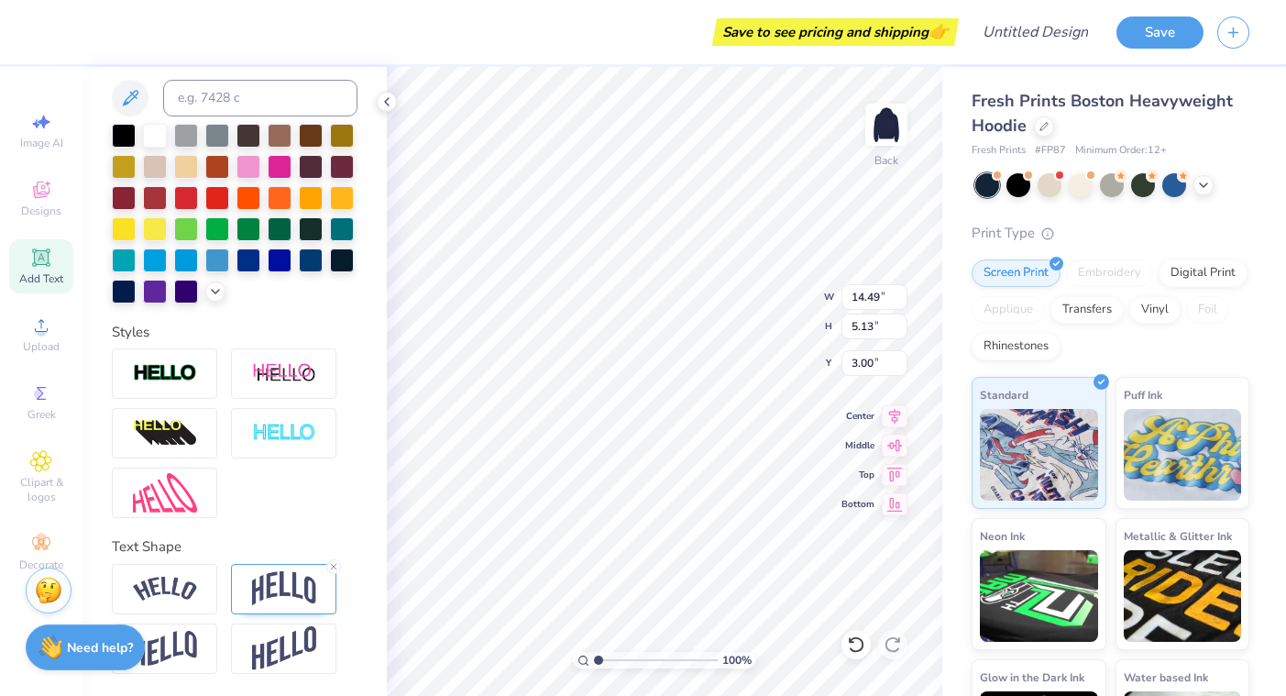
type input "5.91"
type input "5.96"
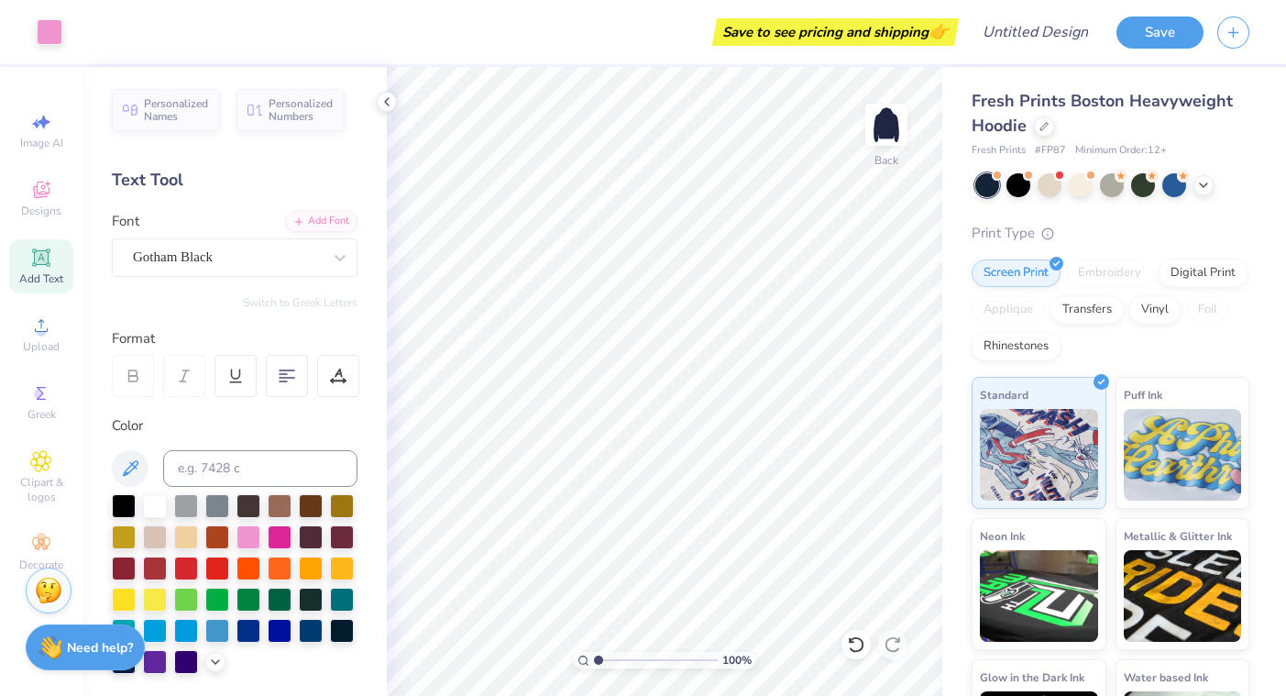
scroll to position [0, 0]
click at [46, 203] on div "Designs" at bounding box center [41, 198] width 64 height 54
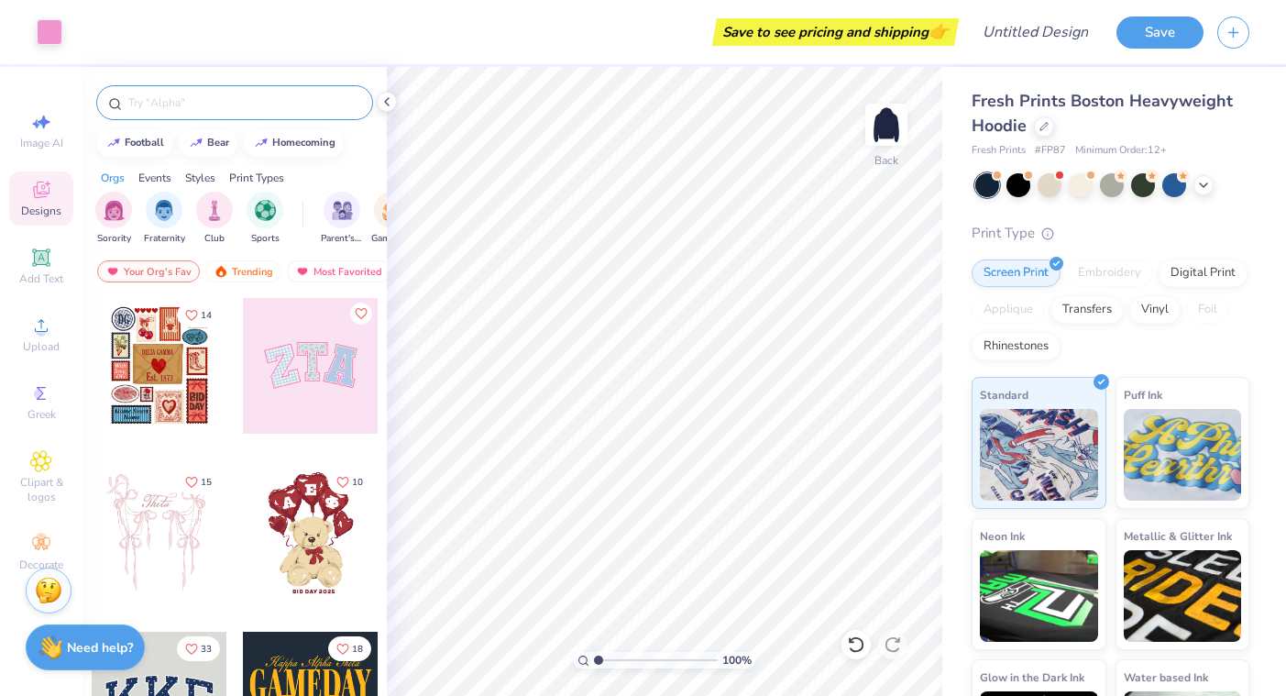
click at [156, 104] on input "text" at bounding box center [243, 102] width 235 height 18
type input "star"
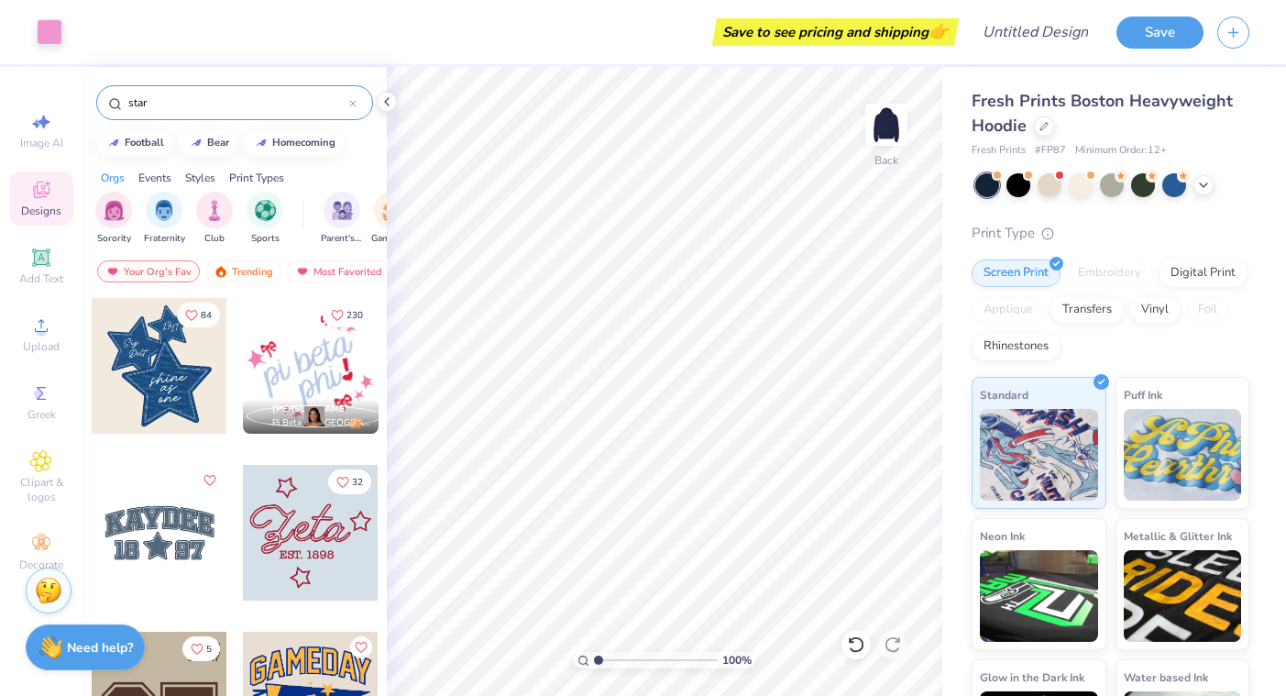
click at [349, 110] on div at bounding box center [352, 102] width 7 height 16
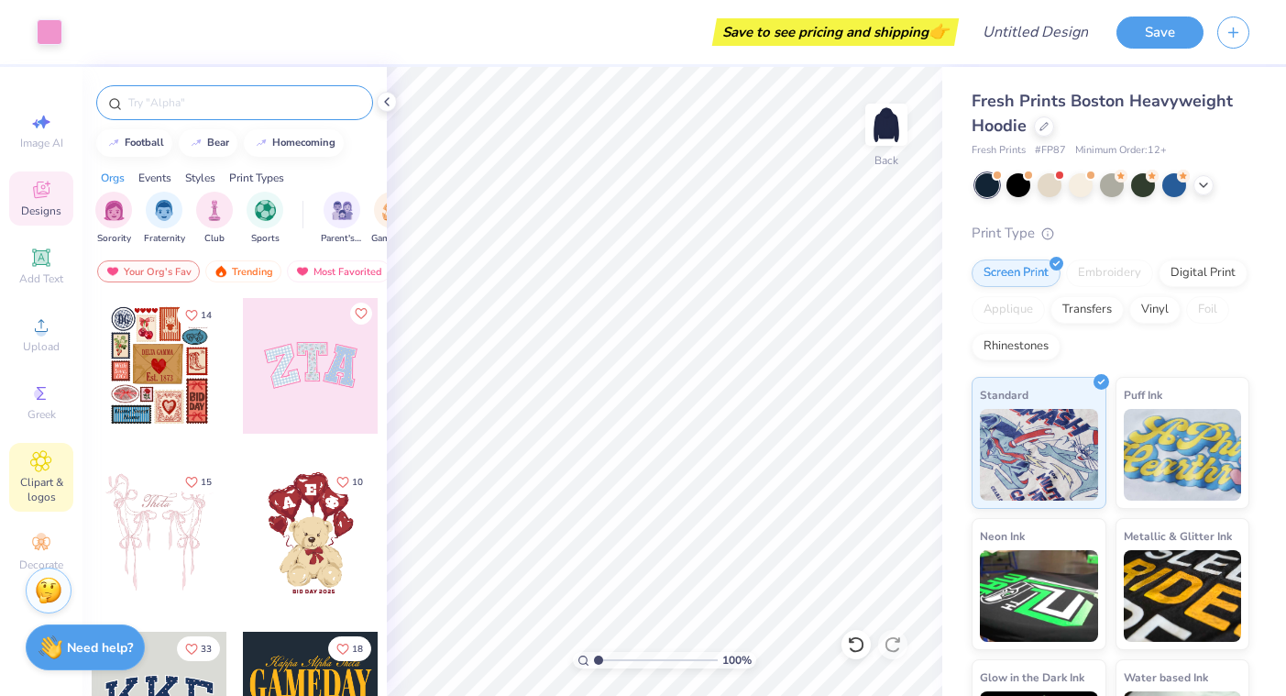
click at [38, 453] on icon at bounding box center [41, 461] width 20 height 20
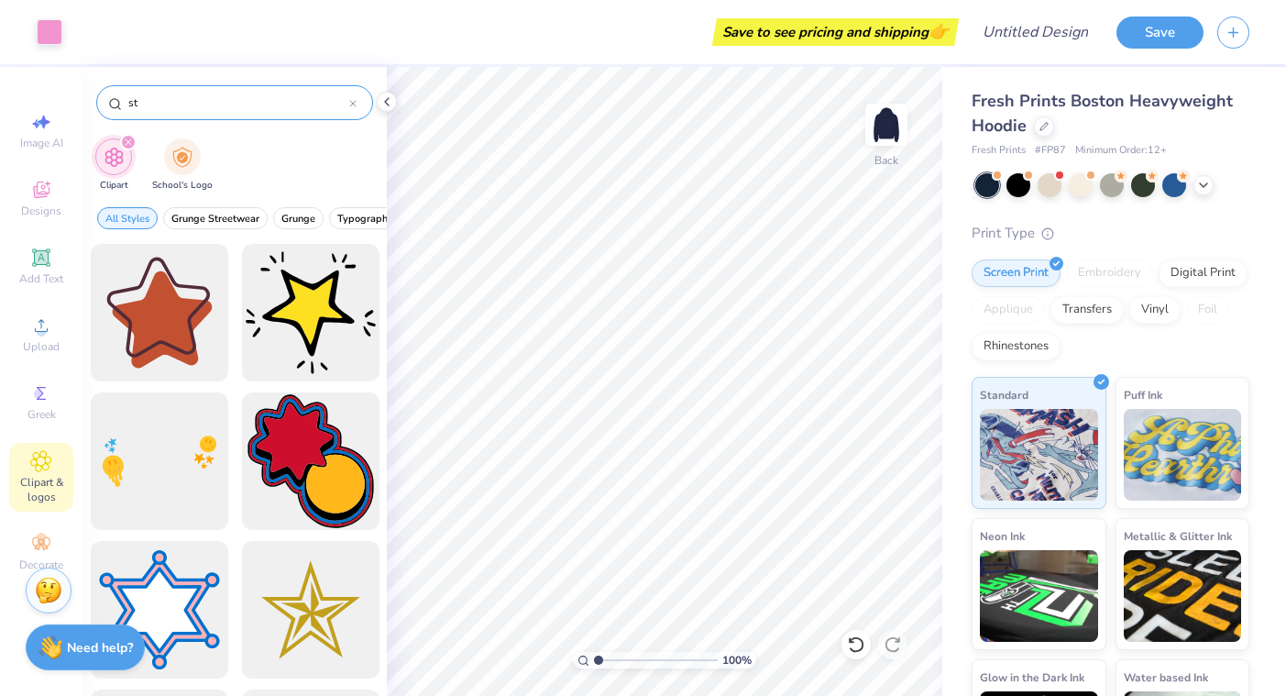
type input "s"
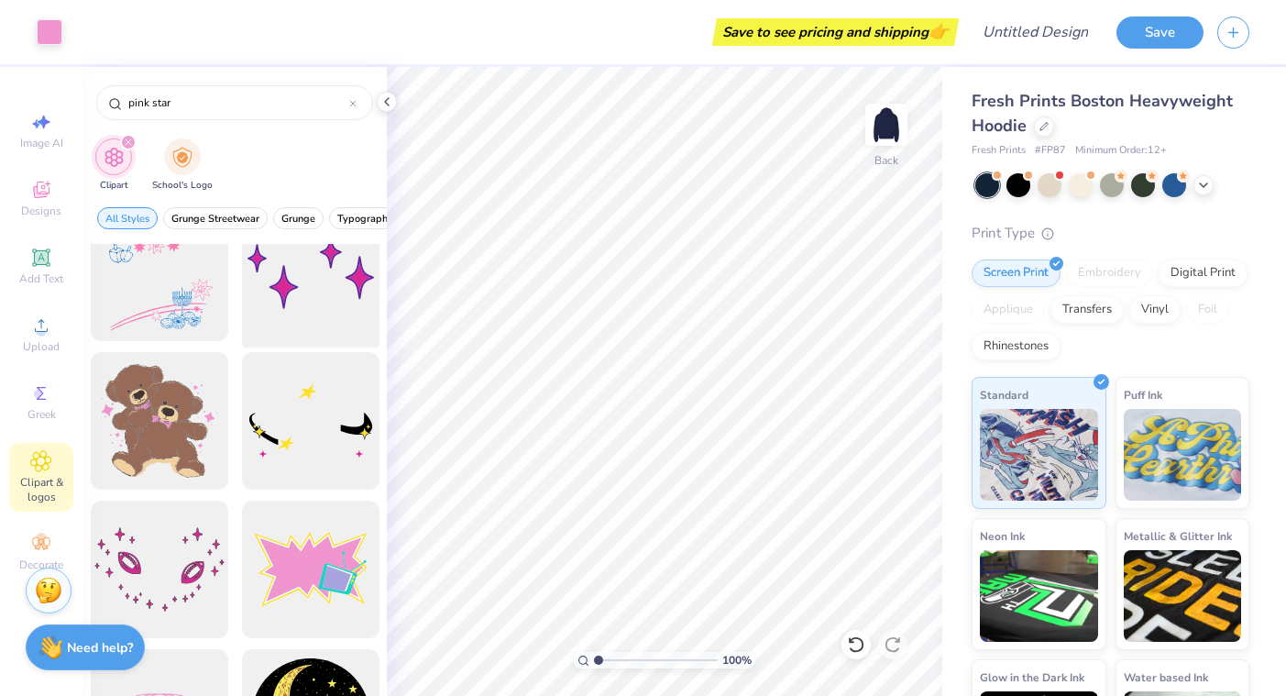
scroll to position [375, 0]
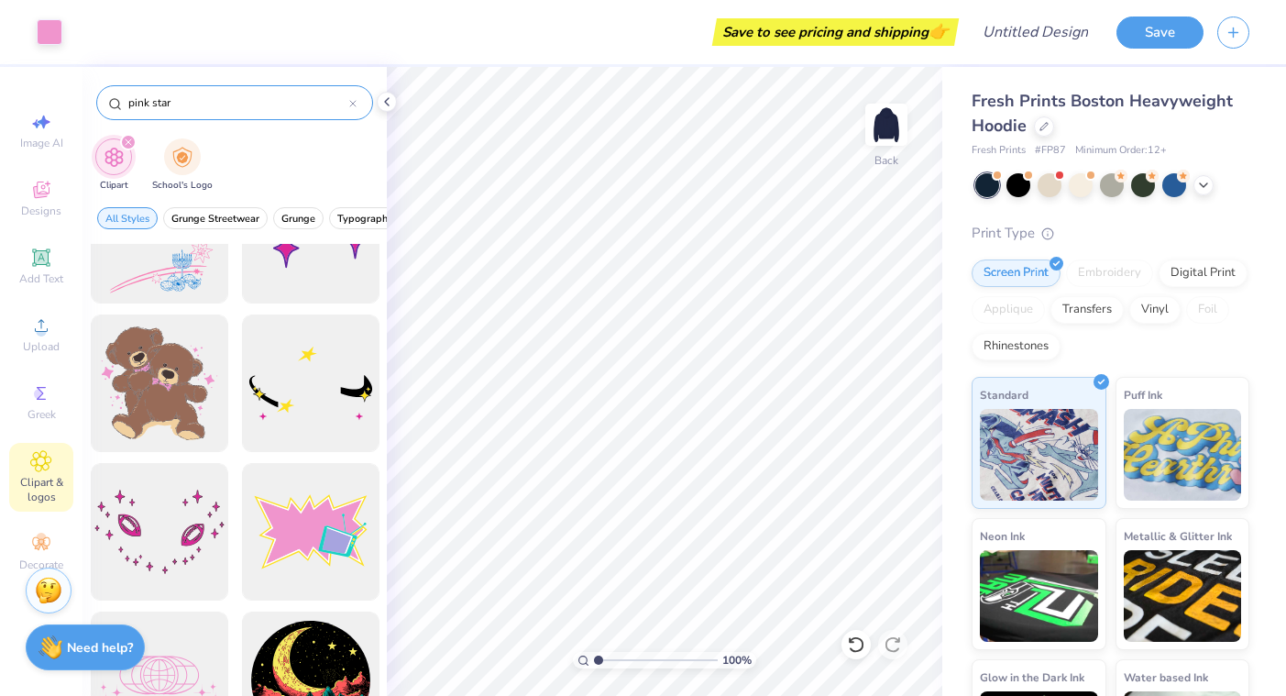
click at [345, 101] on input "pink star" at bounding box center [237, 102] width 223 height 18
type input "pink star"
click at [359, 102] on div "pink star" at bounding box center [234, 102] width 277 height 35
click at [355, 102] on icon at bounding box center [352, 103] width 5 height 5
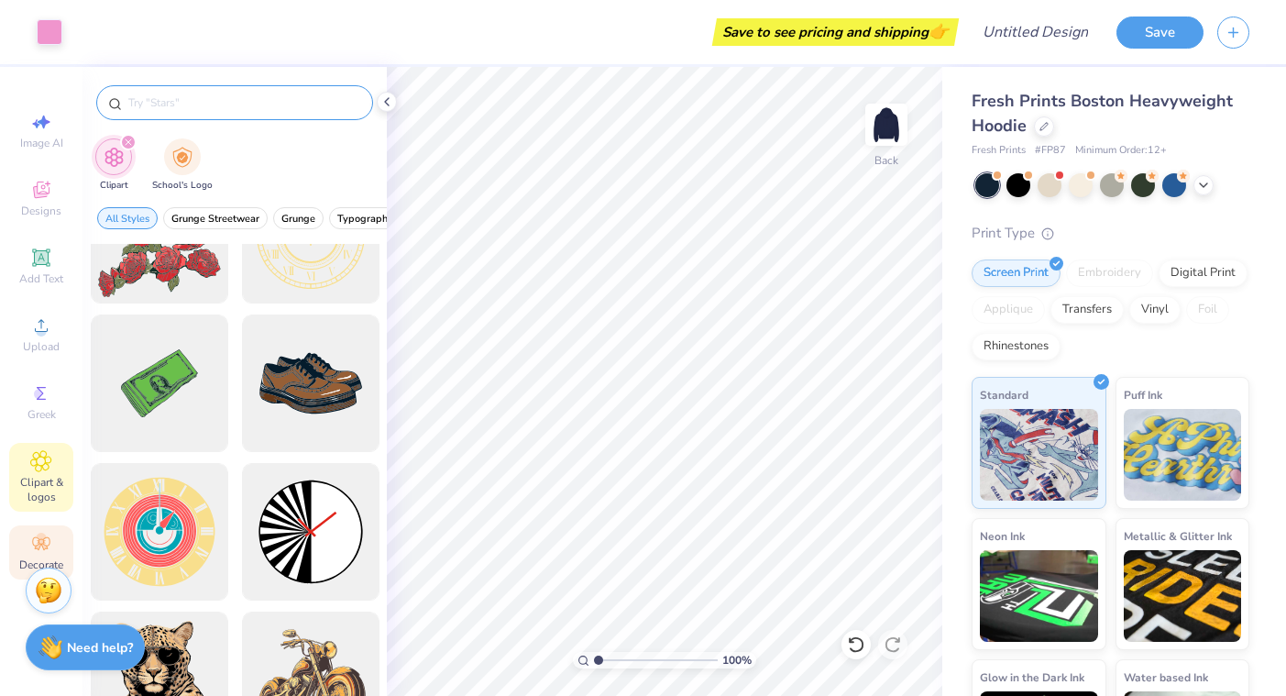
click at [36, 544] on icon at bounding box center [41, 543] width 22 height 22
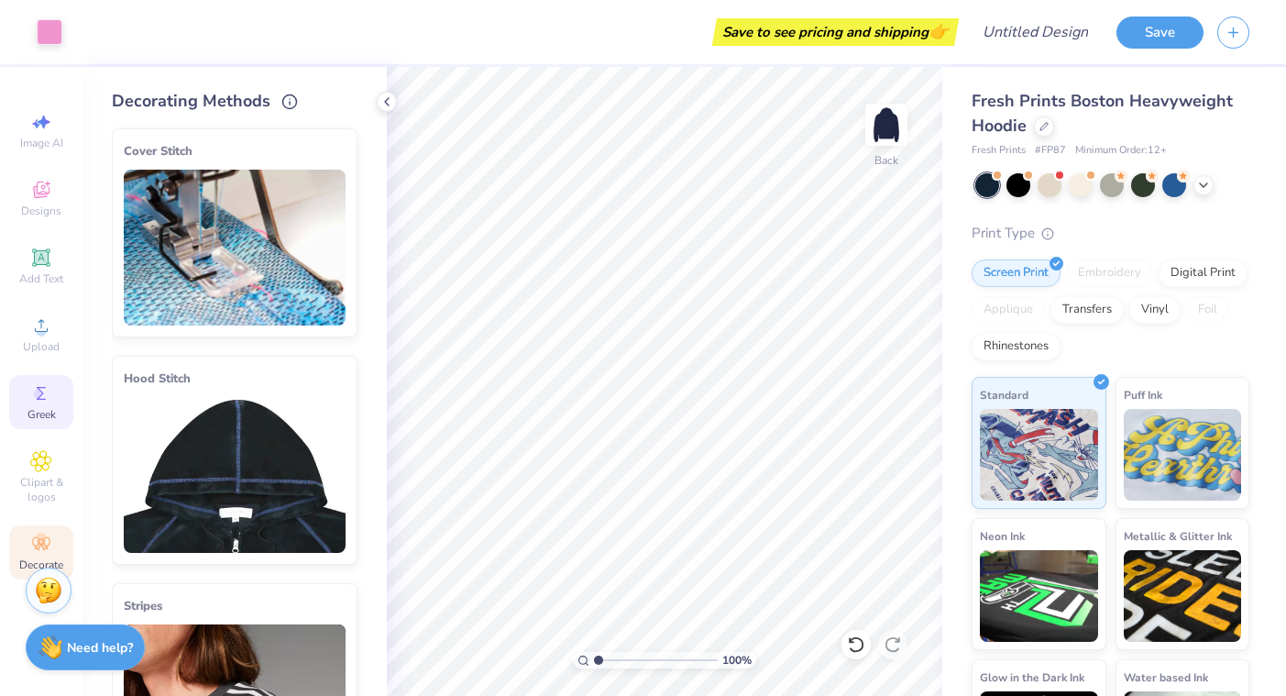
click at [49, 389] on icon at bounding box center [41, 393] width 22 height 22
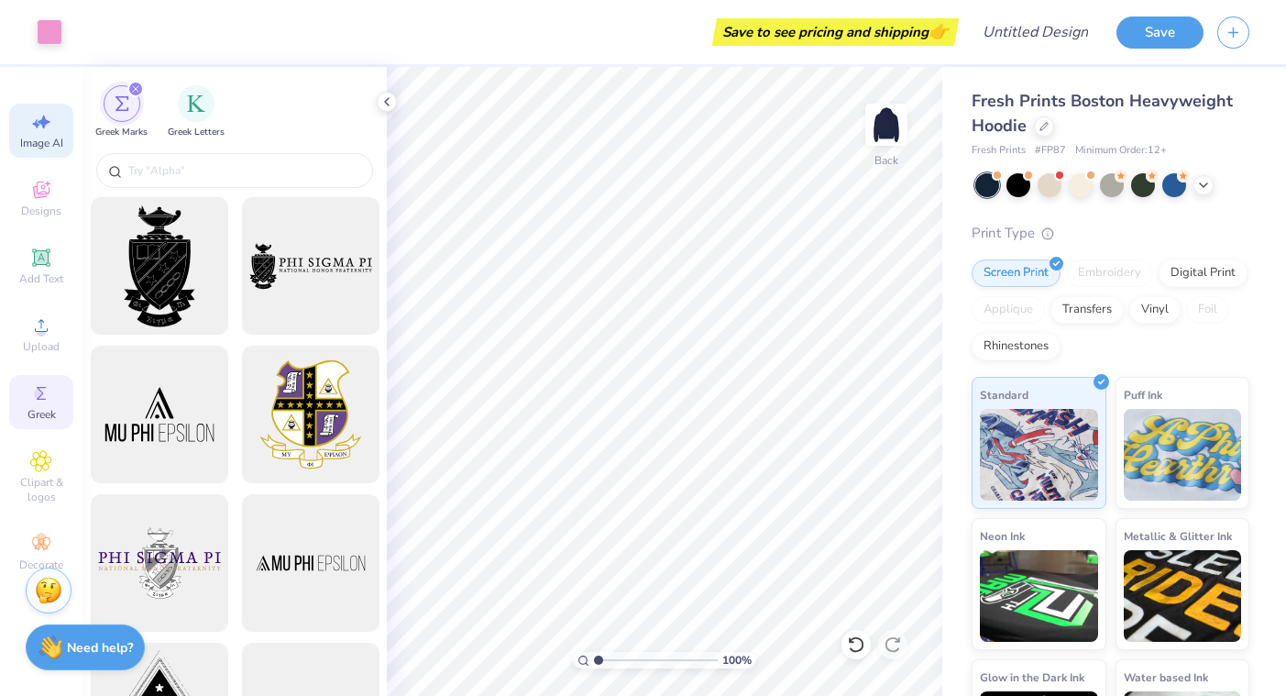
click at [26, 123] on div "Image AI" at bounding box center [41, 131] width 64 height 54
select select "4"
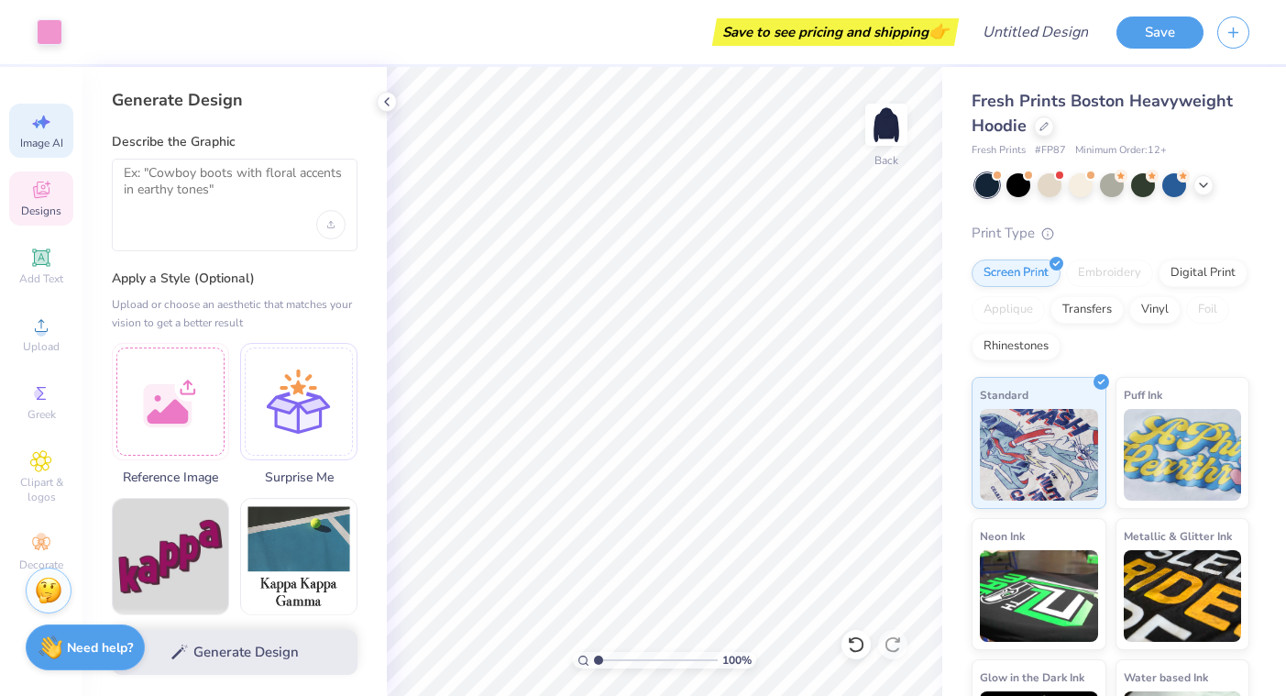
click at [45, 181] on icon at bounding box center [41, 190] width 22 height 22
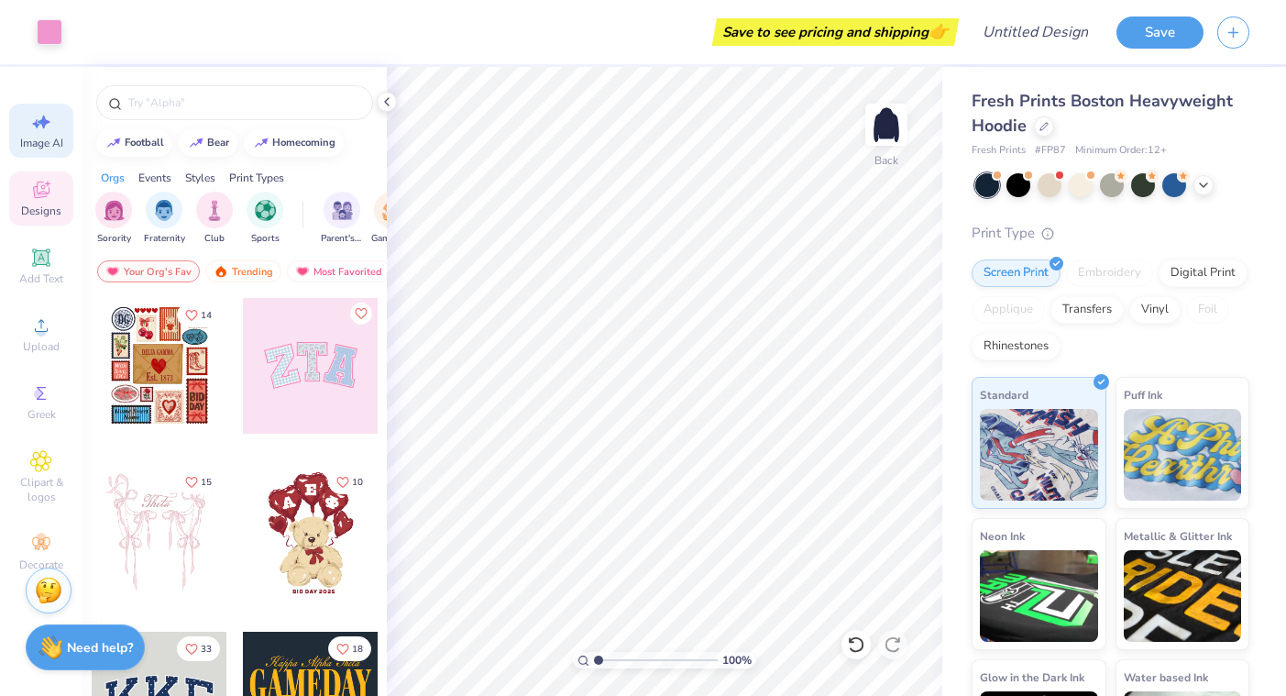
click at [52, 131] on div "Image AI" at bounding box center [41, 131] width 64 height 54
select select "4"
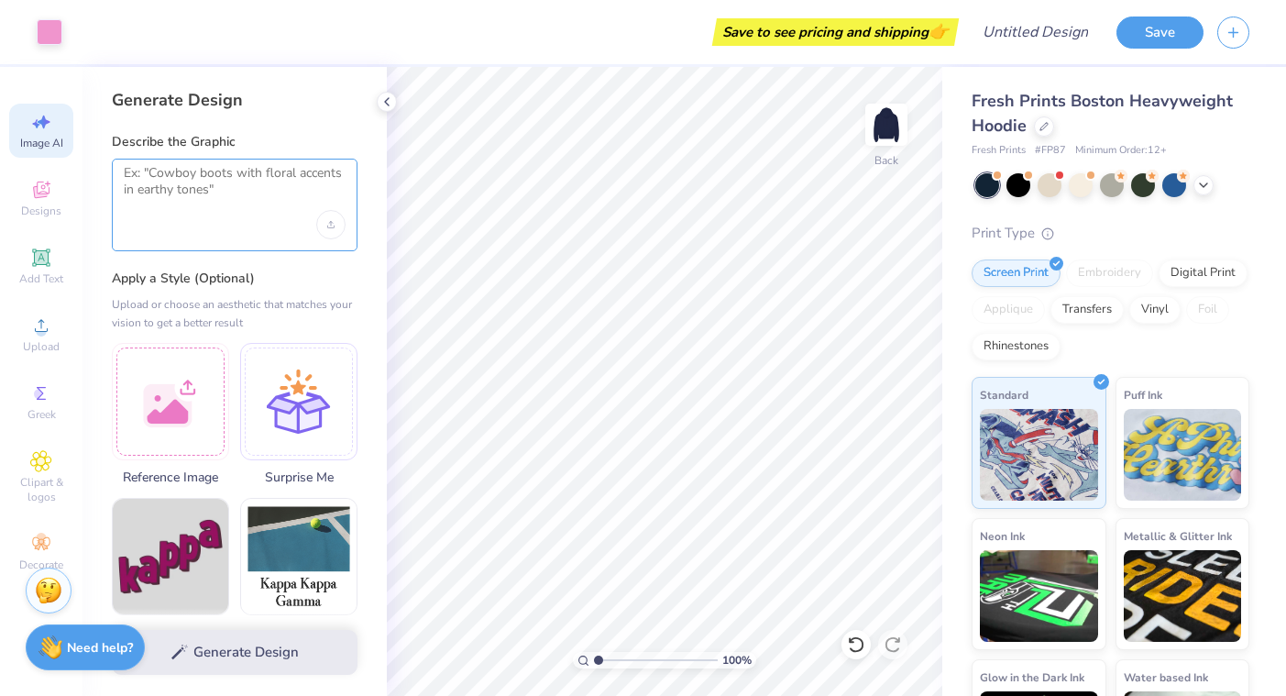
click at [180, 202] on textarea at bounding box center [235, 188] width 222 height 46
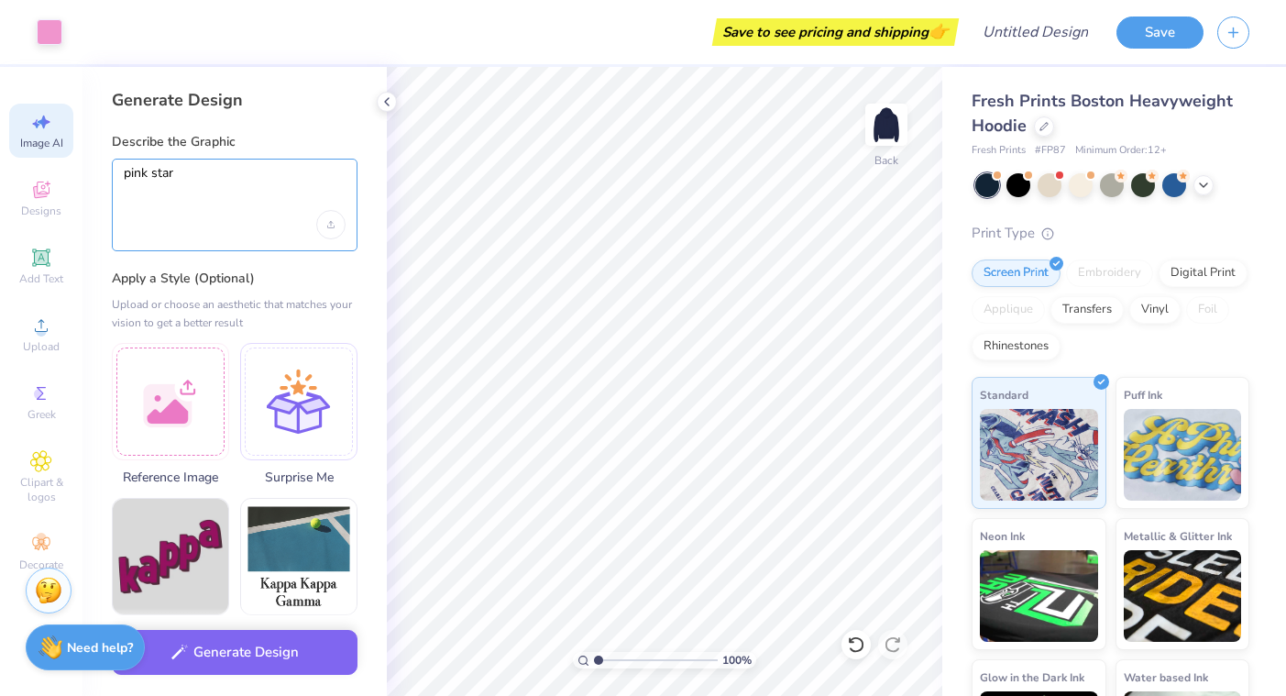
click at [272, 203] on textarea "pink star" at bounding box center [235, 188] width 222 height 46
type textarea "pink star"
click at [42, 214] on span "Designs" at bounding box center [41, 210] width 40 height 15
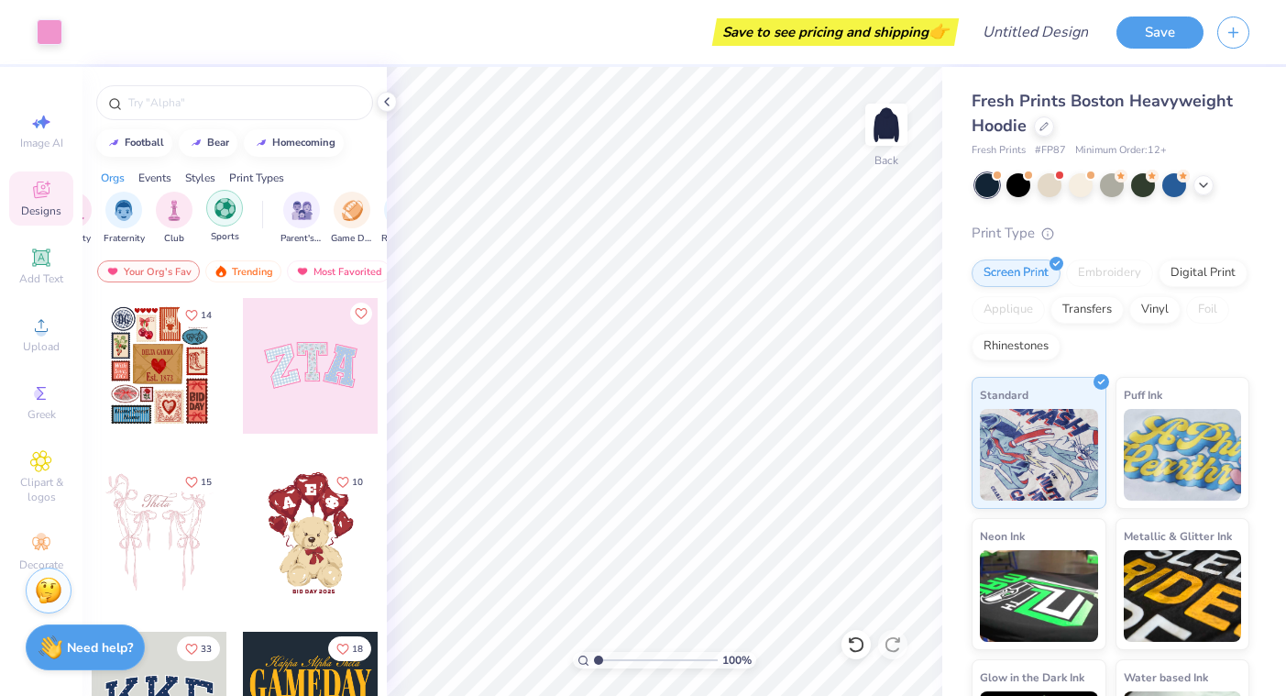
scroll to position [0, 41]
click at [115, 317] on div at bounding box center [160, 366] width 136 height 136
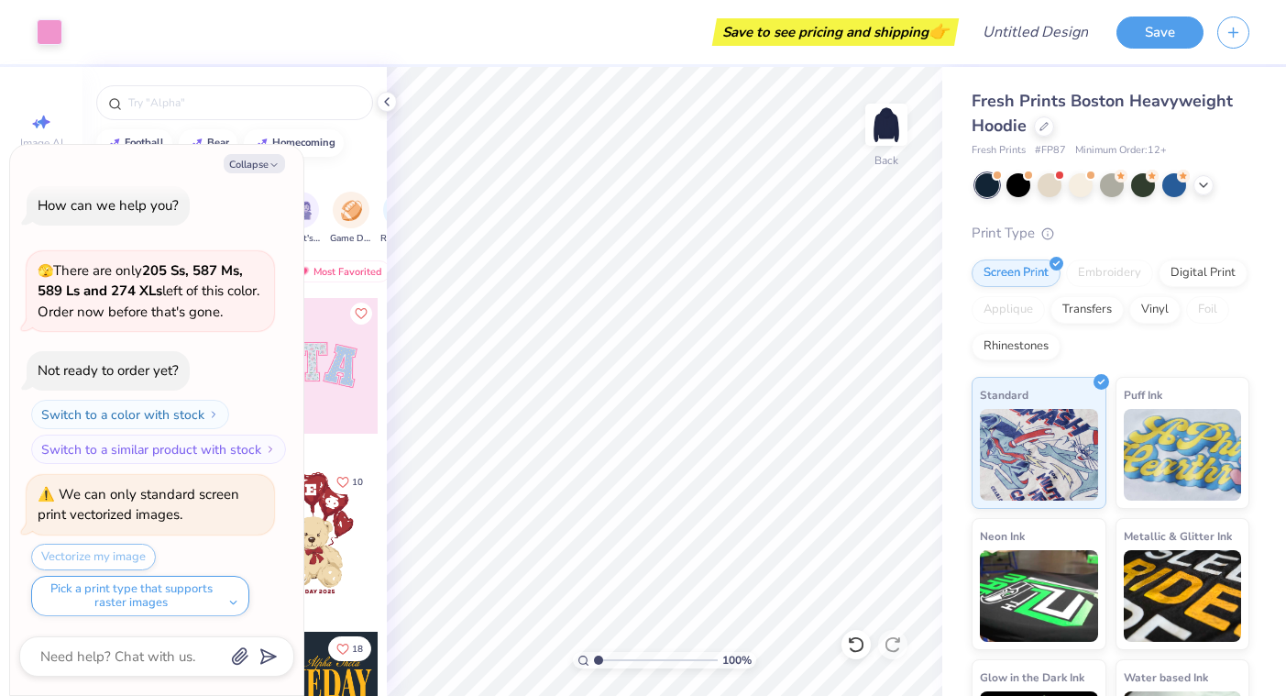
scroll to position [0, 0]
click at [92, 85] on div at bounding box center [234, 98] width 304 height 62
click at [41, 17] on div at bounding box center [50, 30] width 26 height 26
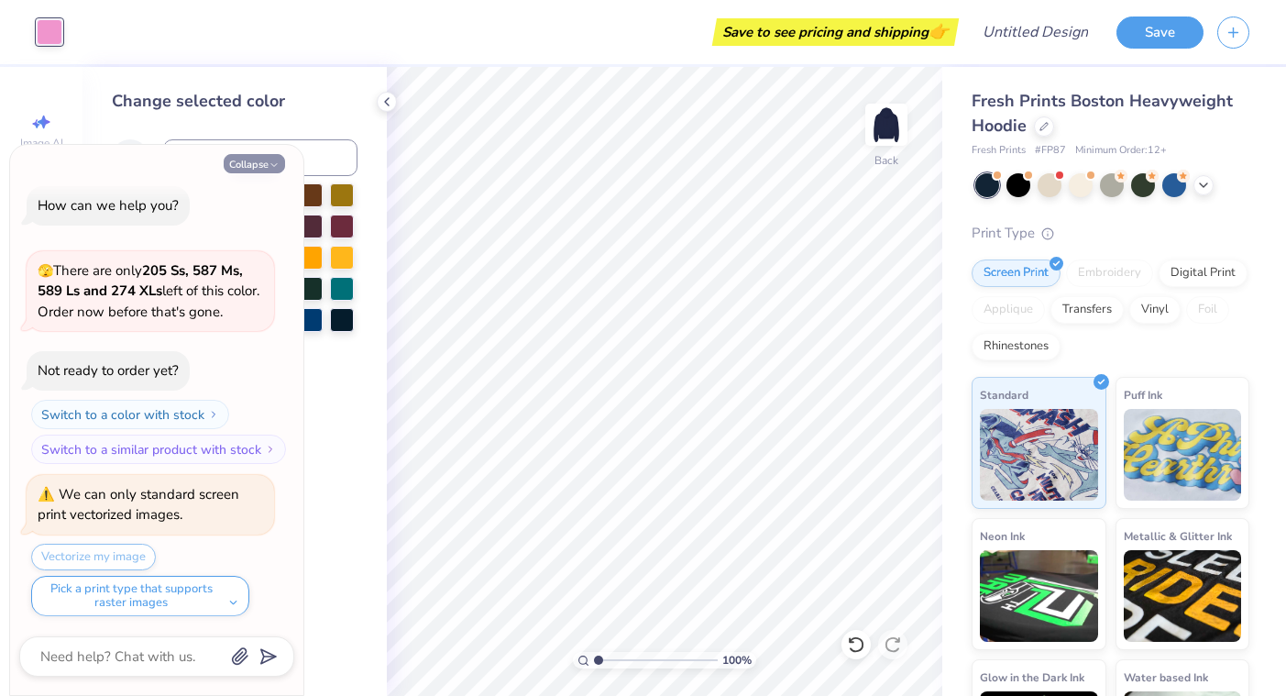
click at [248, 155] on button "Collapse" at bounding box center [254, 163] width 61 height 19
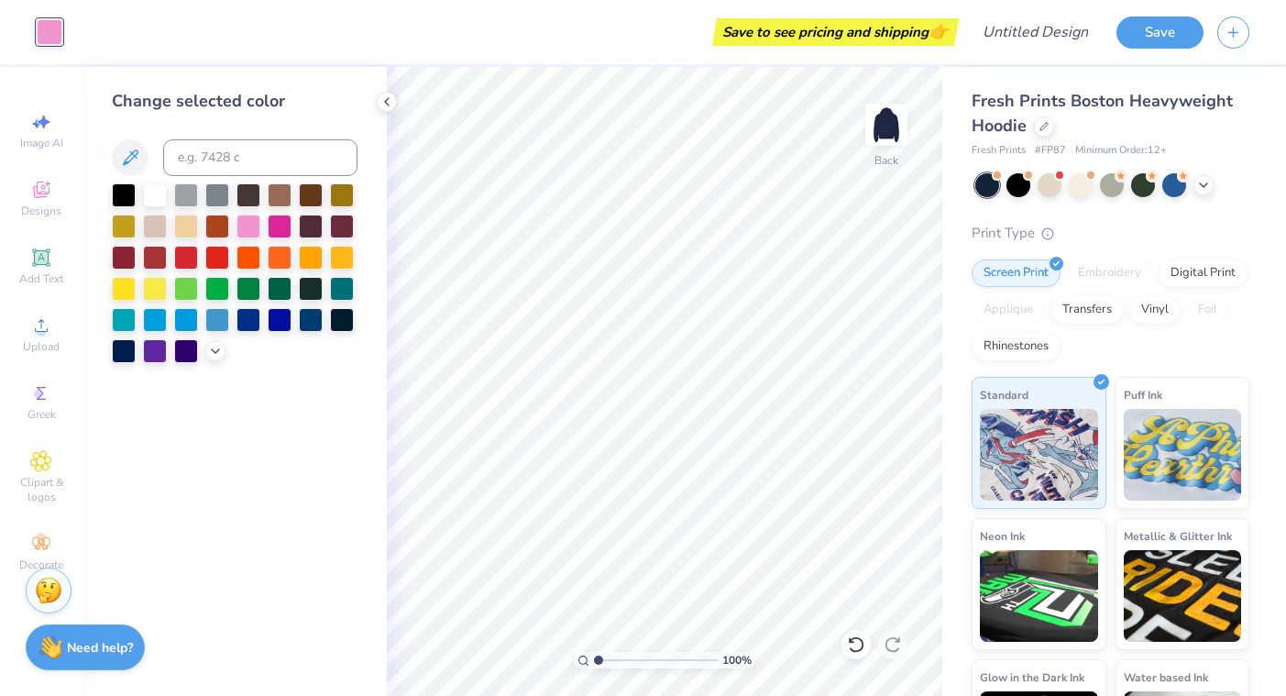
type textarea "x"
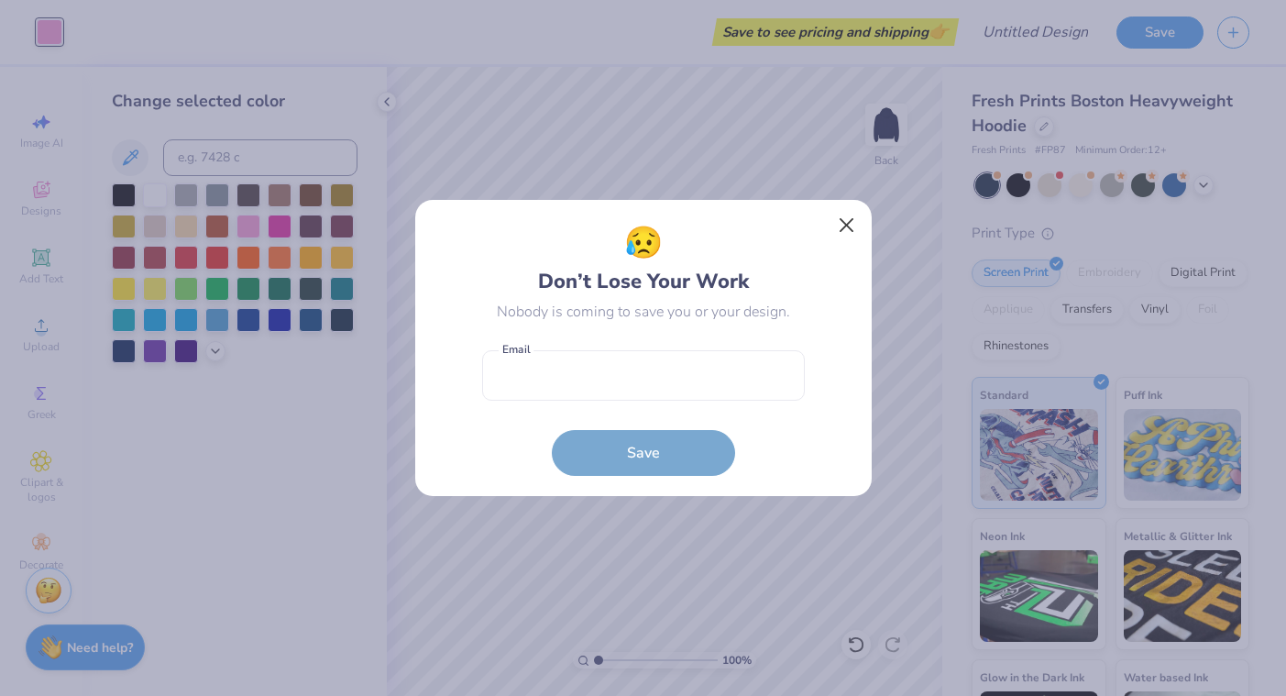
click at [839, 228] on button "Close" at bounding box center [845, 225] width 35 height 35
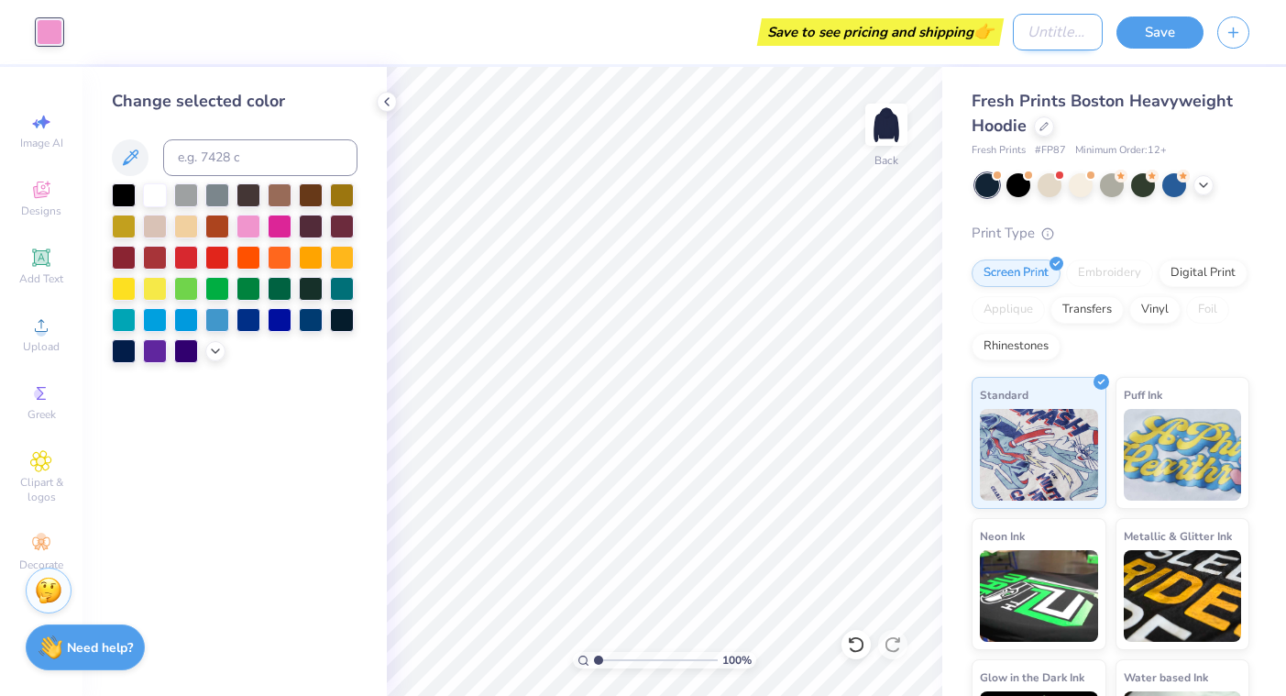
click at [1014, 46] on input "Design Title" at bounding box center [1058, 32] width 90 height 37
click at [889, 135] on img at bounding box center [886, 124] width 73 height 73
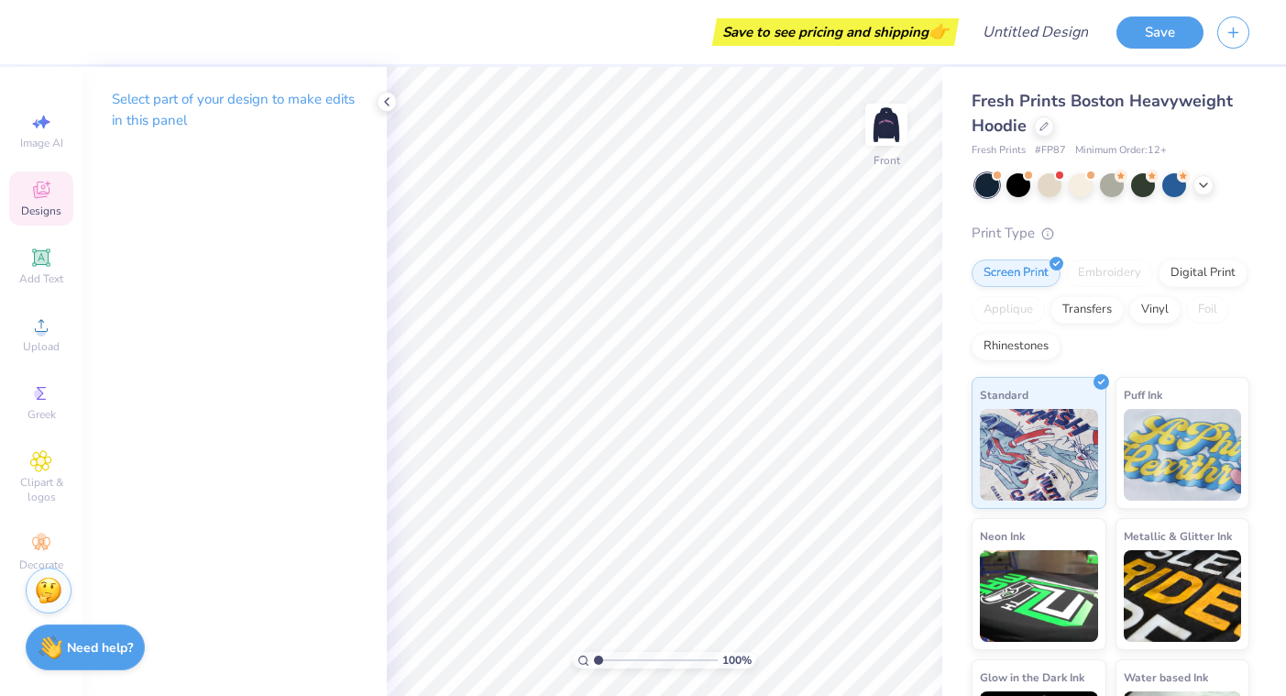
click at [49, 218] on div "Designs" at bounding box center [41, 198] width 64 height 54
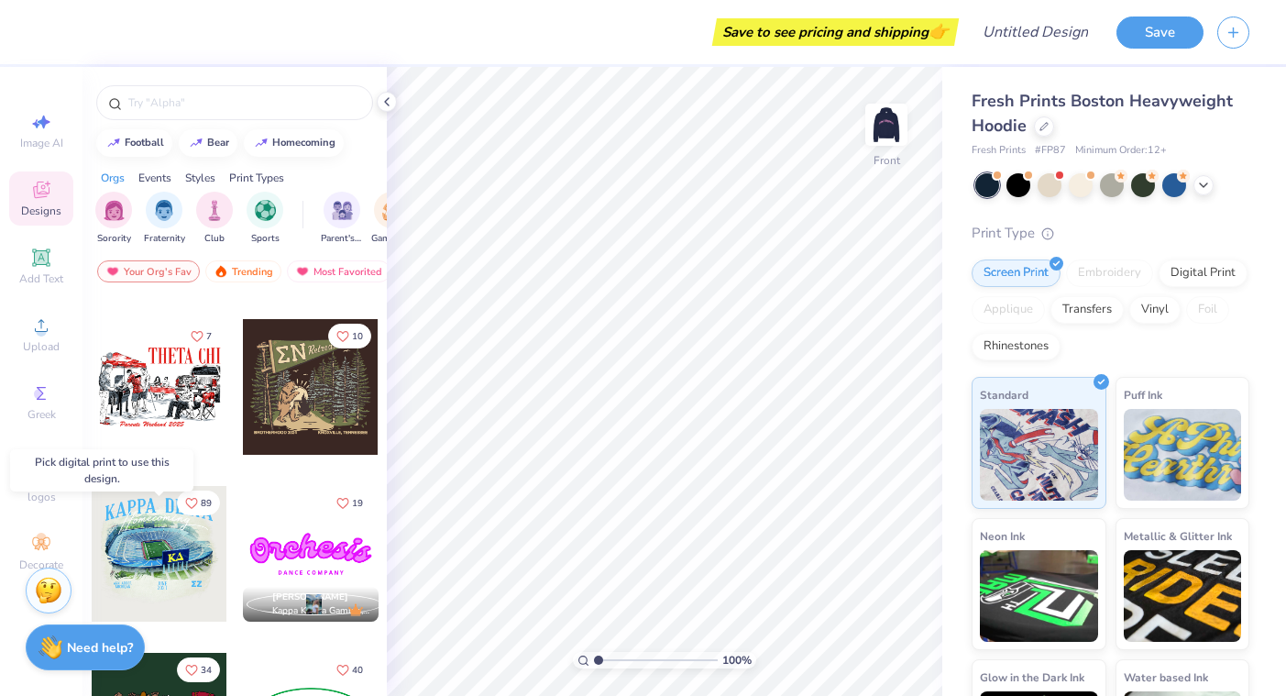
scroll to position [1314, 0]
click at [27, 272] on span "Add Text" at bounding box center [41, 278] width 44 height 15
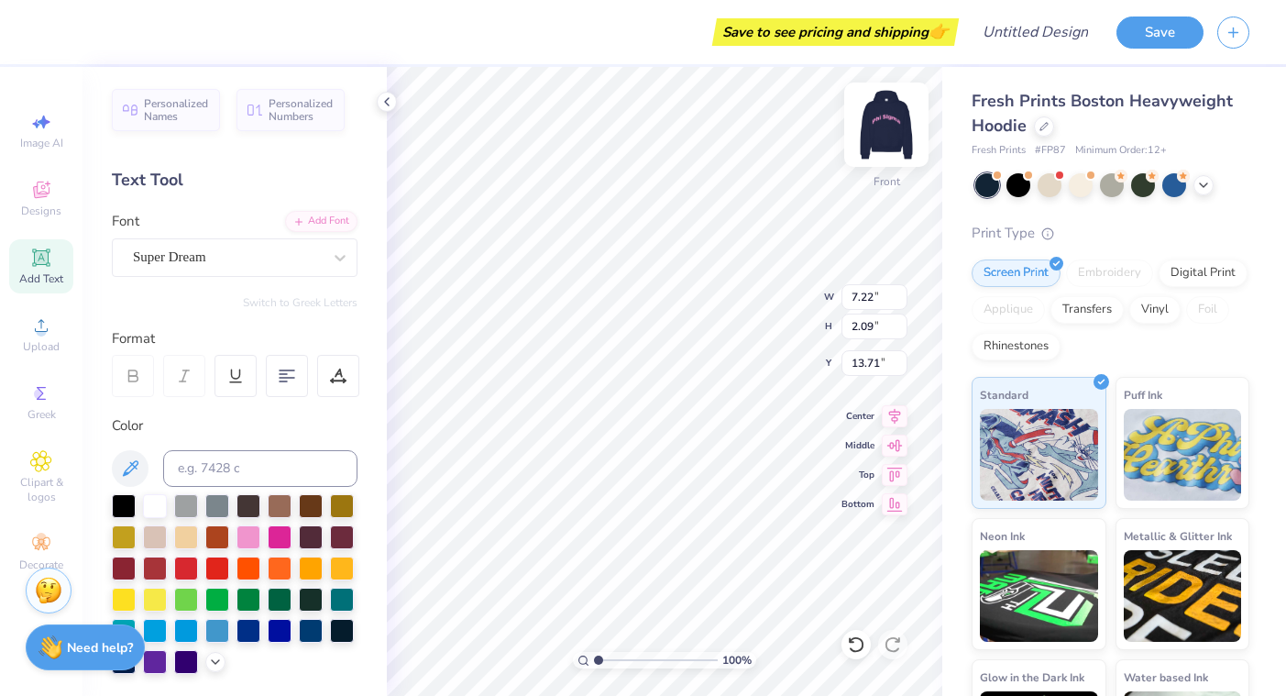
click at [876, 127] on img at bounding box center [886, 124] width 73 height 73
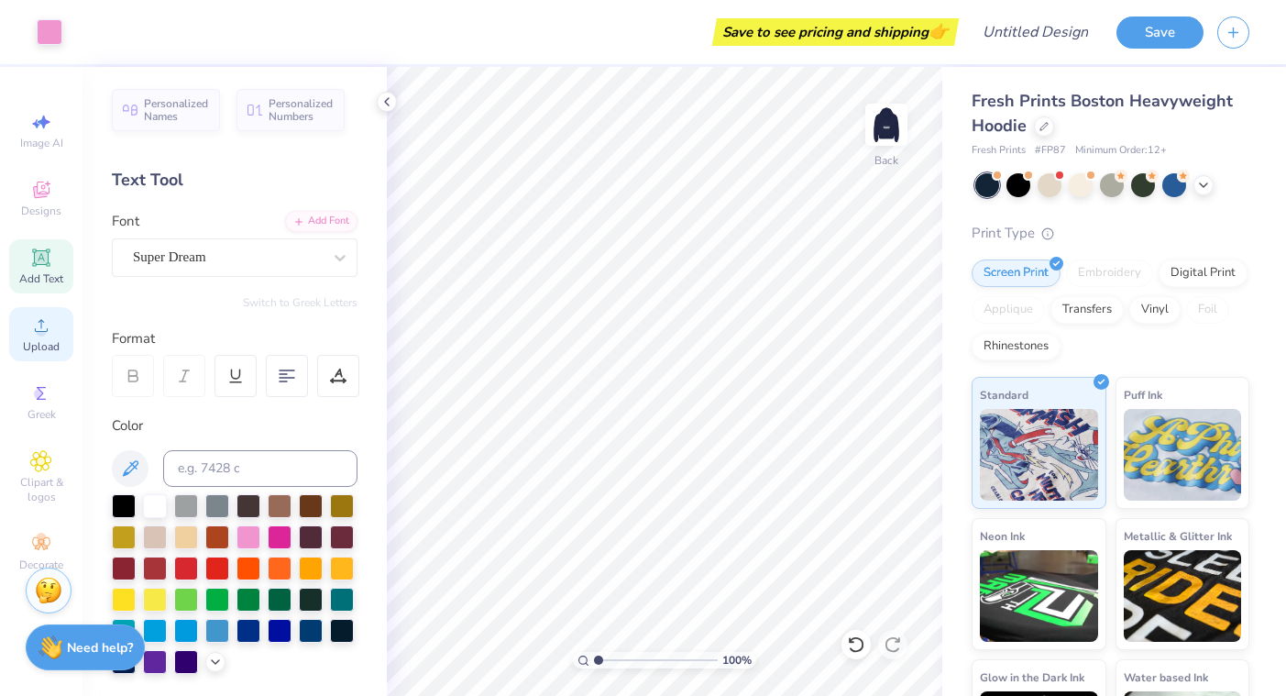
click at [46, 320] on icon at bounding box center [41, 325] width 22 height 22
click at [181, 102] on span "Personalized Names" at bounding box center [176, 107] width 65 height 26
